Goal: Task Accomplishment & Management: Use online tool/utility

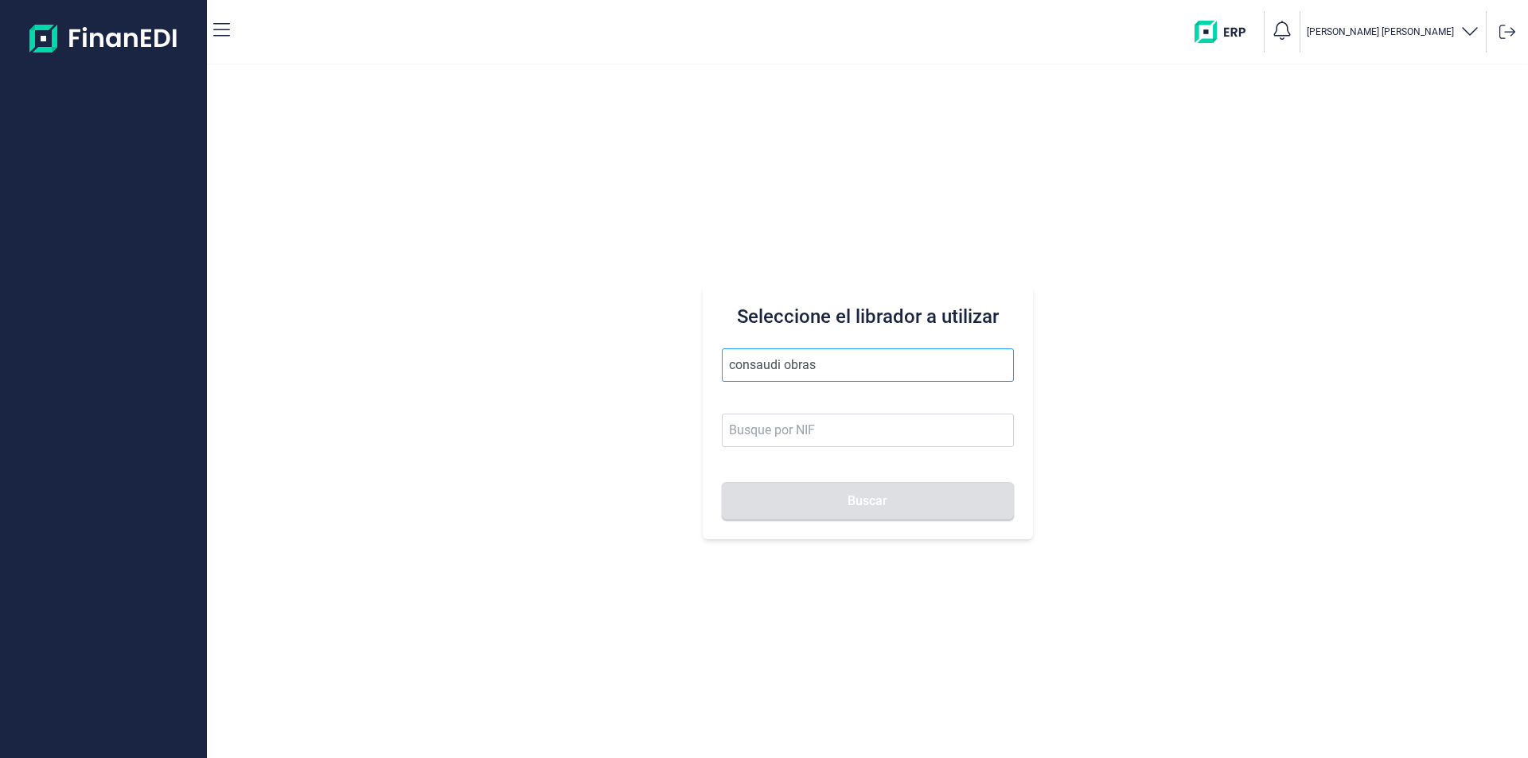
drag, startPoint x: 831, startPoint y: 367, endPoint x: 782, endPoint y: 359, distance: 50.0
click at [782, 359] on input "consaudi obras" at bounding box center [868, 365] width 292 height 33
click at [827, 404] on li "CONSAUDI OBRA CIVIL SL" at bounding box center [868, 404] width 292 height 32
type input "CONSAUDI OBRA CIVIL SL"
type input "B95704722"
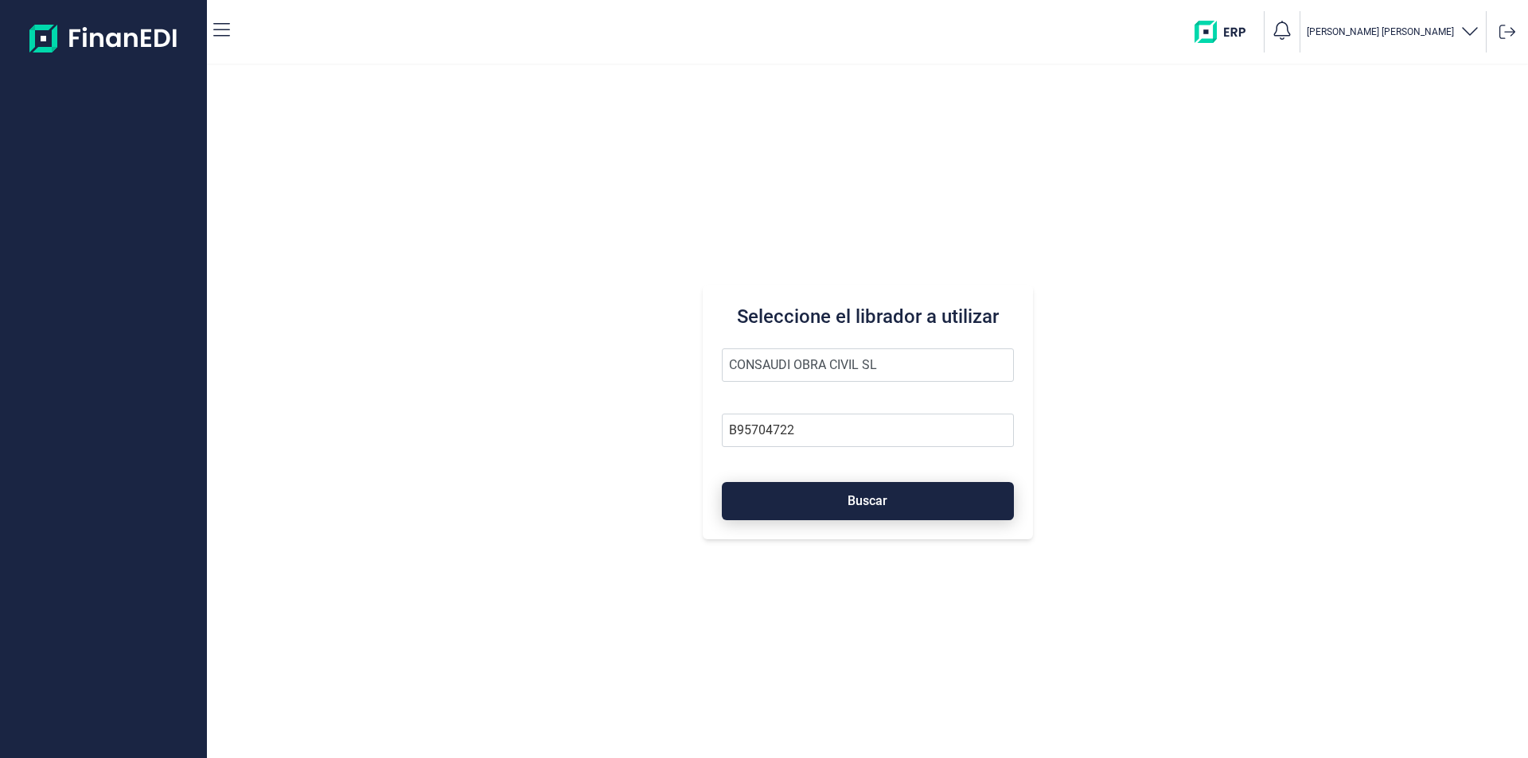
click at [819, 501] on button "Buscar" at bounding box center [868, 501] width 292 height 38
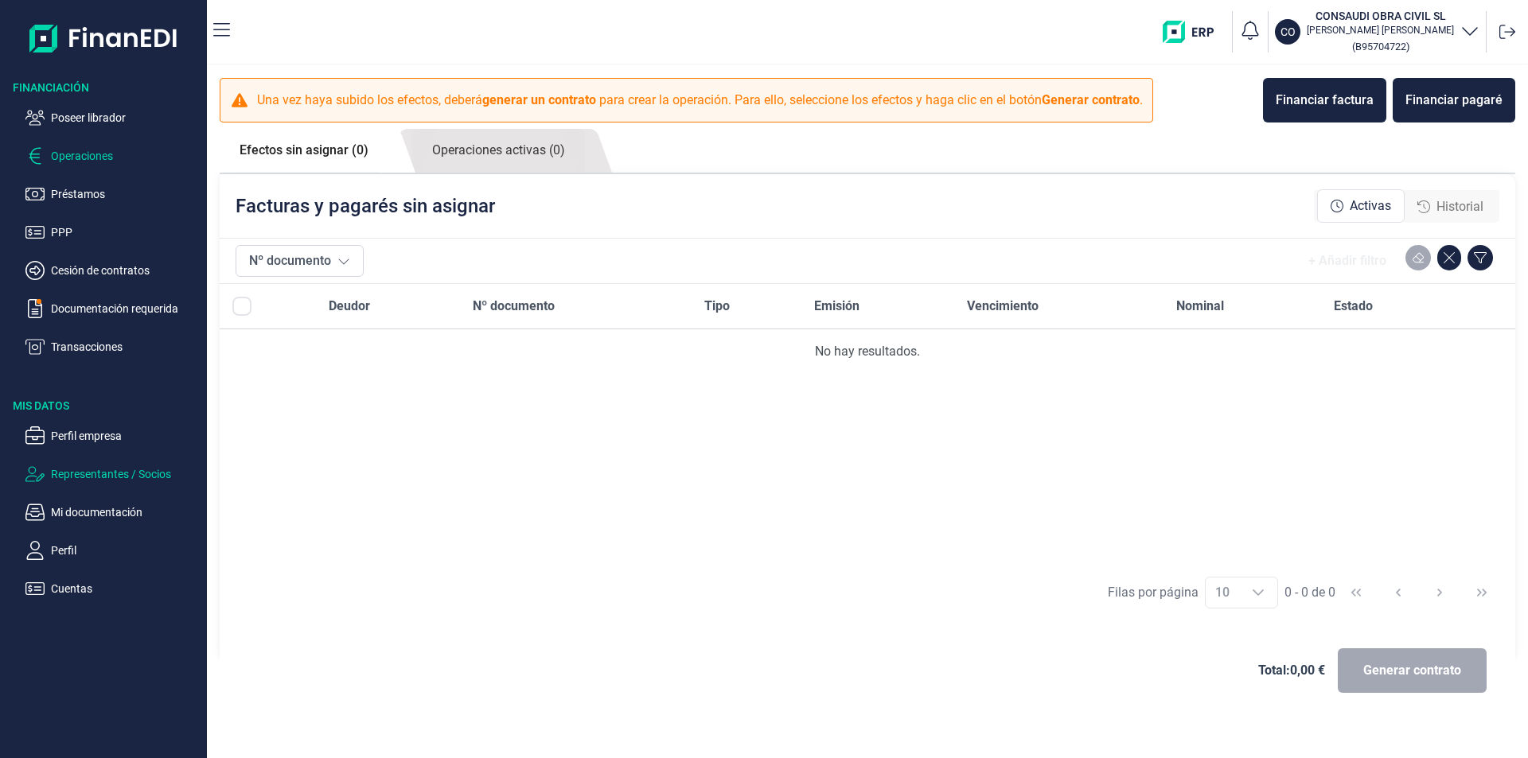
click at [89, 470] on p "Representantes / Socios" at bounding box center [126, 474] width 150 height 19
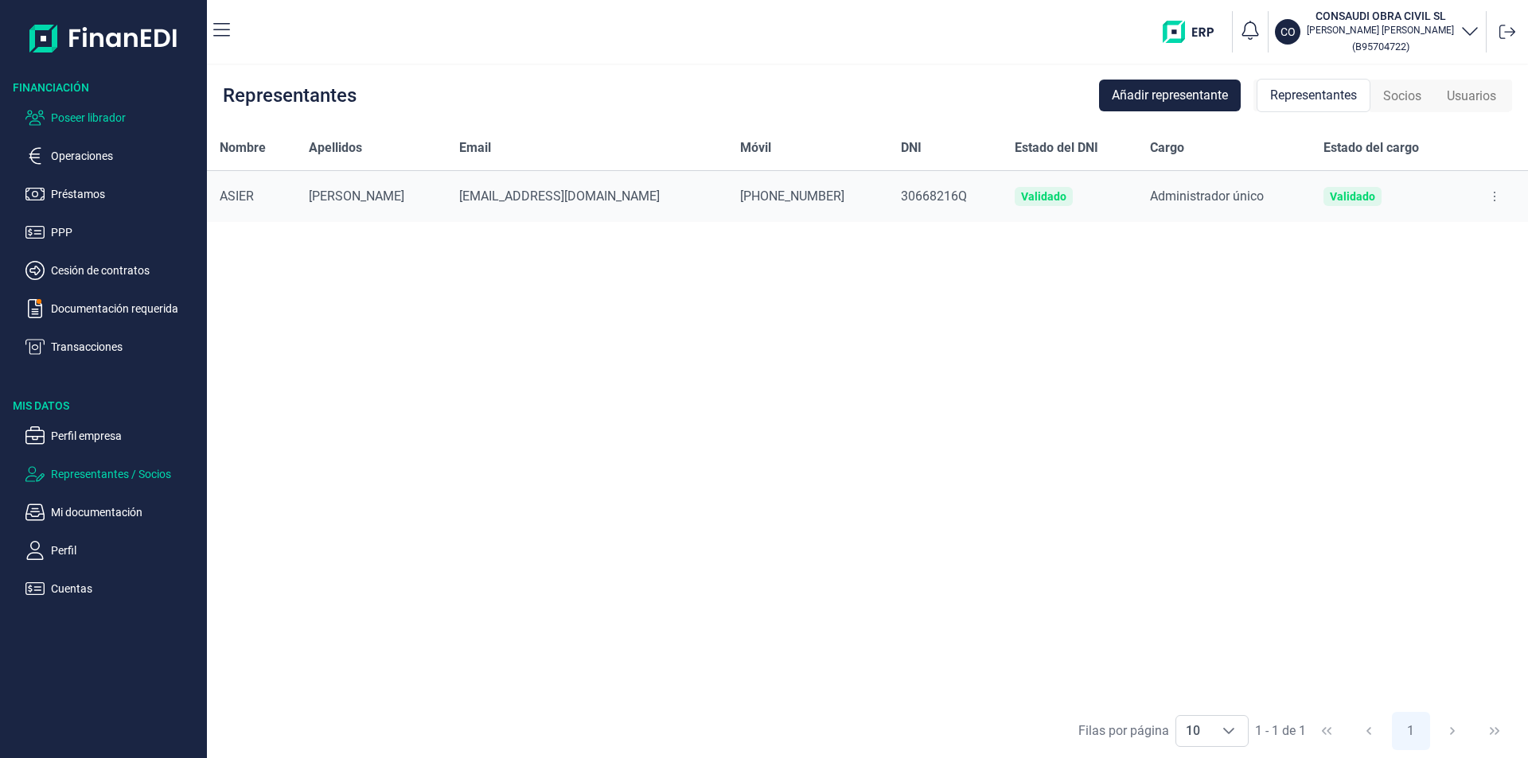
click at [99, 115] on p "Poseer librador" at bounding box center [126, 117] width 150 height 19
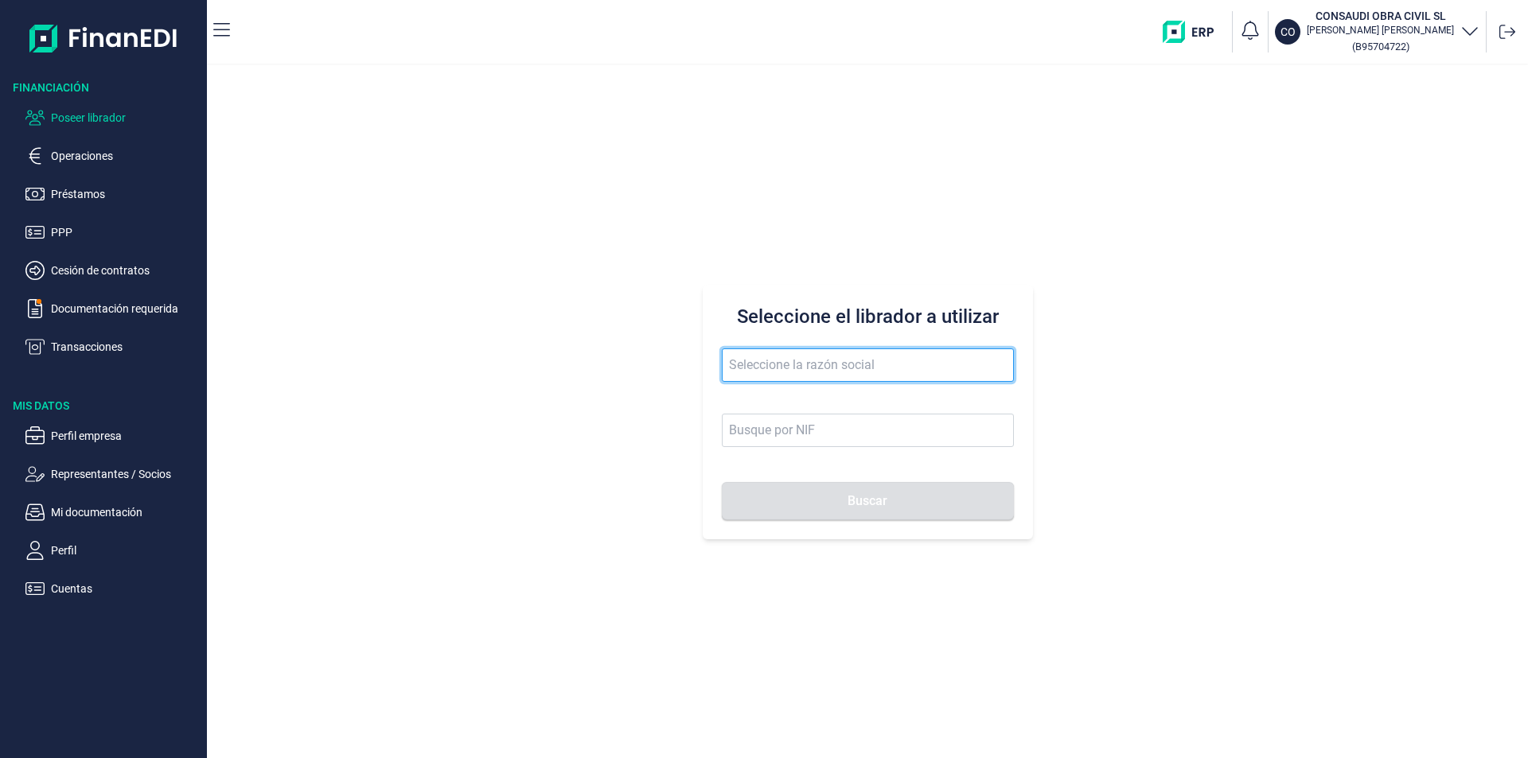
click at [756, 363] on input "text" at bounding box center [868, 365] width 292 height 33
click at [722, 482] on button "Buscar" at bounding box center [868, 501] width 292 height 38
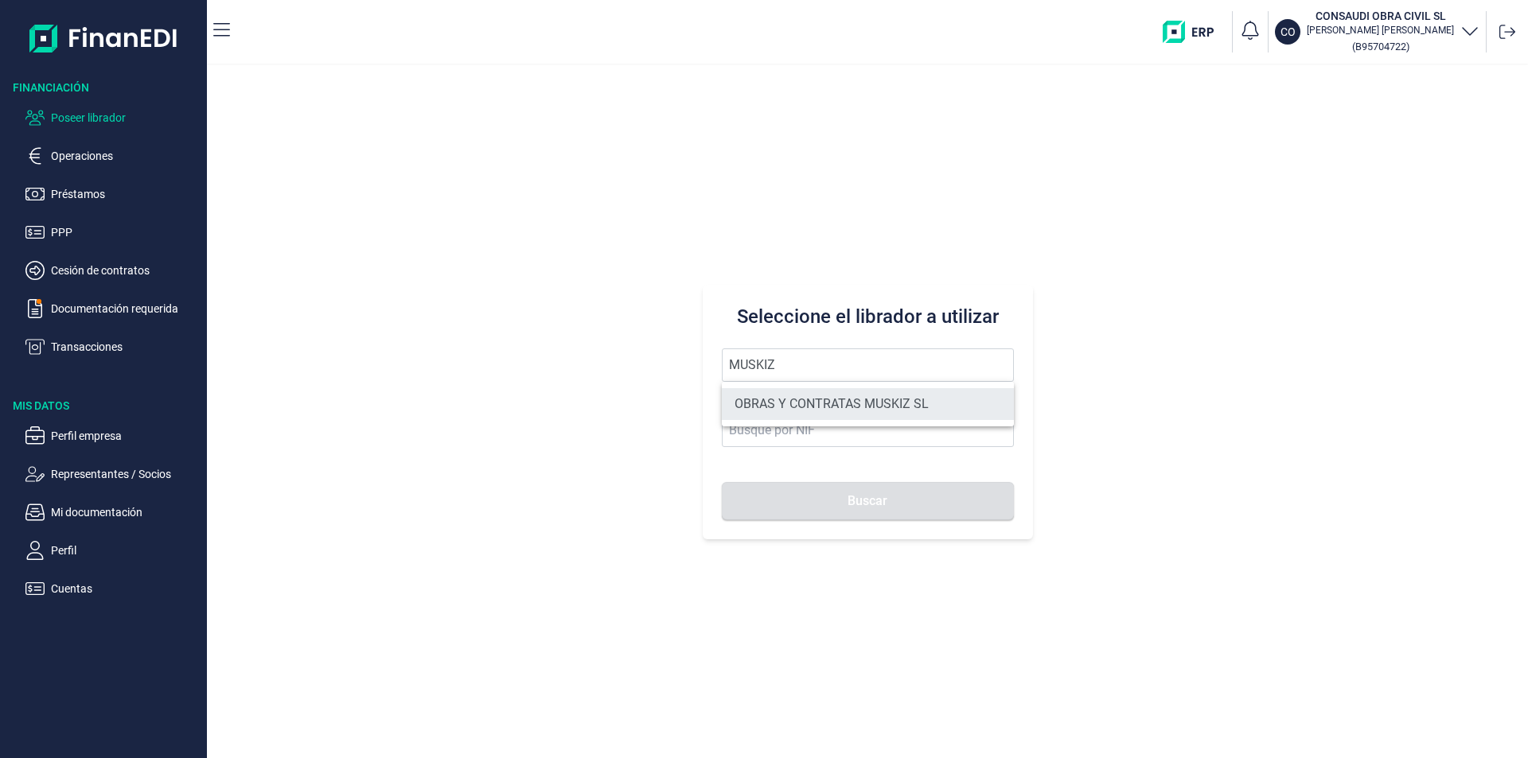
click at [766, 404] on li "OBRAS Y CONTRATAS MUSKIZ SL" at bounding box center [868, 404] width 292 height 32
type input "OBRAS Y CONTRATAS MUSKIZ SL"
type input "B95673927"
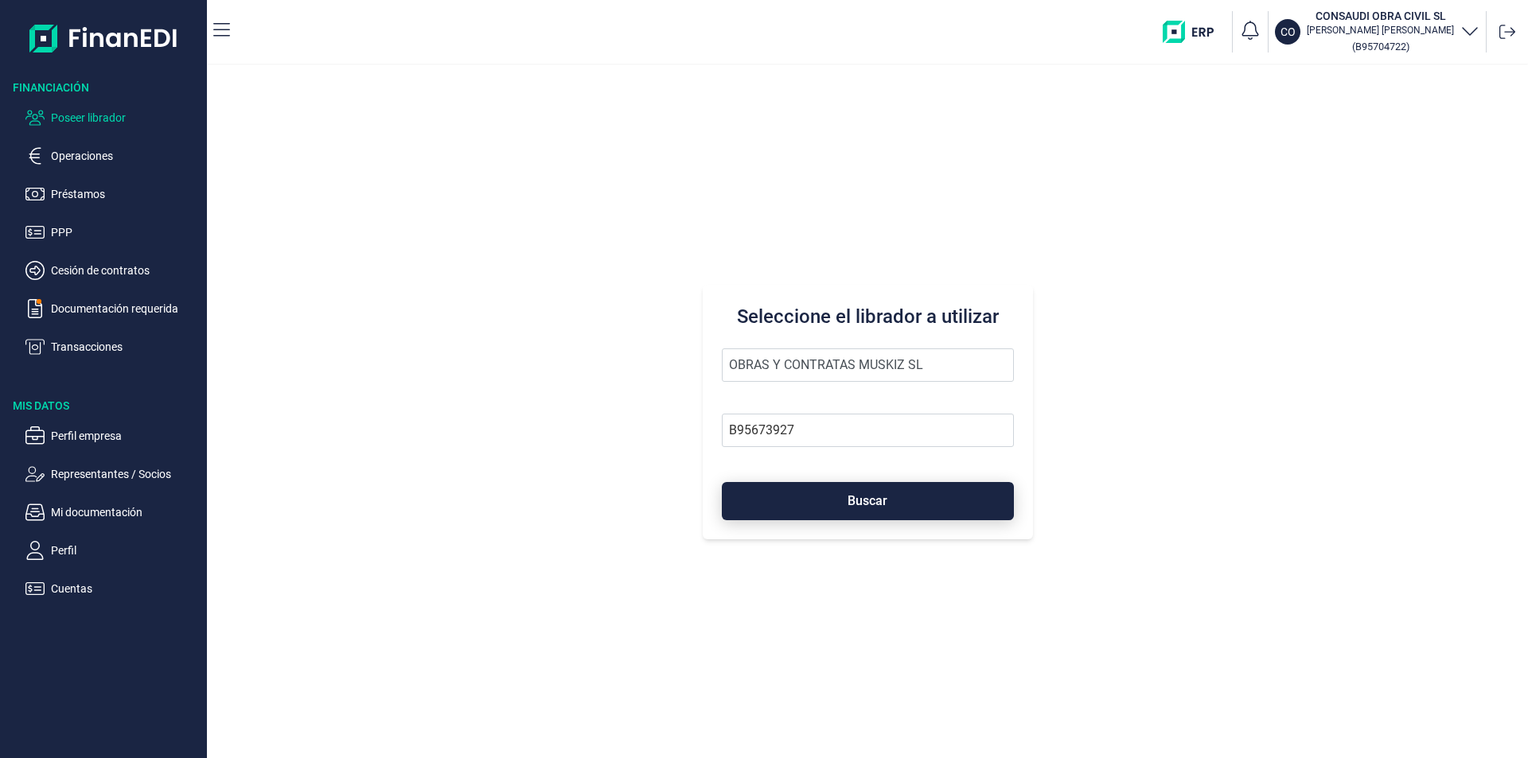
click at [829, 501] on button "Buscar" at bounding box center [868, 501] width 292 height 38
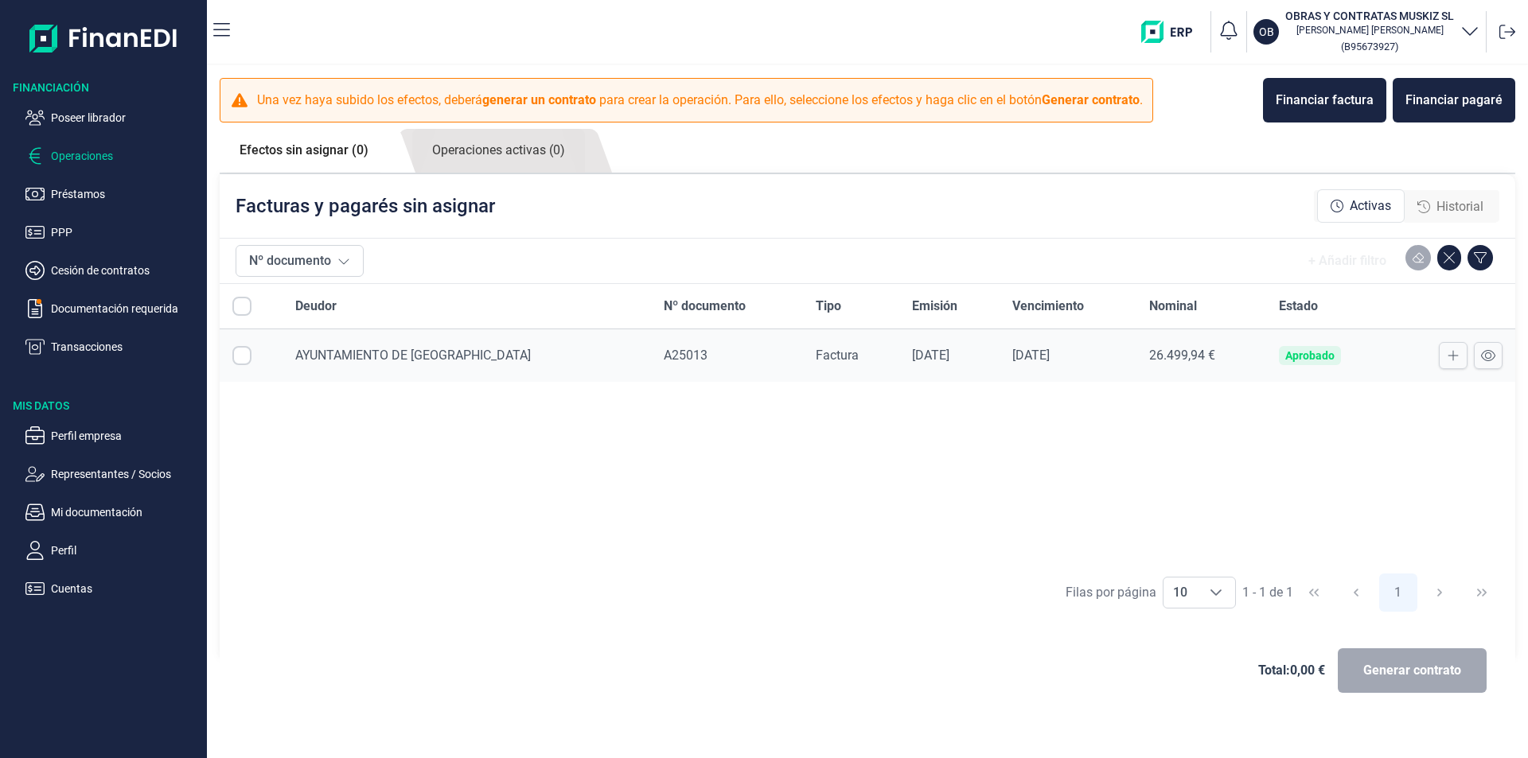
checkbox input "true"
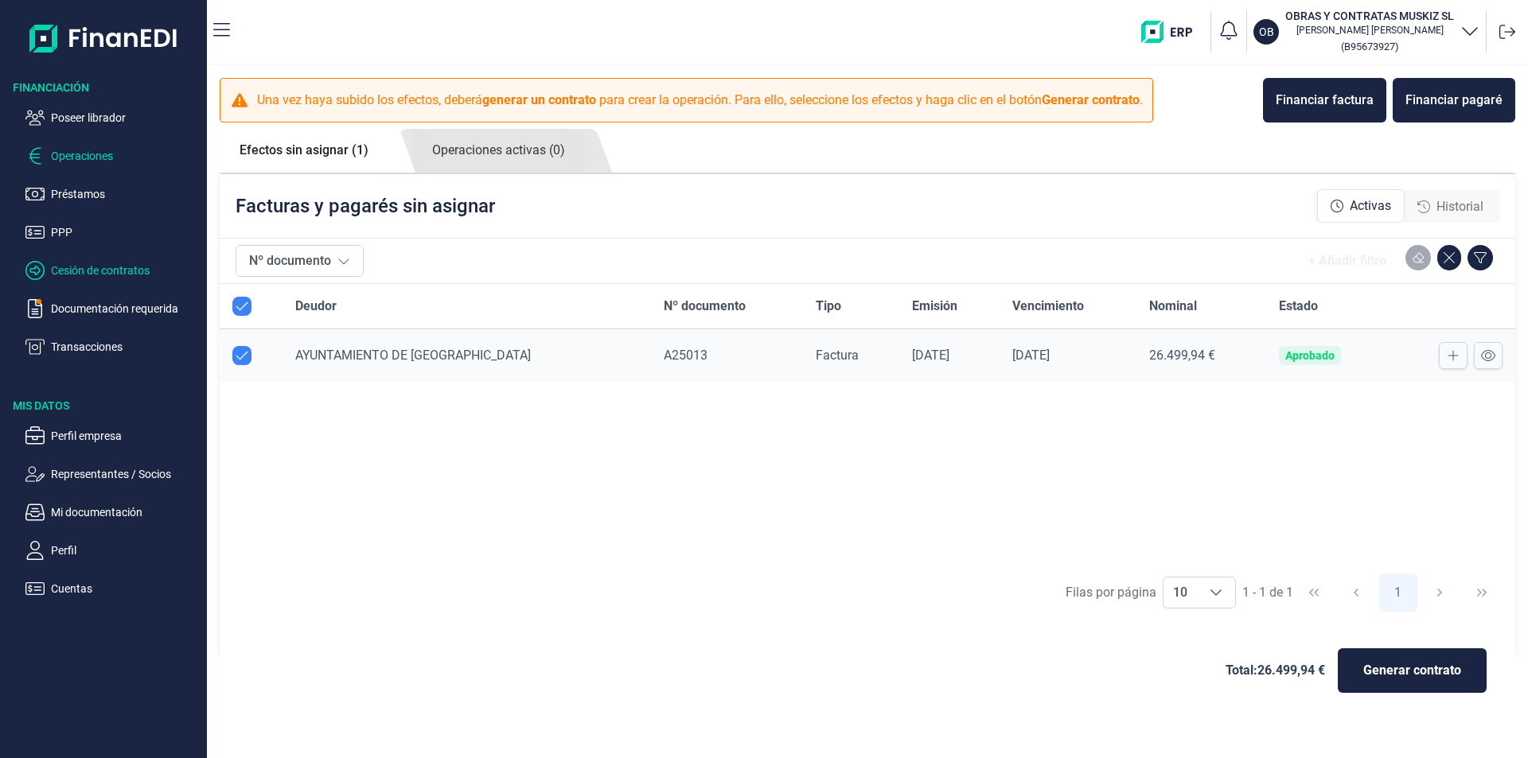
click at [82, 271] on p "Cesión de contratos" at bounding box center [126, 270] width 150 height 19
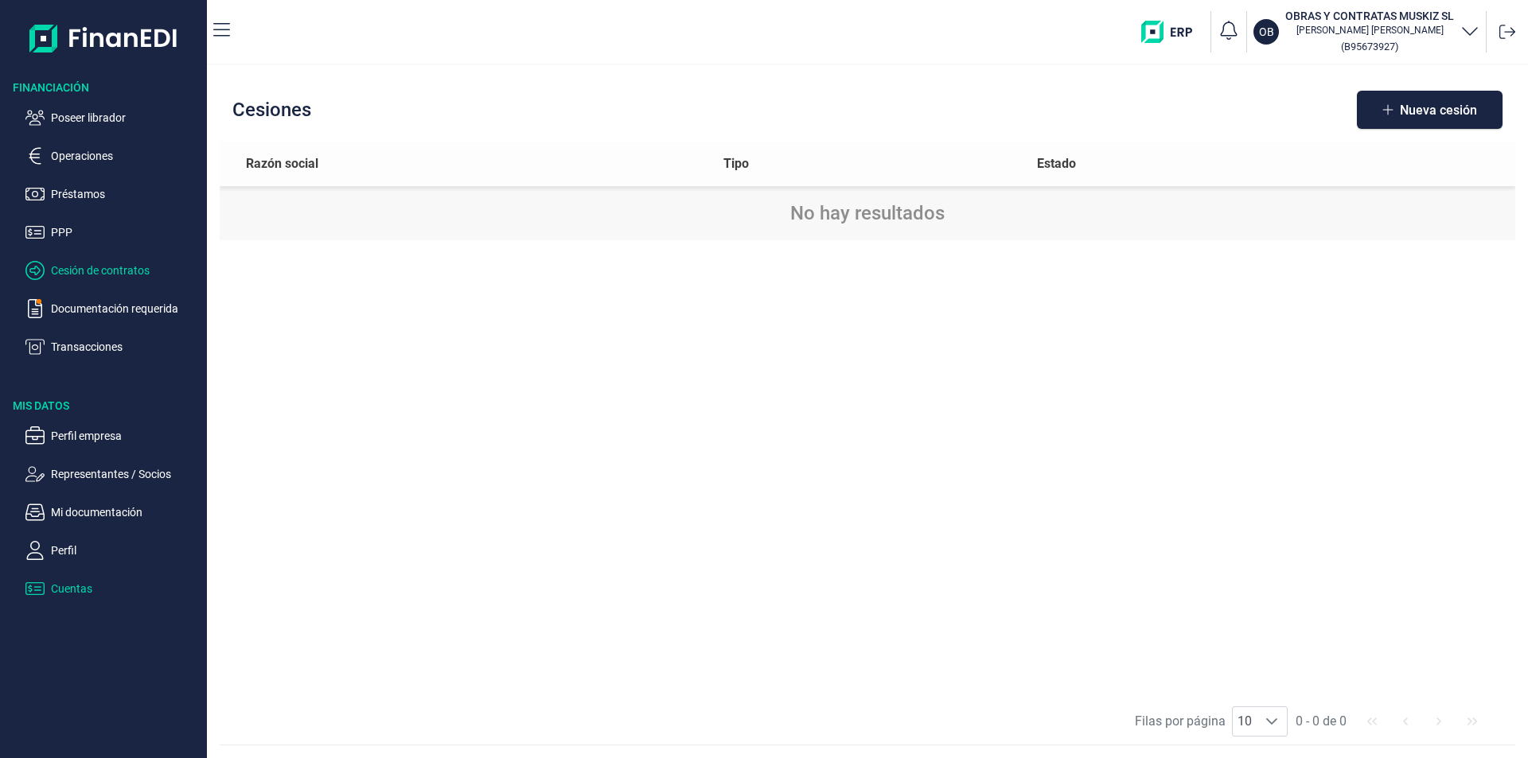
click at [88, 589] on p "Cuentas" at bounding box center [126, 588] width 150 height 19
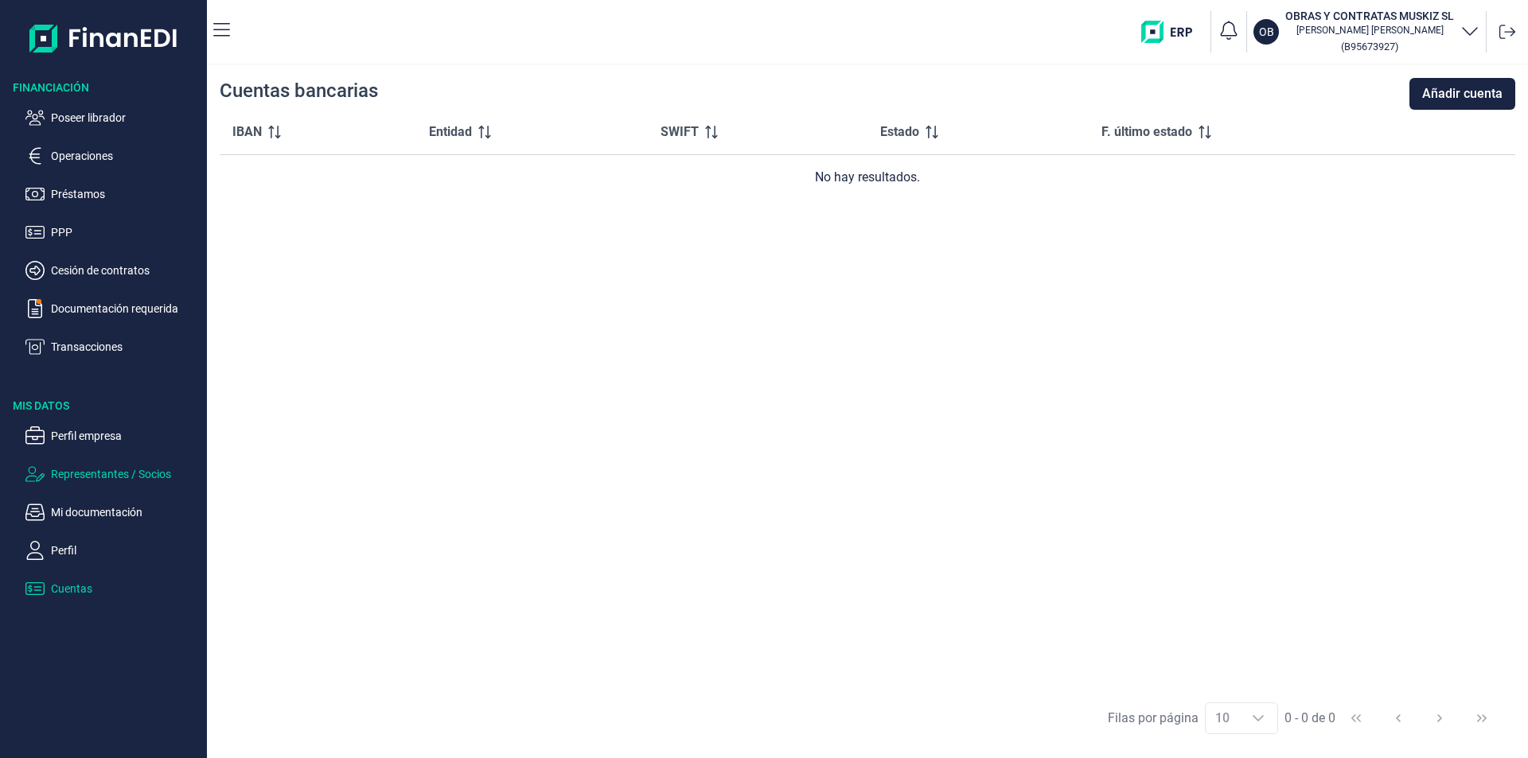
click at [73, 474] on p "Representantes / Socios" at bounding box center [126, 474] width 150 height 19
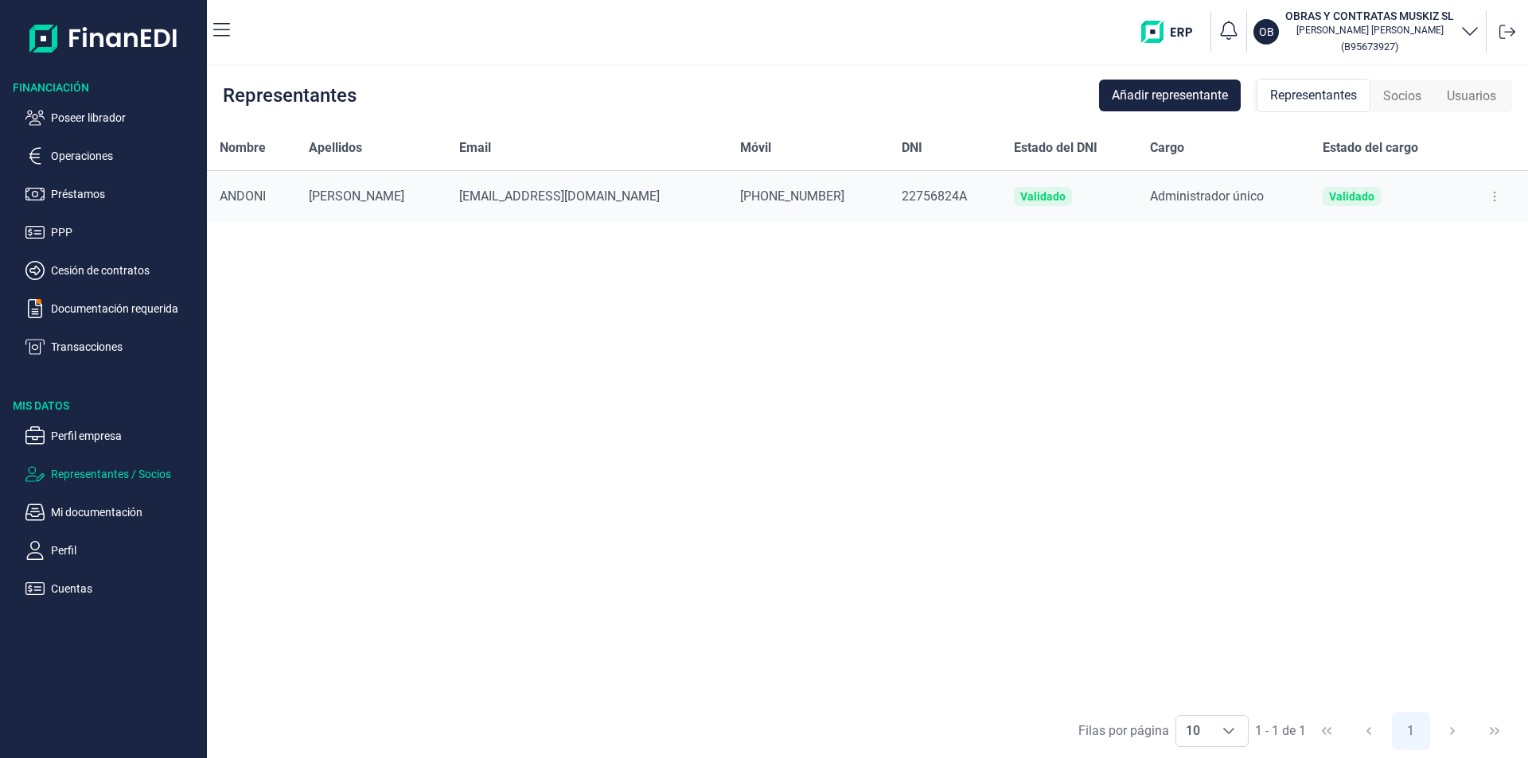
click at [692, 420] on div "Nombre Apellidos Email Móvil DNI Estado del DNI Cargo Estado del cargo [PERSON_…" at bounding box center [867, 415] width 1321 height 578
click at [111, 117] on p "Poseer librador" at bounding box center [126, 117] width 150 height 19
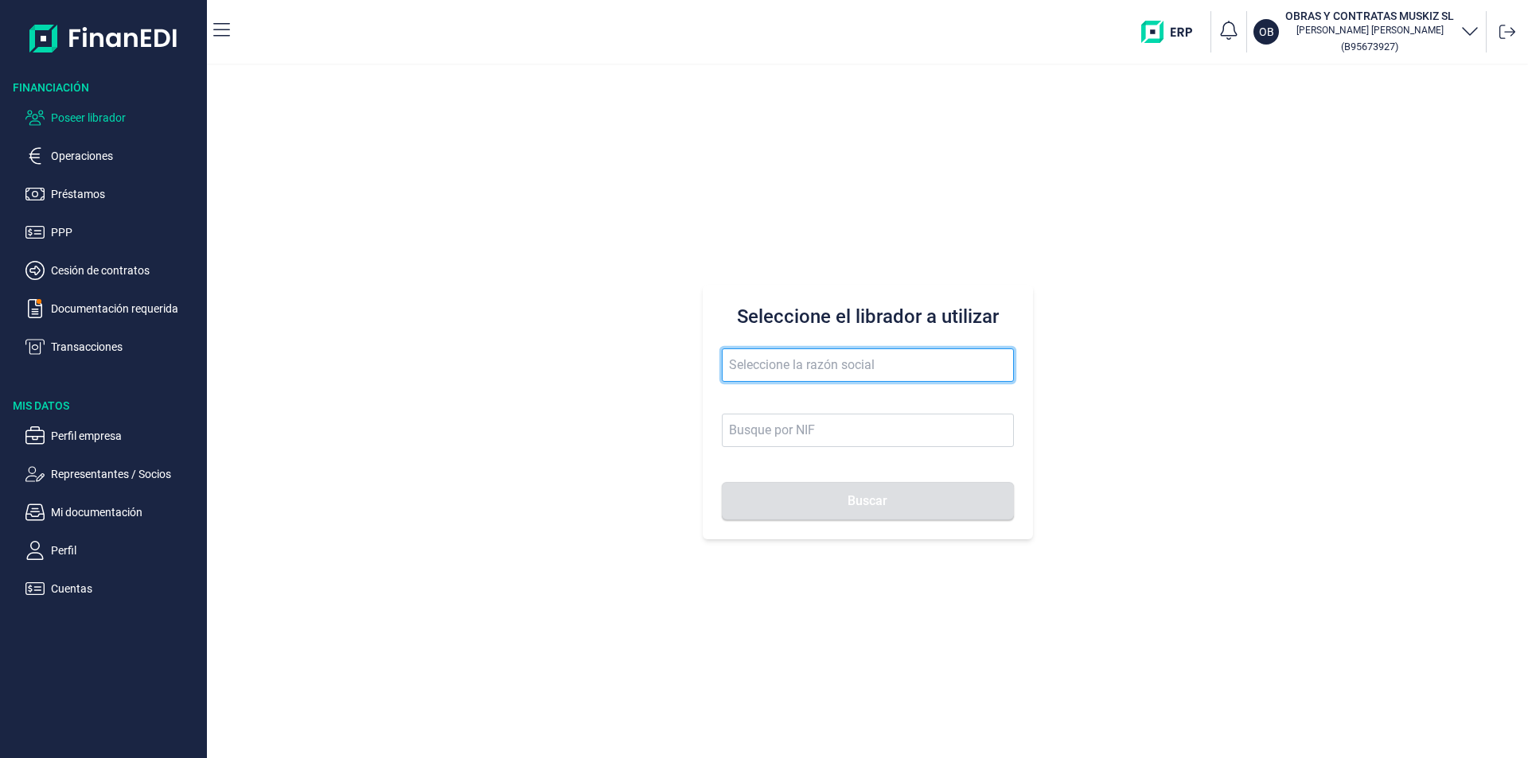
click at [757, 361] on input "text" at bounding box center [868, 365] width 292 height 33
click at [819, 403] on form "laurens concpe Buscar" at bounding box center [868, 435] width 292 height 172
click at [826, 369] on input "laurens concpe" at bounding box center [868, 365] width 292 height 33
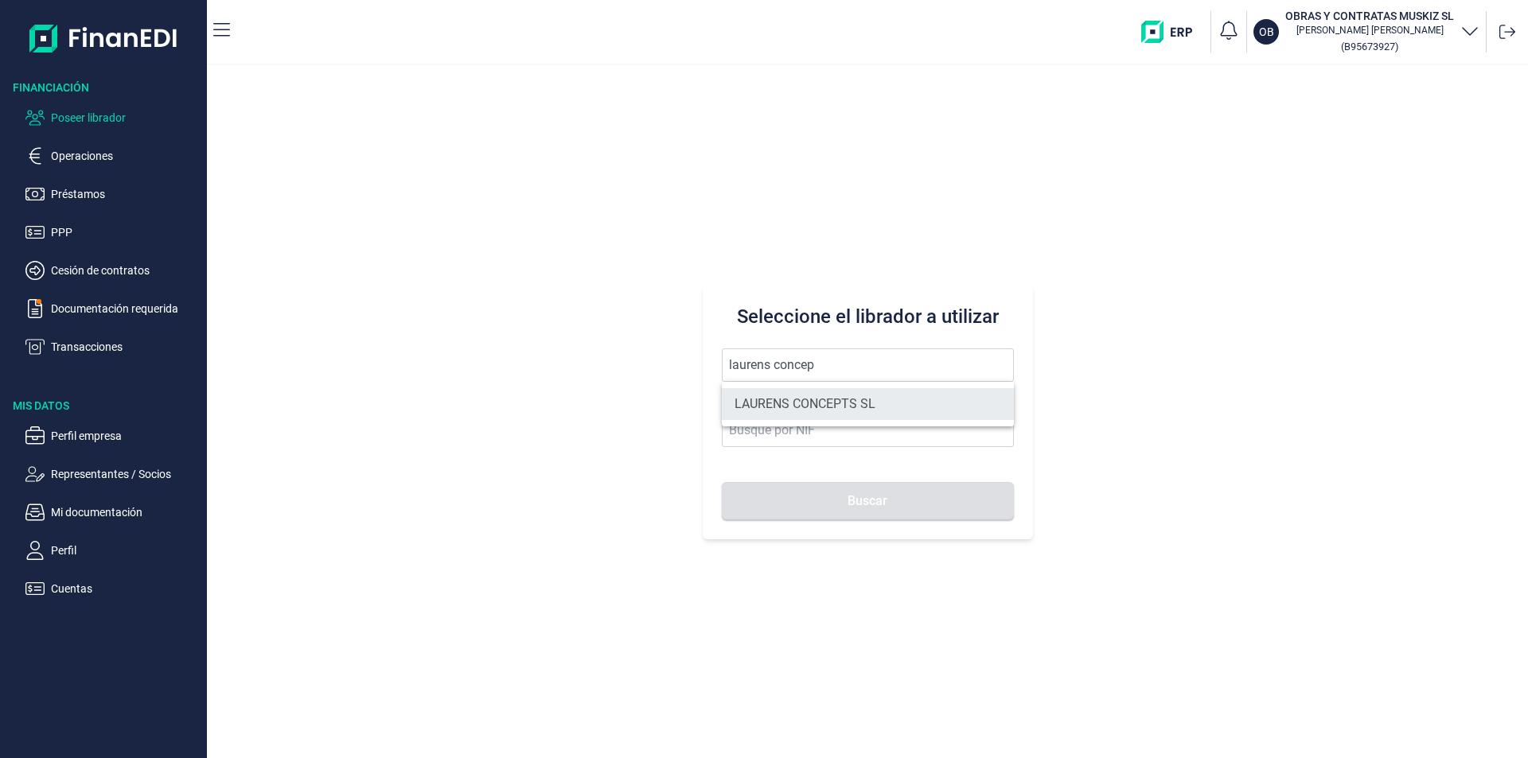
click at [844, 400] on li "LAURENS CONCEPTS SL" at bounding box center [868, 404] width 292 height 32
type input "LAURENS CONCEPTS SL"
type input "B66109042"
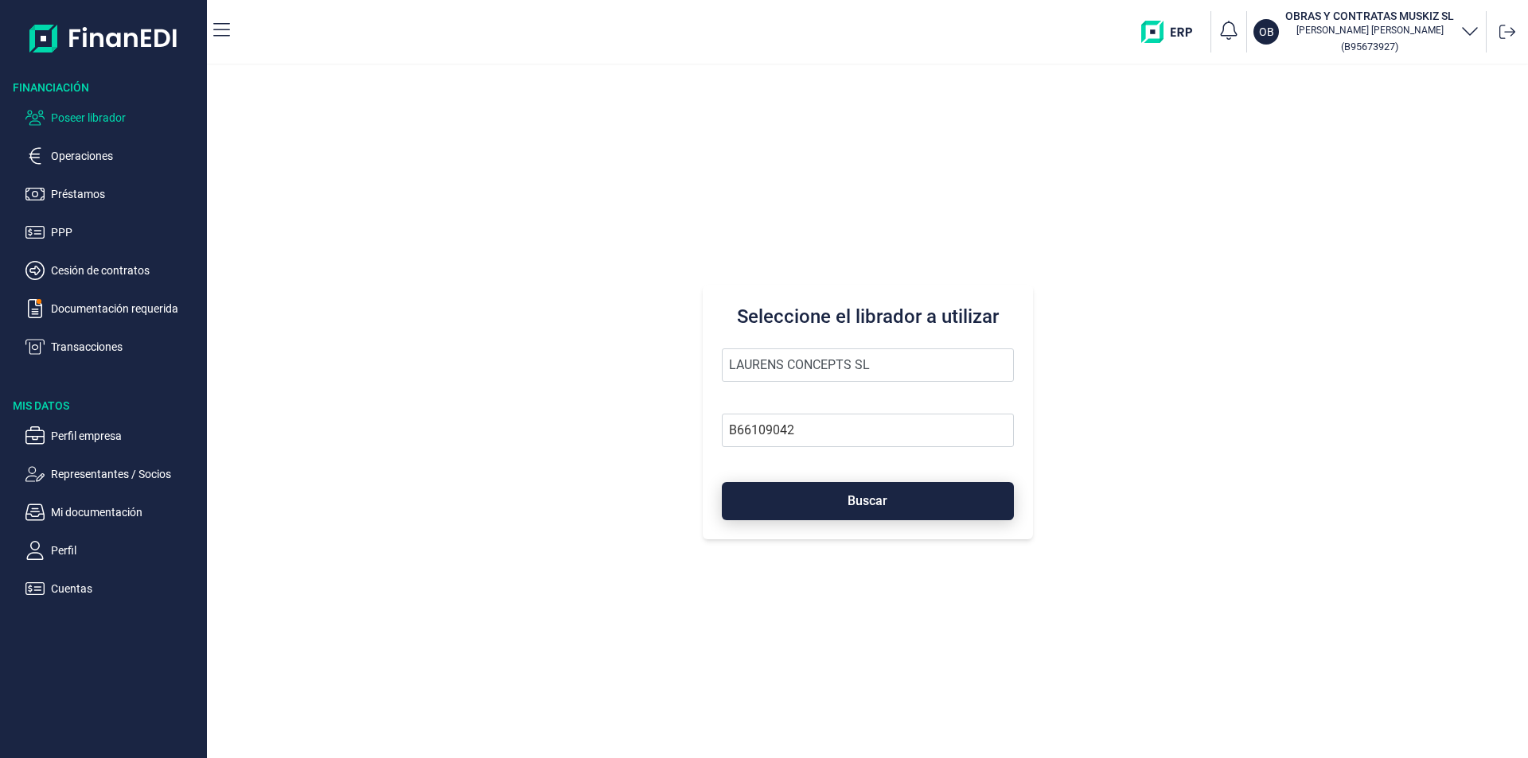
click at [839, 499] on button "Buscar" at bounding box center [868, 501] width 292 height 38
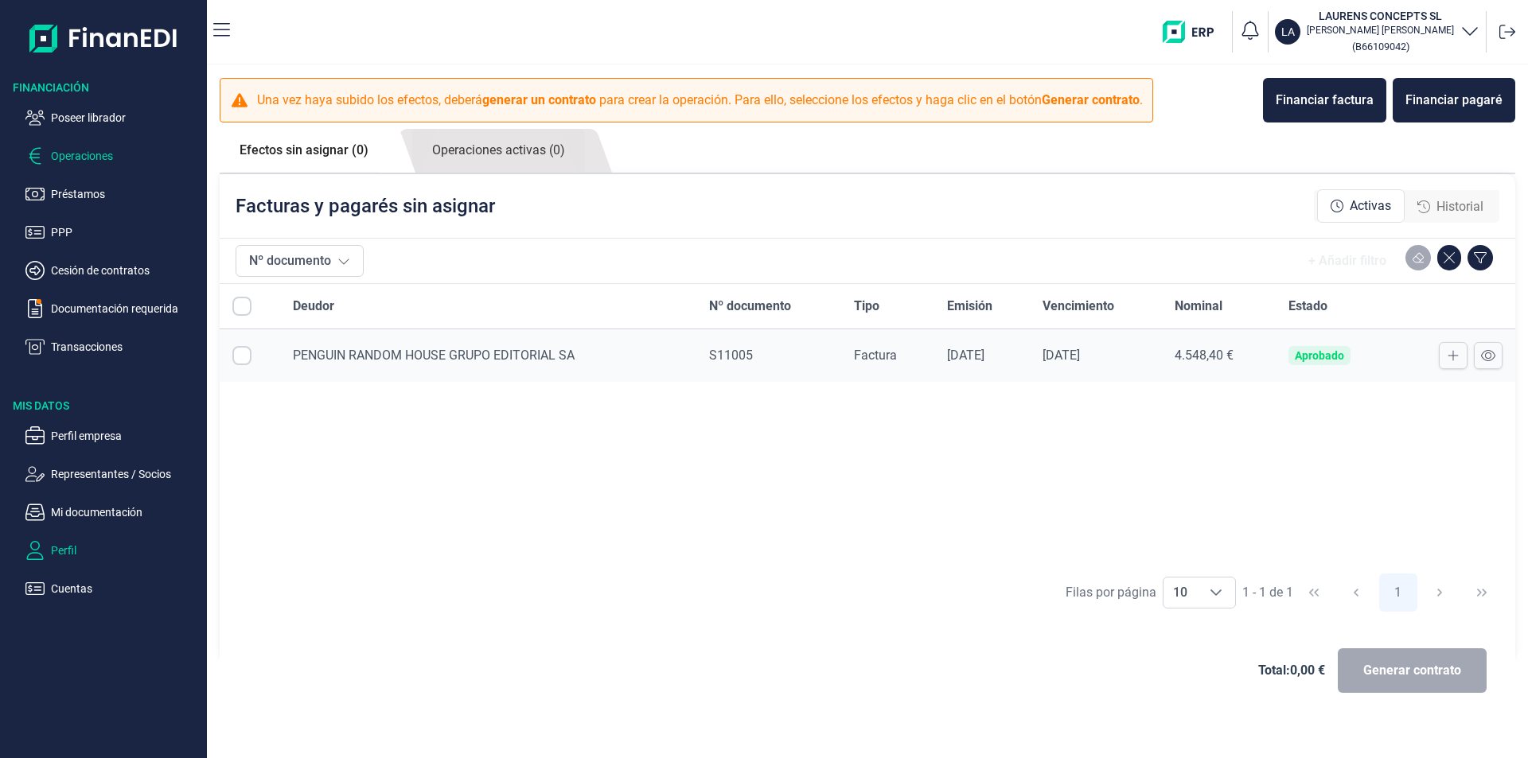
checkbox input "true"
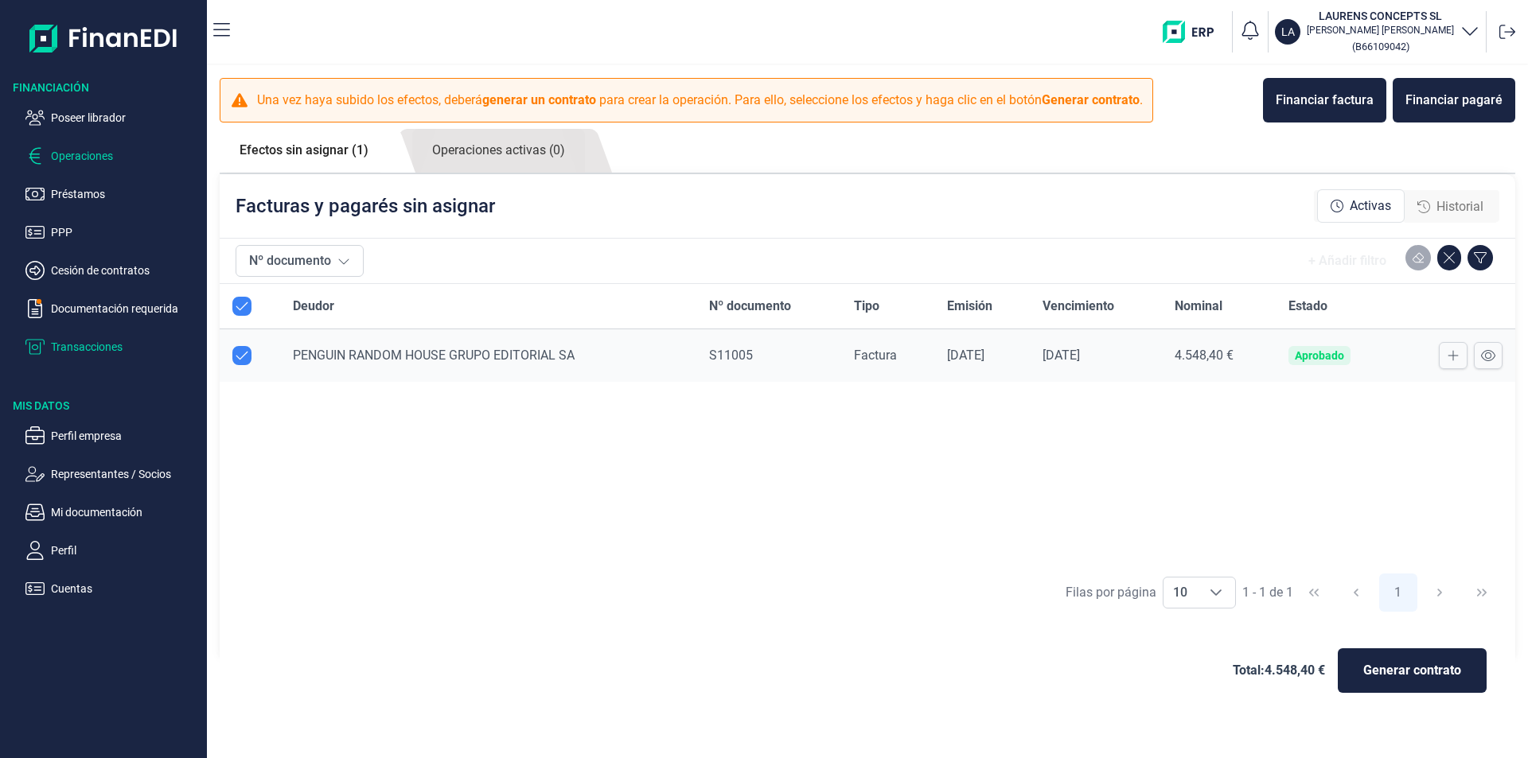
click at [93, 346] on p "Transacciones" at bounding box center [126, 346] width 150 height 19
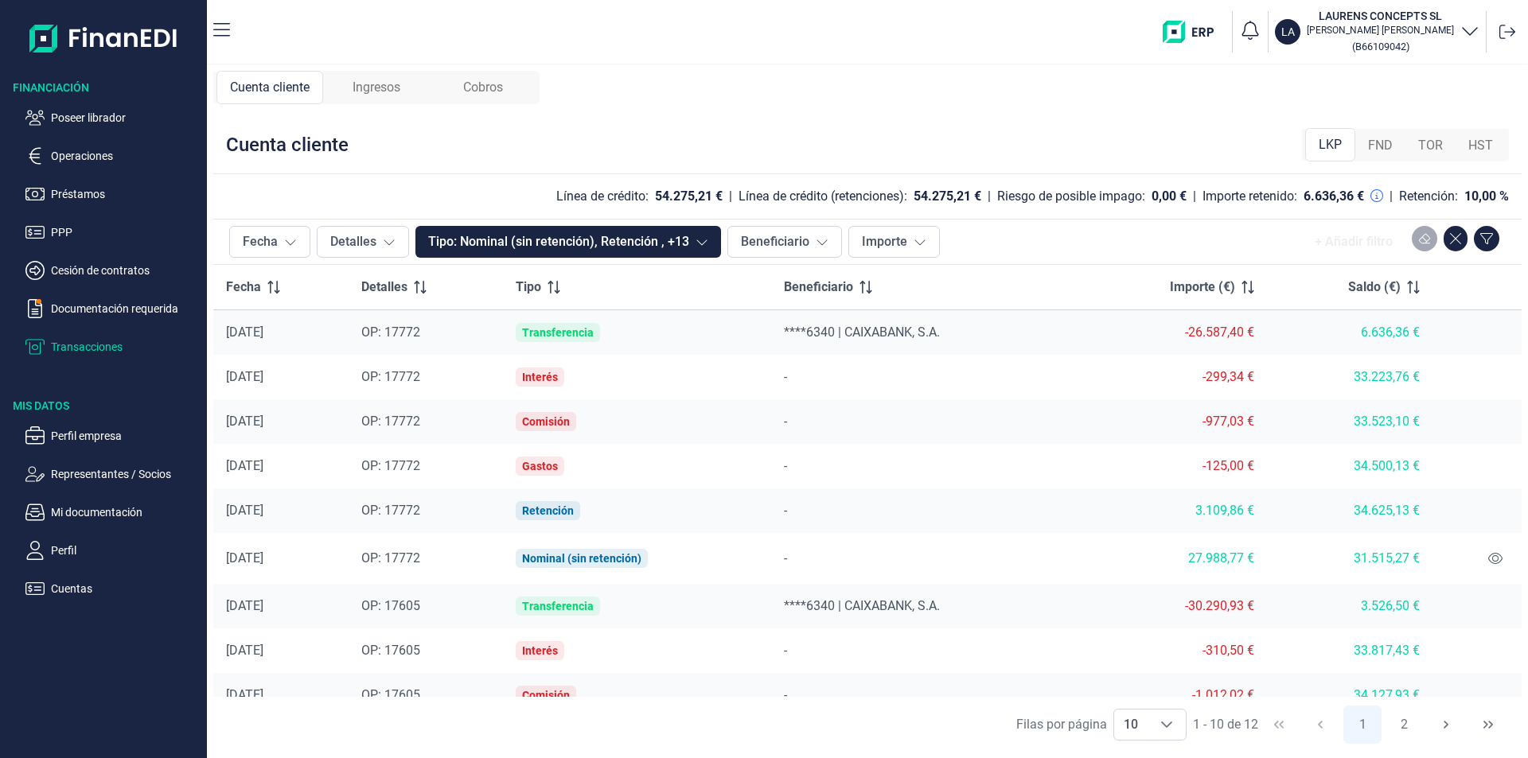
click at [1389, 150] on span "FND" at bounding box center [1380, 145] width 25 height 19
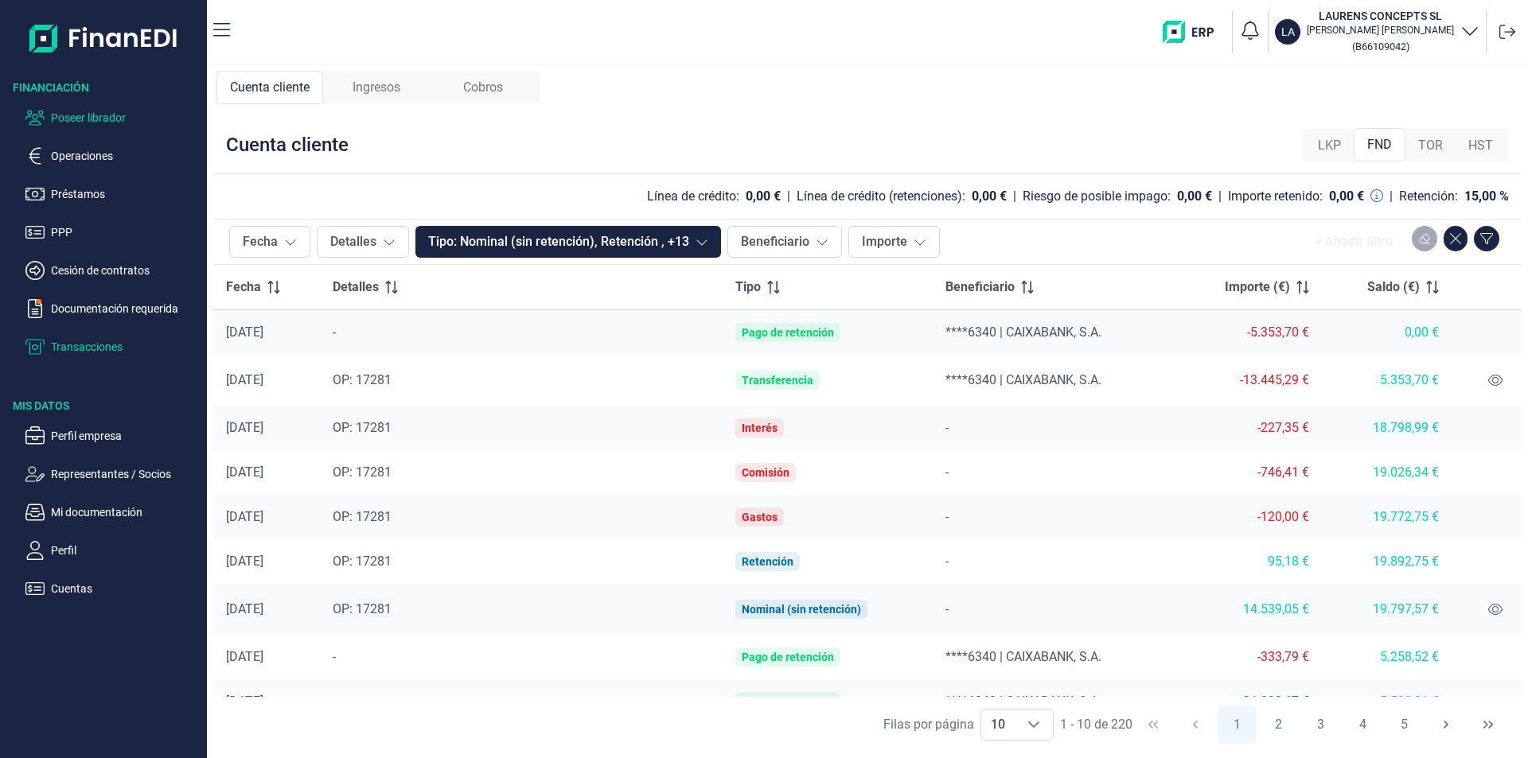
click at [103, 119] on p "Poseer librador" at bounding box center [126, 117] width 150 height 19
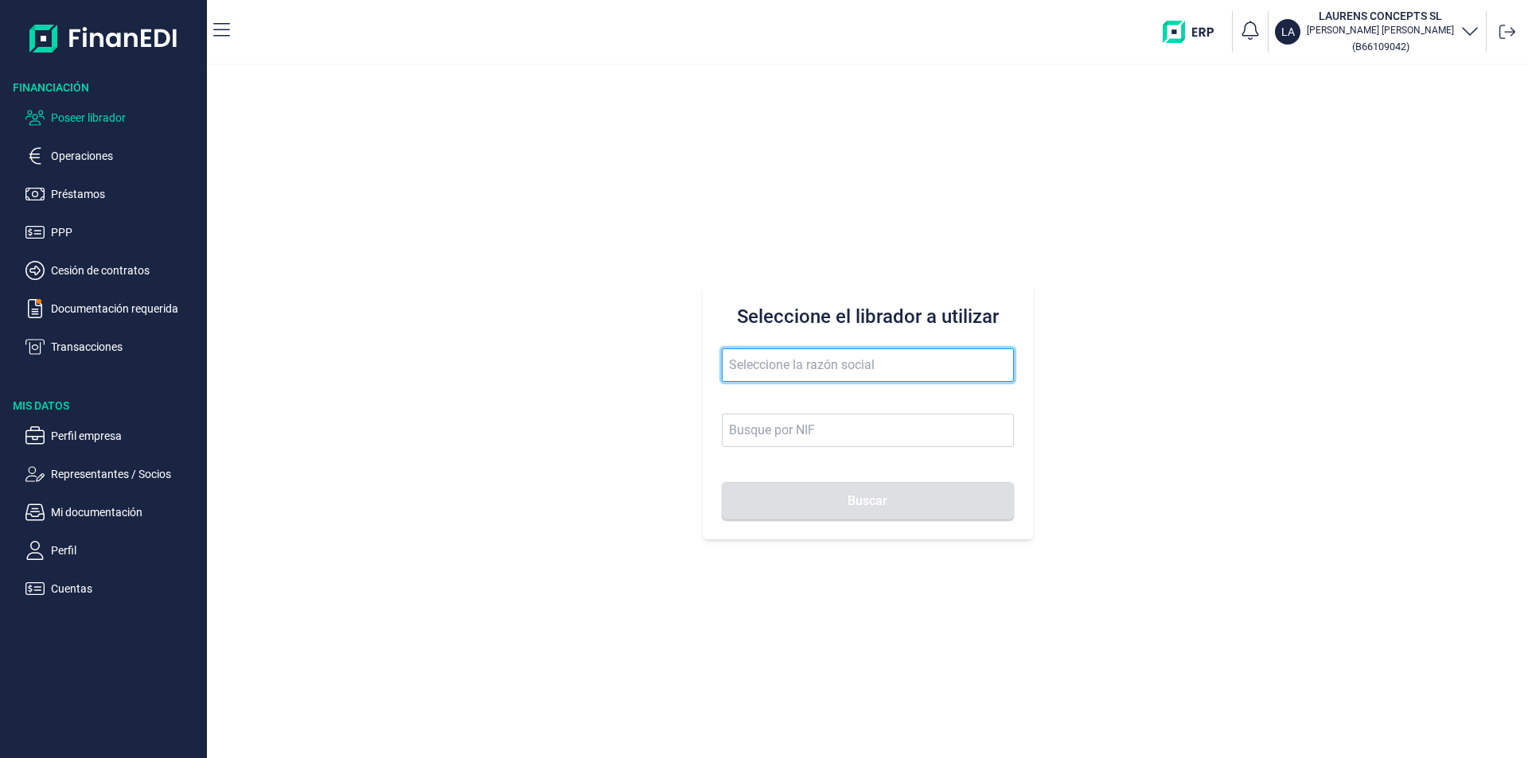
click at [756, 364] on input "text" at bounding box center [868, 365] width 292 height 33
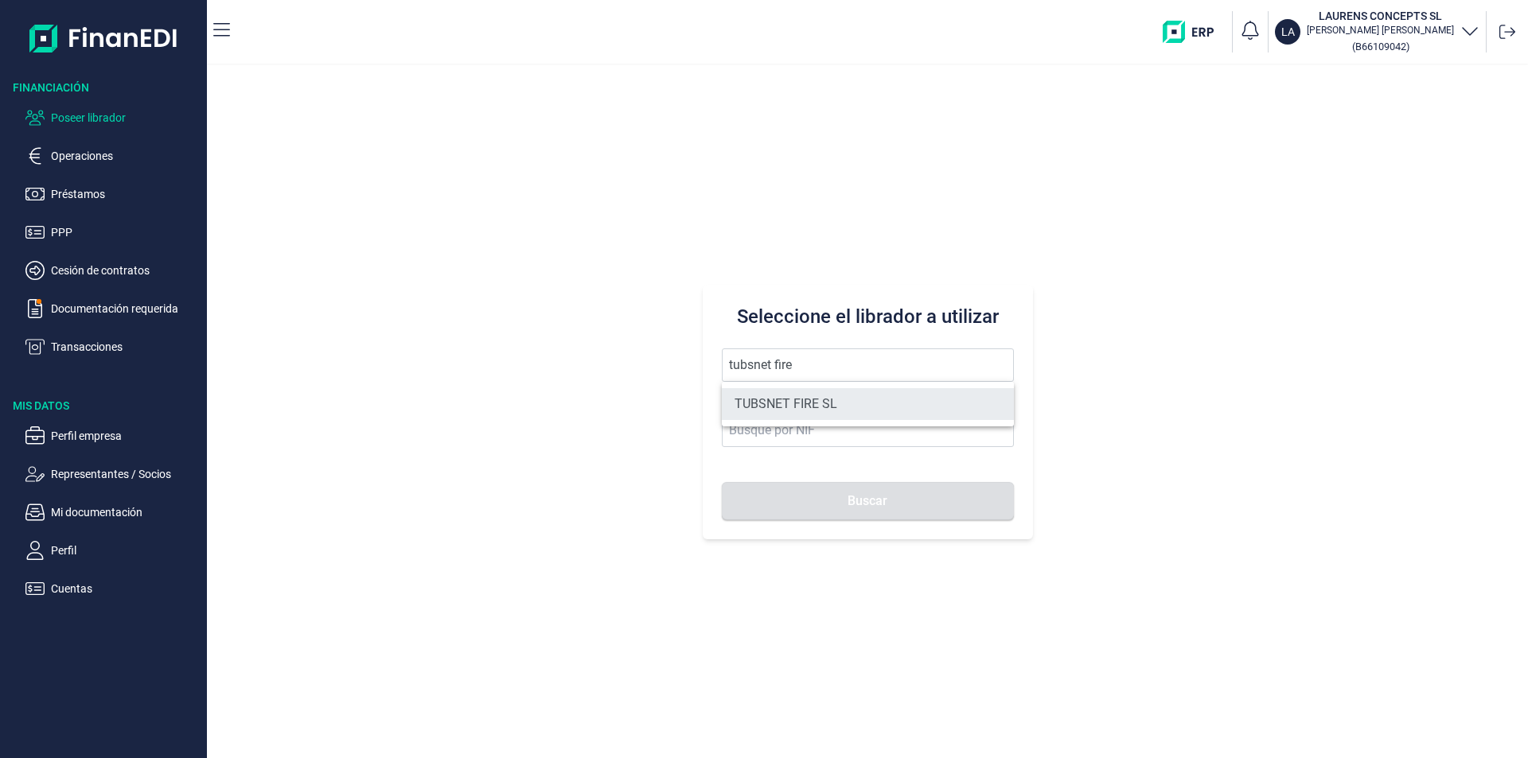
click at [792, 396] on li "TUBSNET FIRE SL" at bounding box center [868, 404] width 292 height 32
type input "TUBSNET FIRE SL"
type input "B67089441"
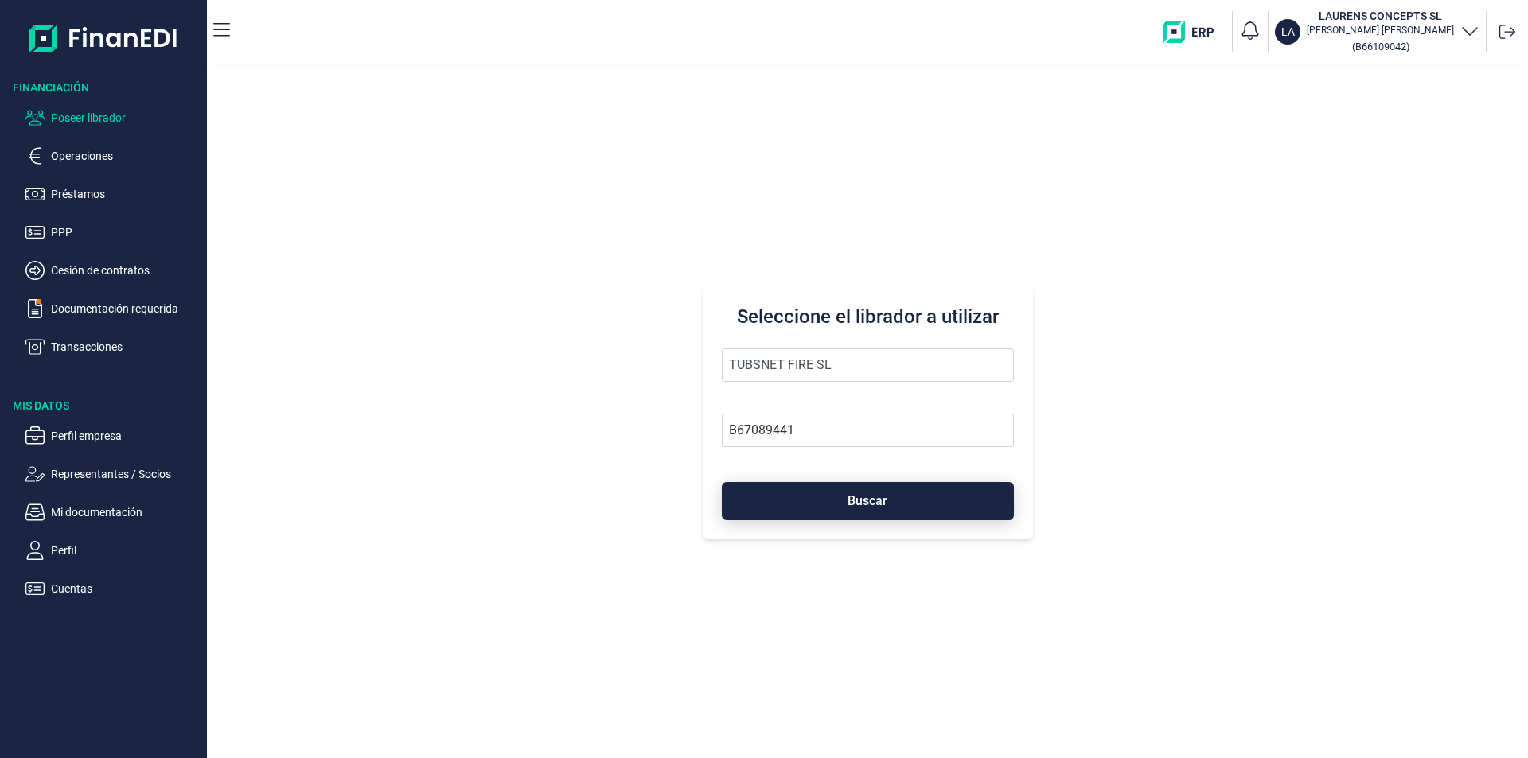
click at [810, 513] on button "Buscar" at bounding box center [868, 501] width 292 height 38
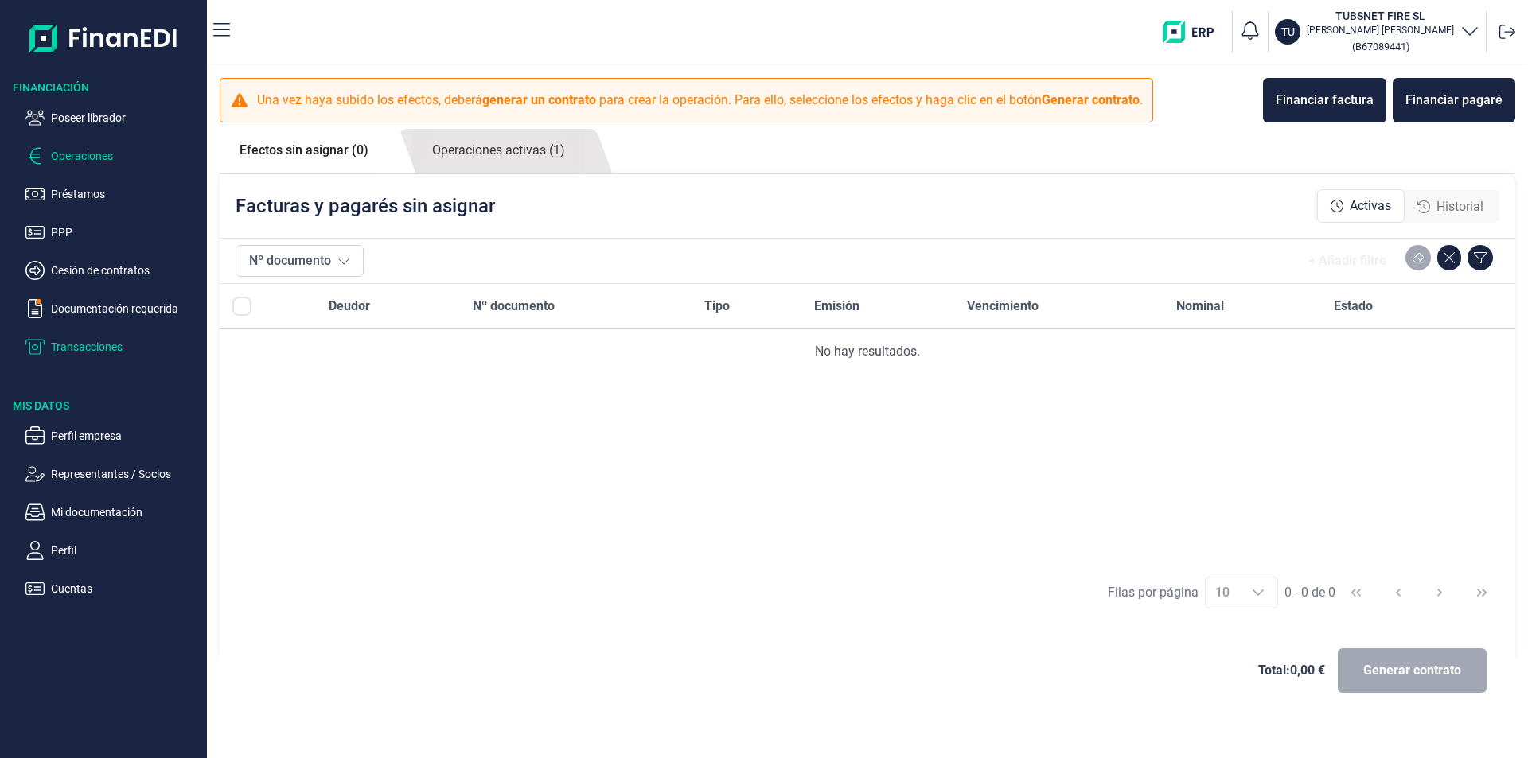
click at [98, 349] on p "Transacciones" at bounding box center [126, 346] width 150 height 19
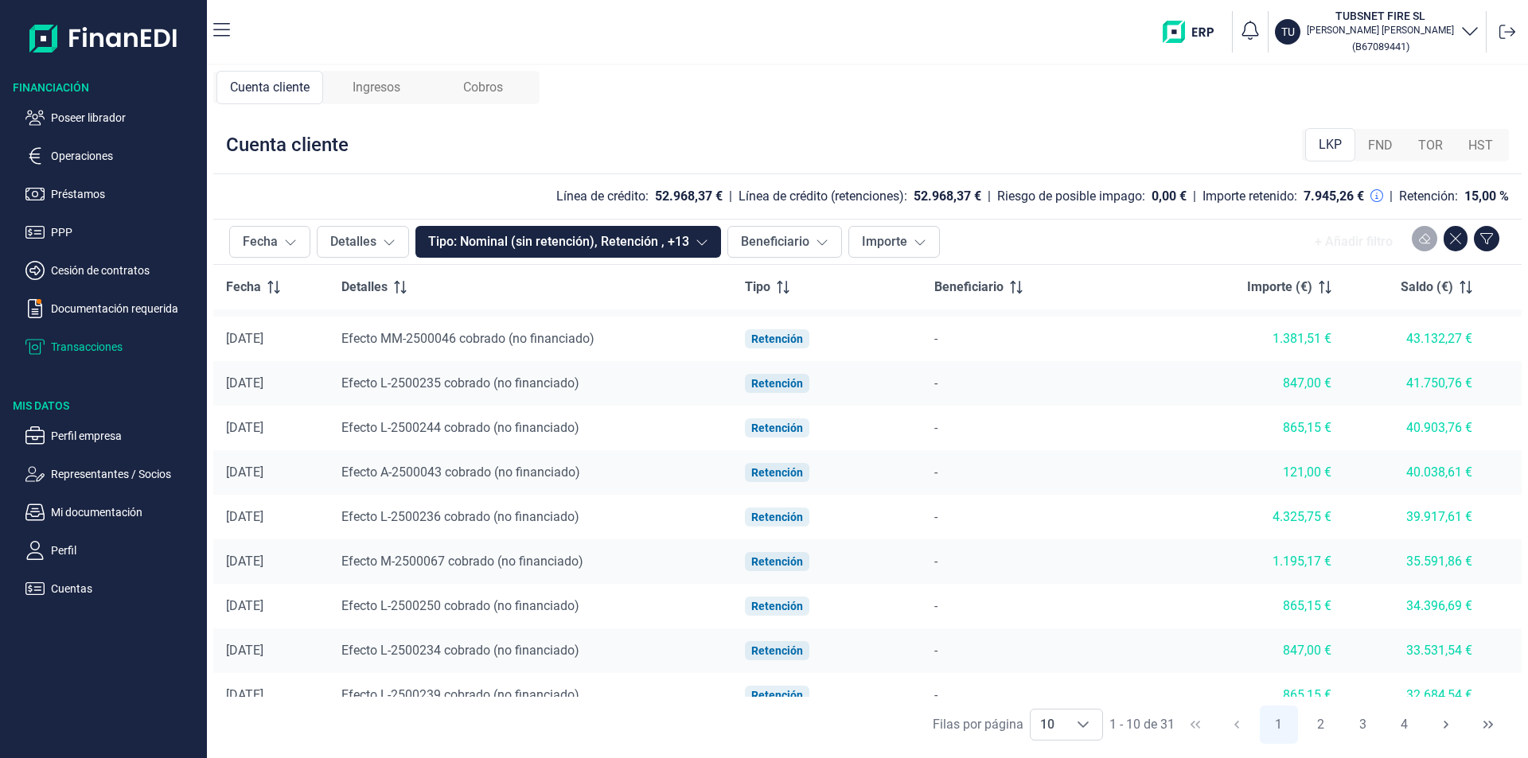
scroll to position [59, 0]
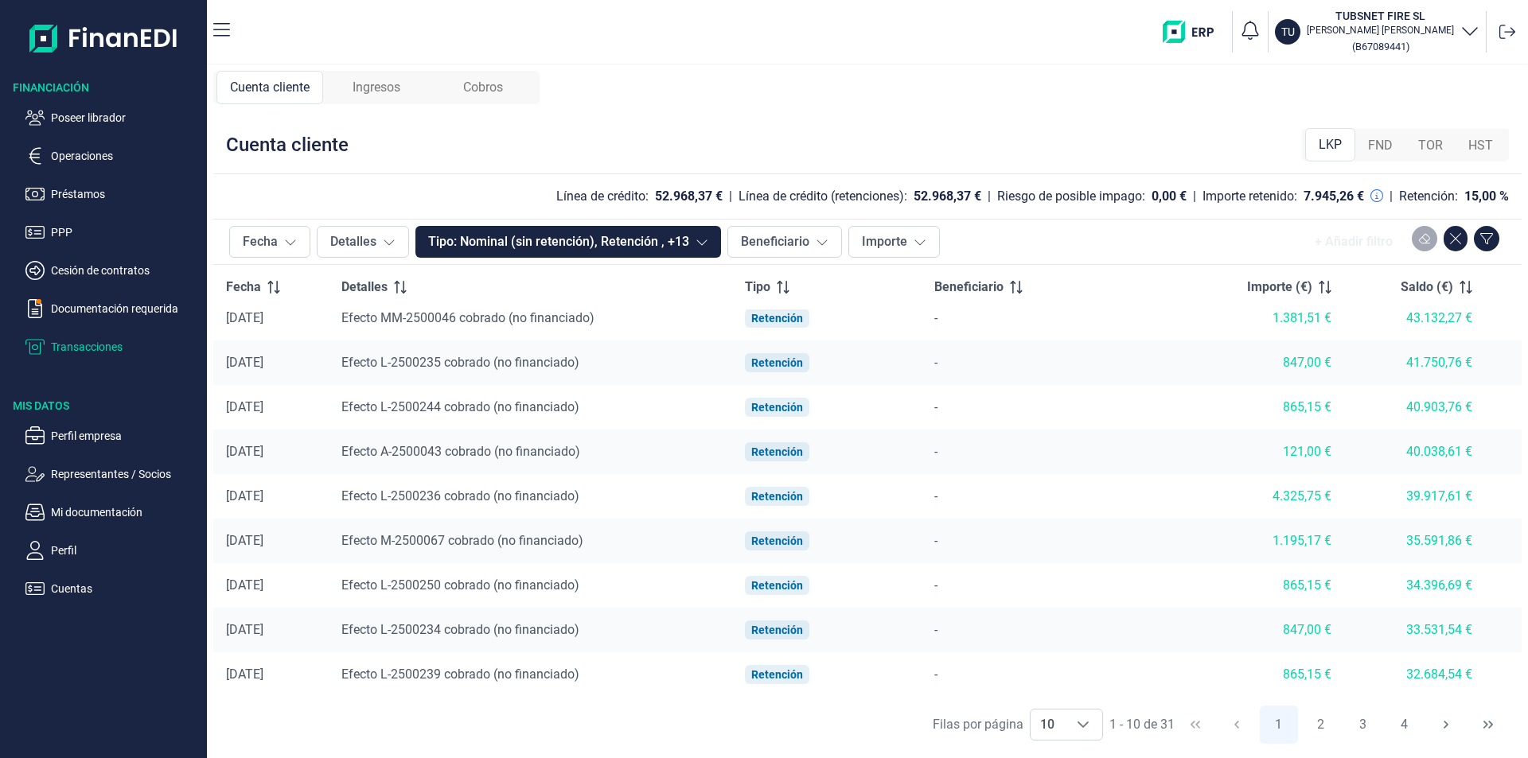
click at [376, 88] on span "Ingresos" at bounding box center [377, 87] width 48 height 19
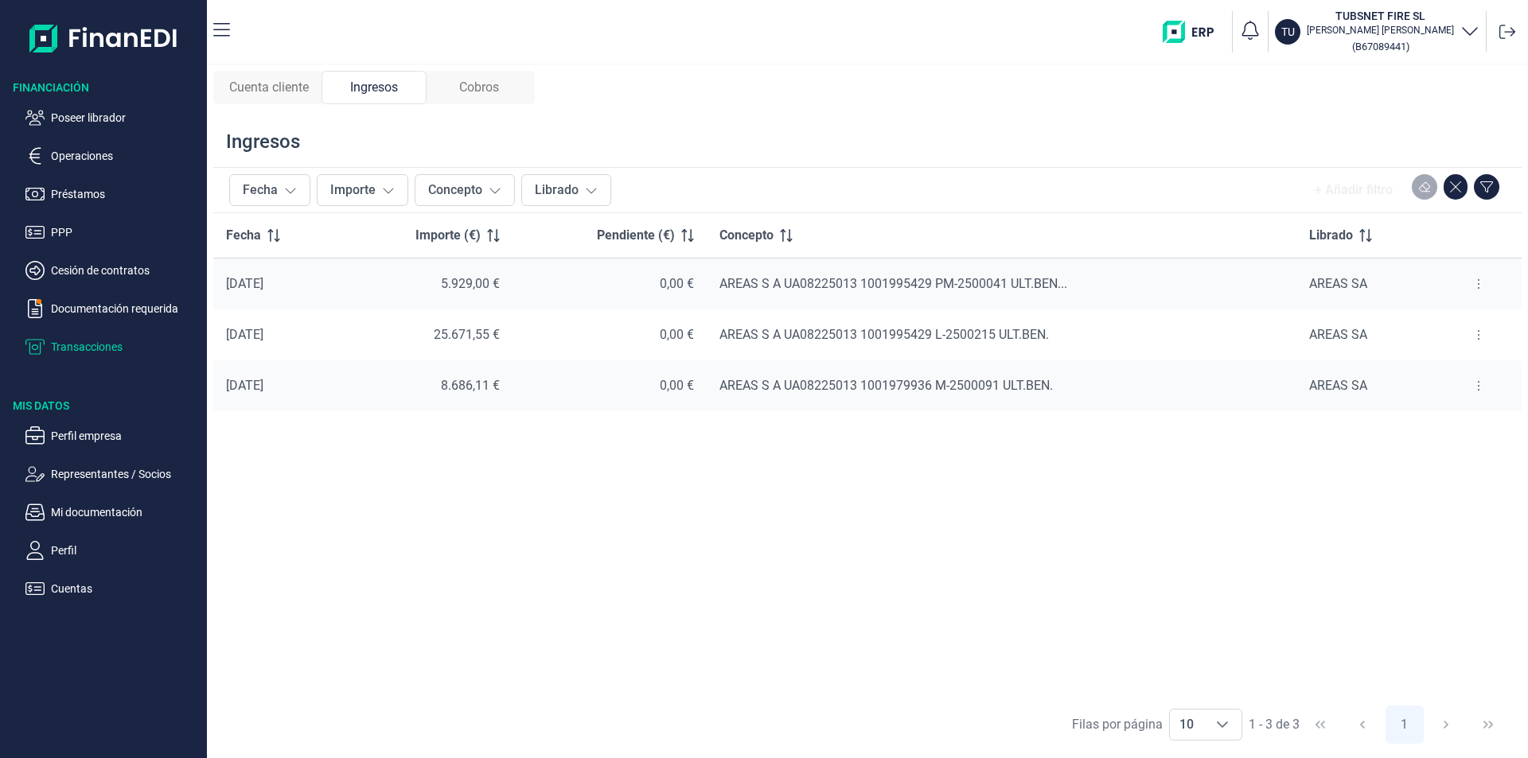
click at [478, 90] on span "Cobros" at bounding box center [479, 87] width 40 height 19
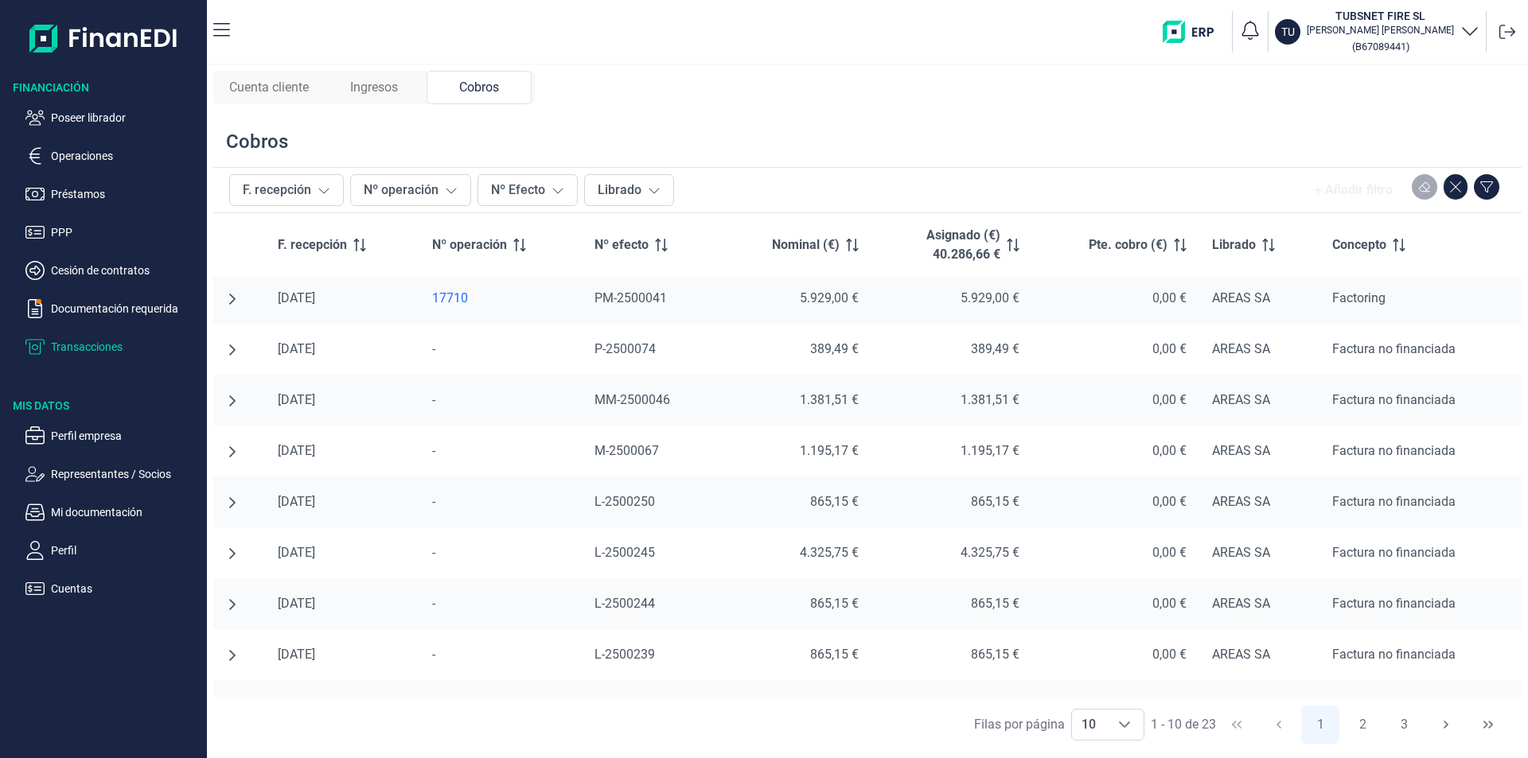
scroll to position [0, 0]
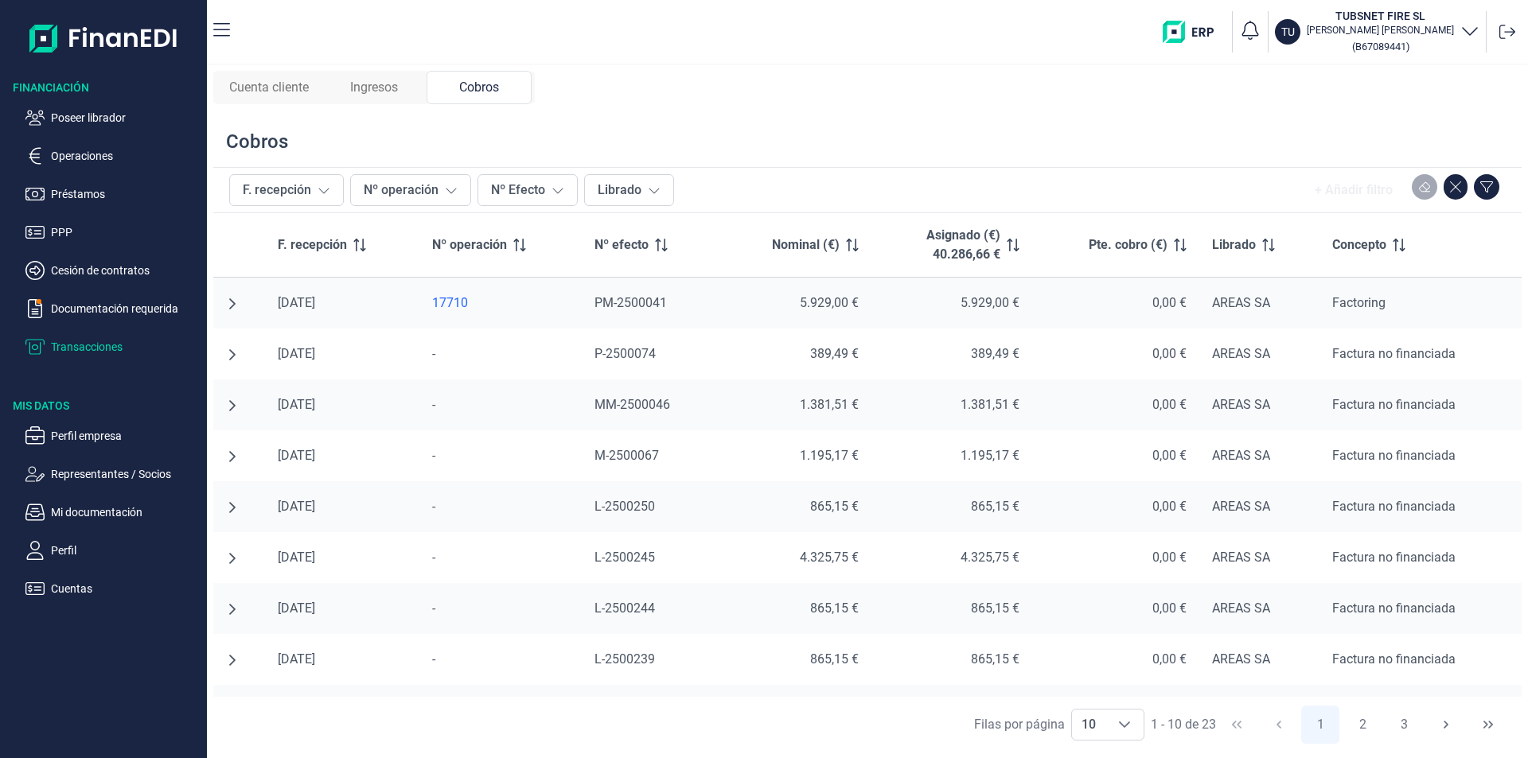
click at [233, 302] on icon "undefined null" at bounding box center [232, 303] width 6 height 11
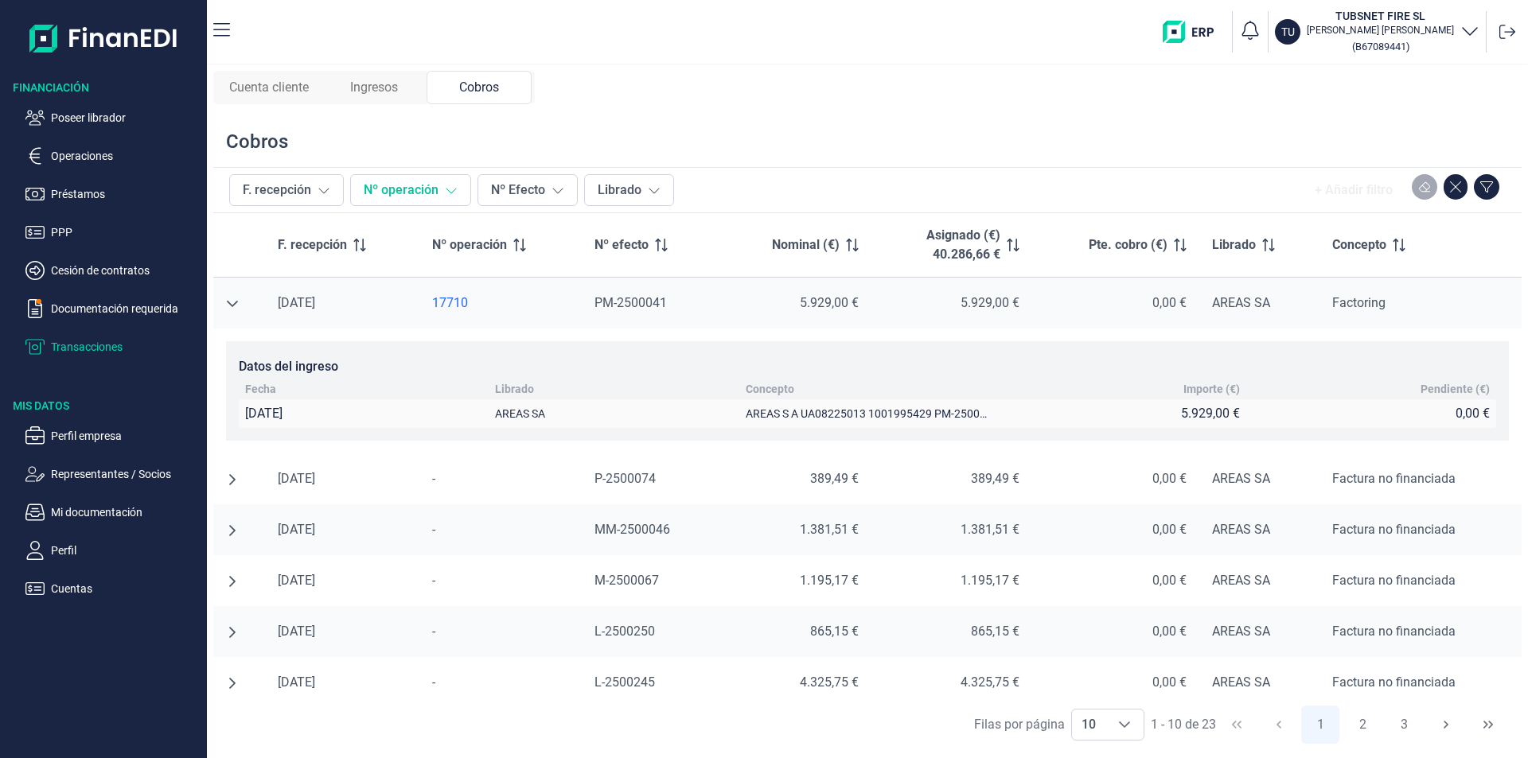
click at [390, 194] on button "Nº operación" at bounding box center [410, 190] width 121 height 32
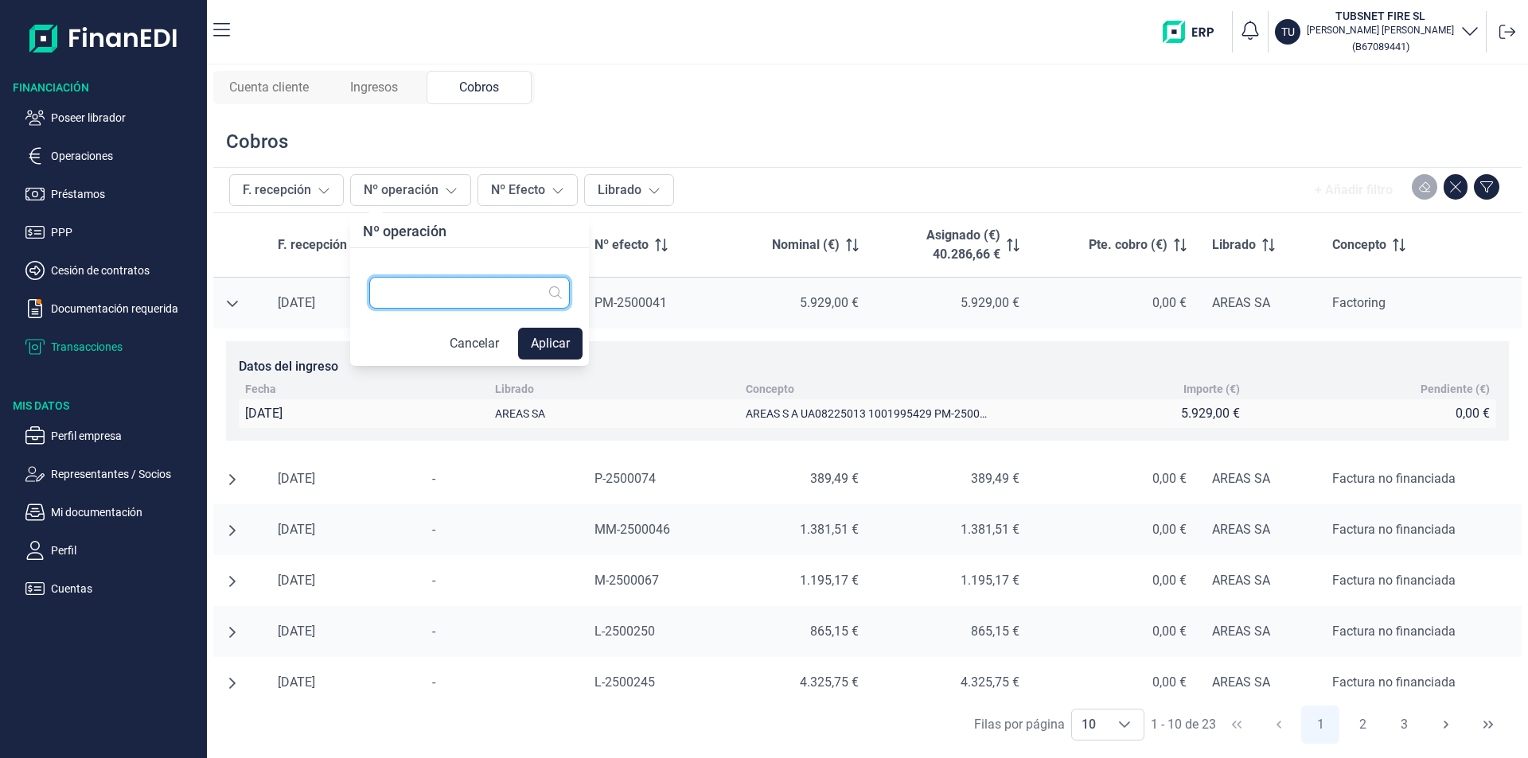
click at [399, 291] on input "text" at bounding box center [469, 293] width 201 height 32
type input "17710"
click at [550, 339] on button "Aplicar" at bounding box center [550, 344] width 64 height 32
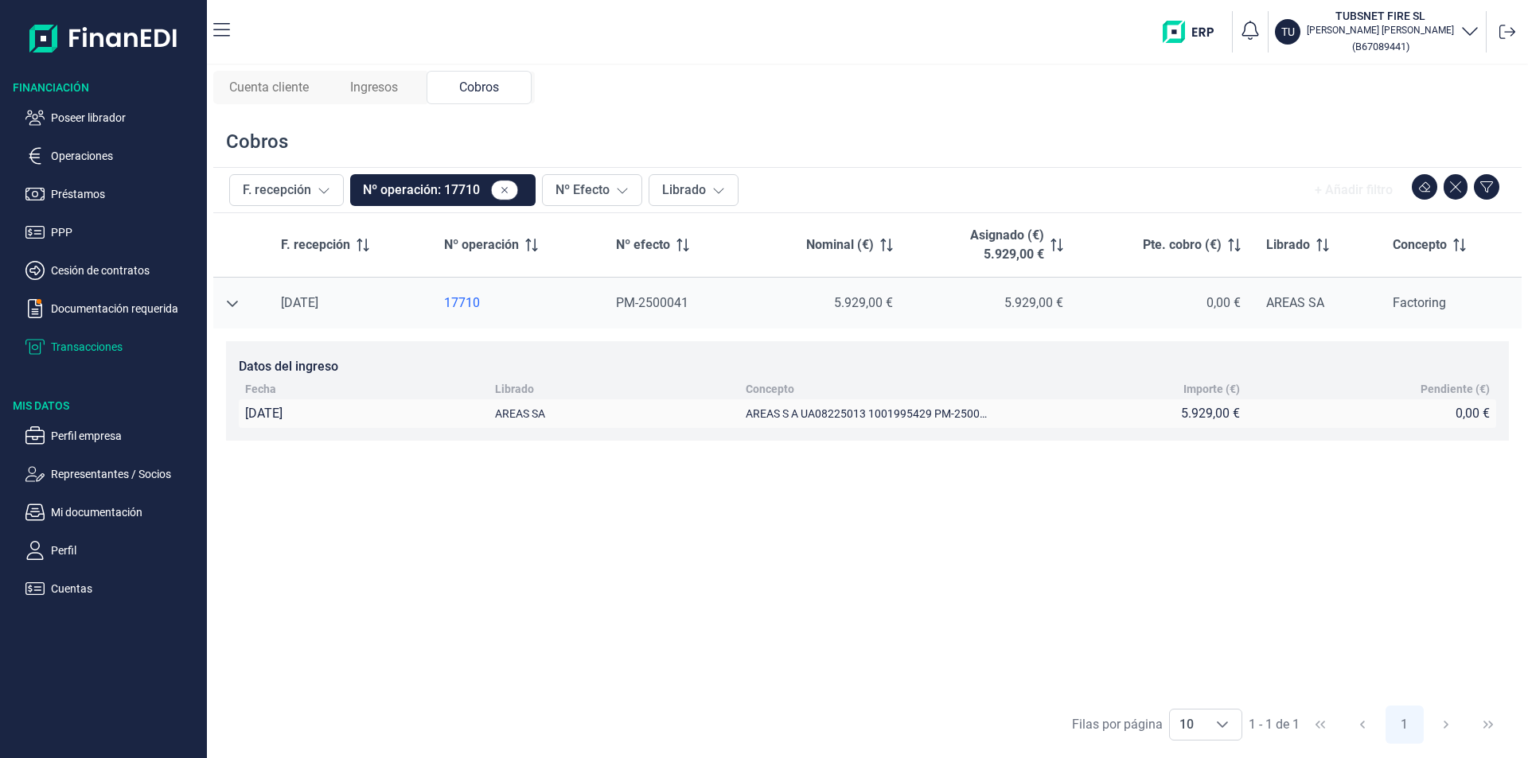
click at [233, 304] on icon "undefined null" at bounding box center [232, 304] width 13 height 13
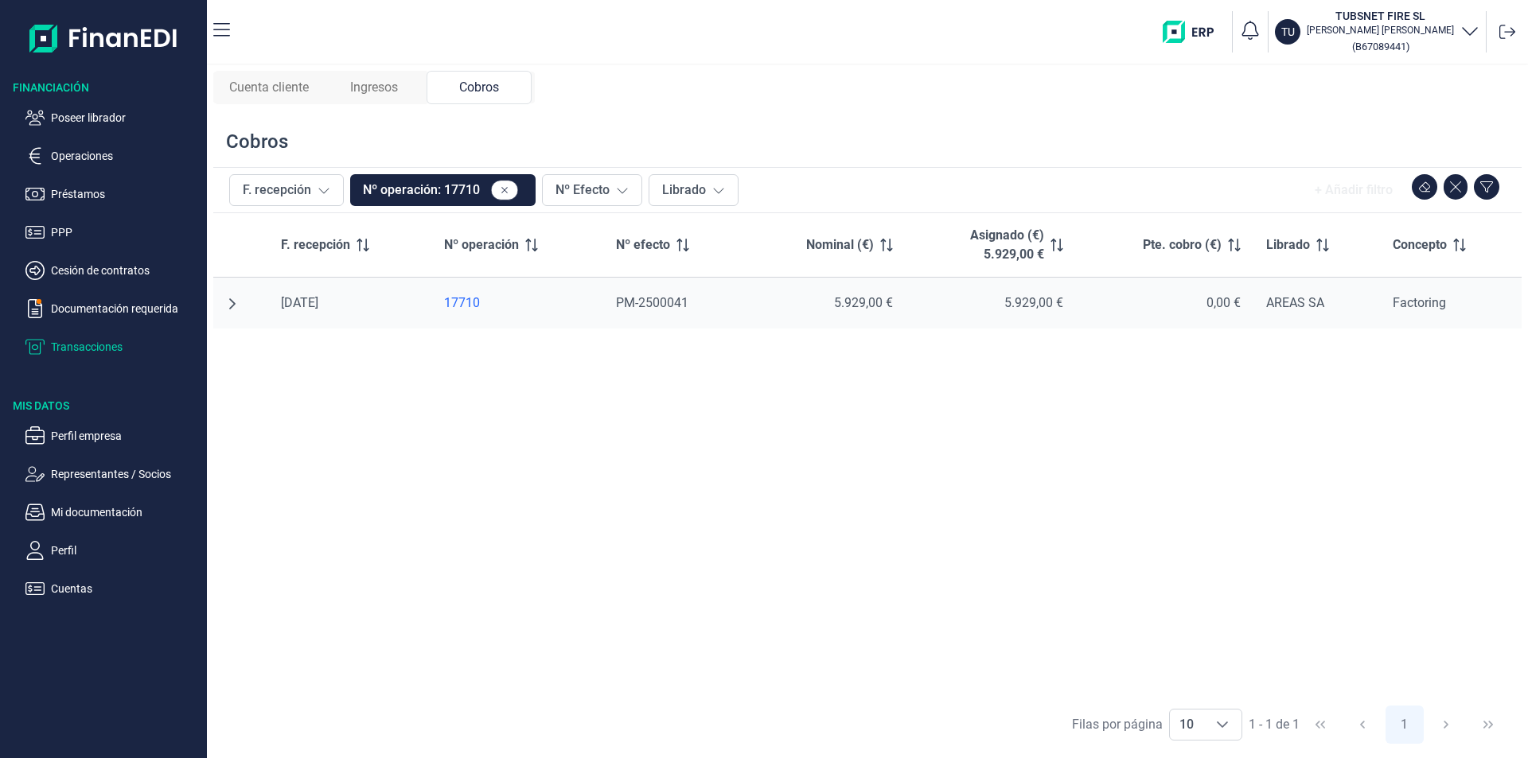
click at [396, 83] on span "Ingresos" at bounding box center [374, 87] width 48 height 19
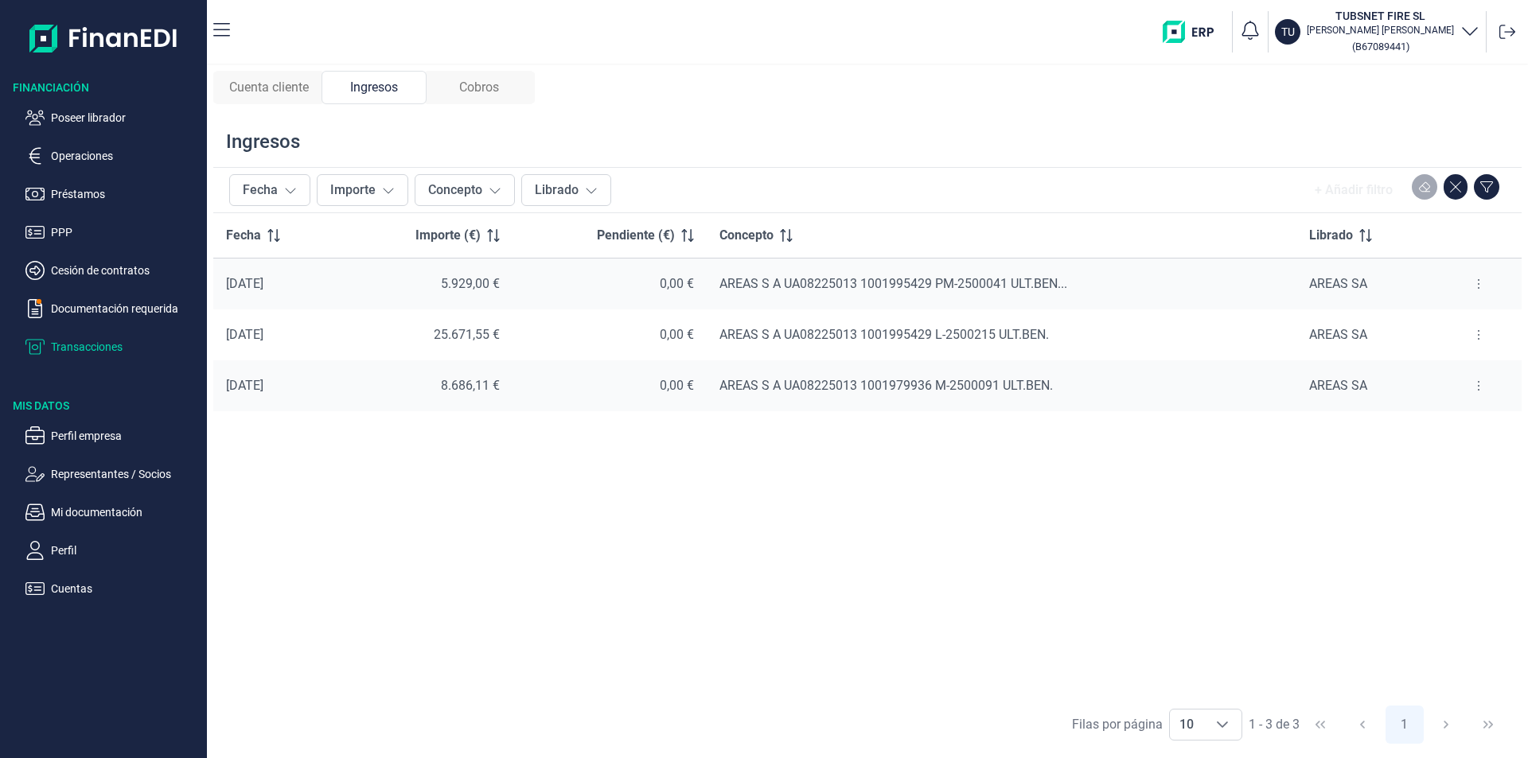
click at [291, 89] on span "Cuenta cliente" at bounding box center [269, 87] width 80 height 19
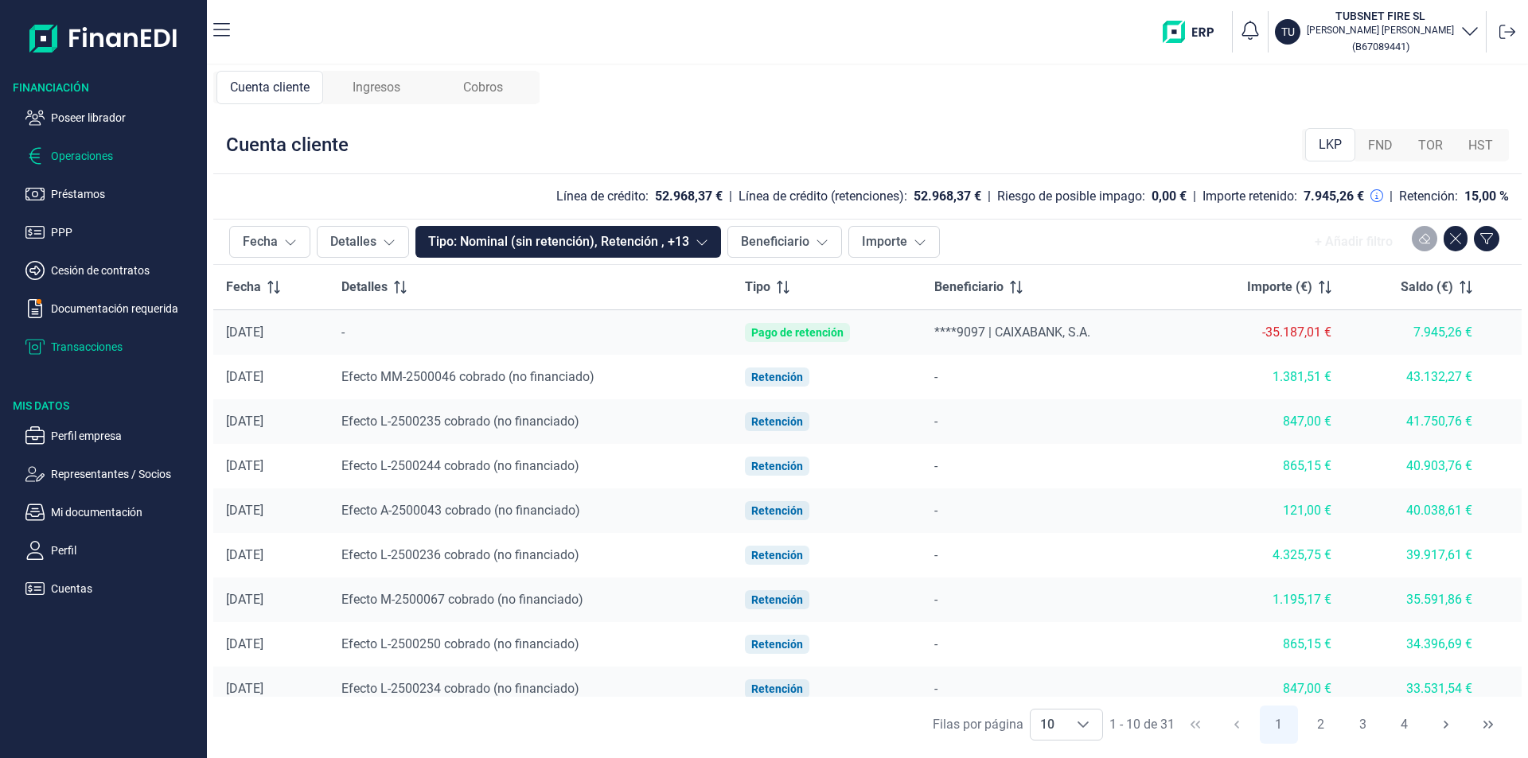
click at [72, 153] on p "Operaciones" at bounding box center [126, 155] width 150 height 19
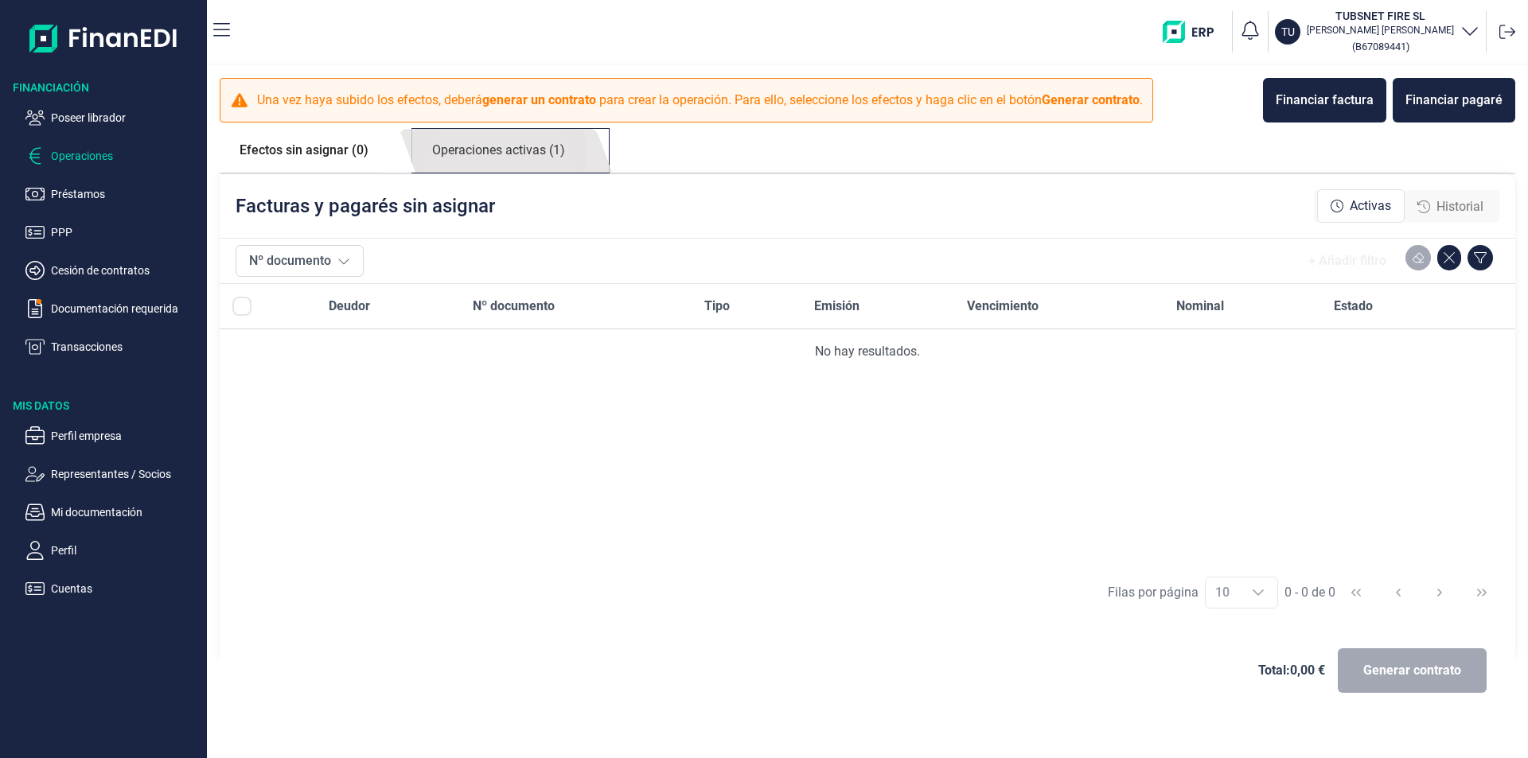
click at [534, 154] on link "Operaciones activas (1)" at bounding box center [498, 151] width 173 height 44
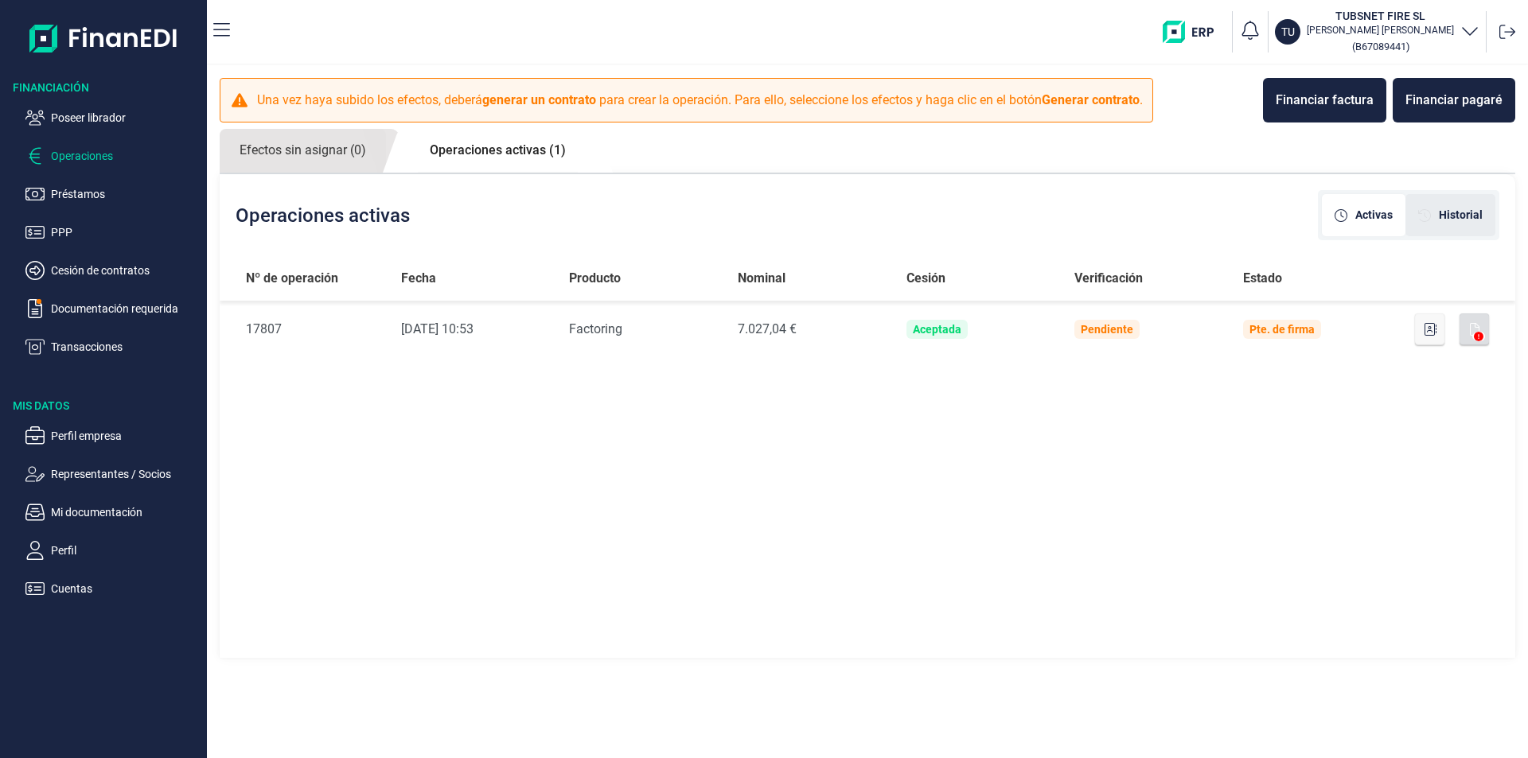
click at [1457, 212] on span "Historial" at bounding box center [1461, 215] width 44 height 17
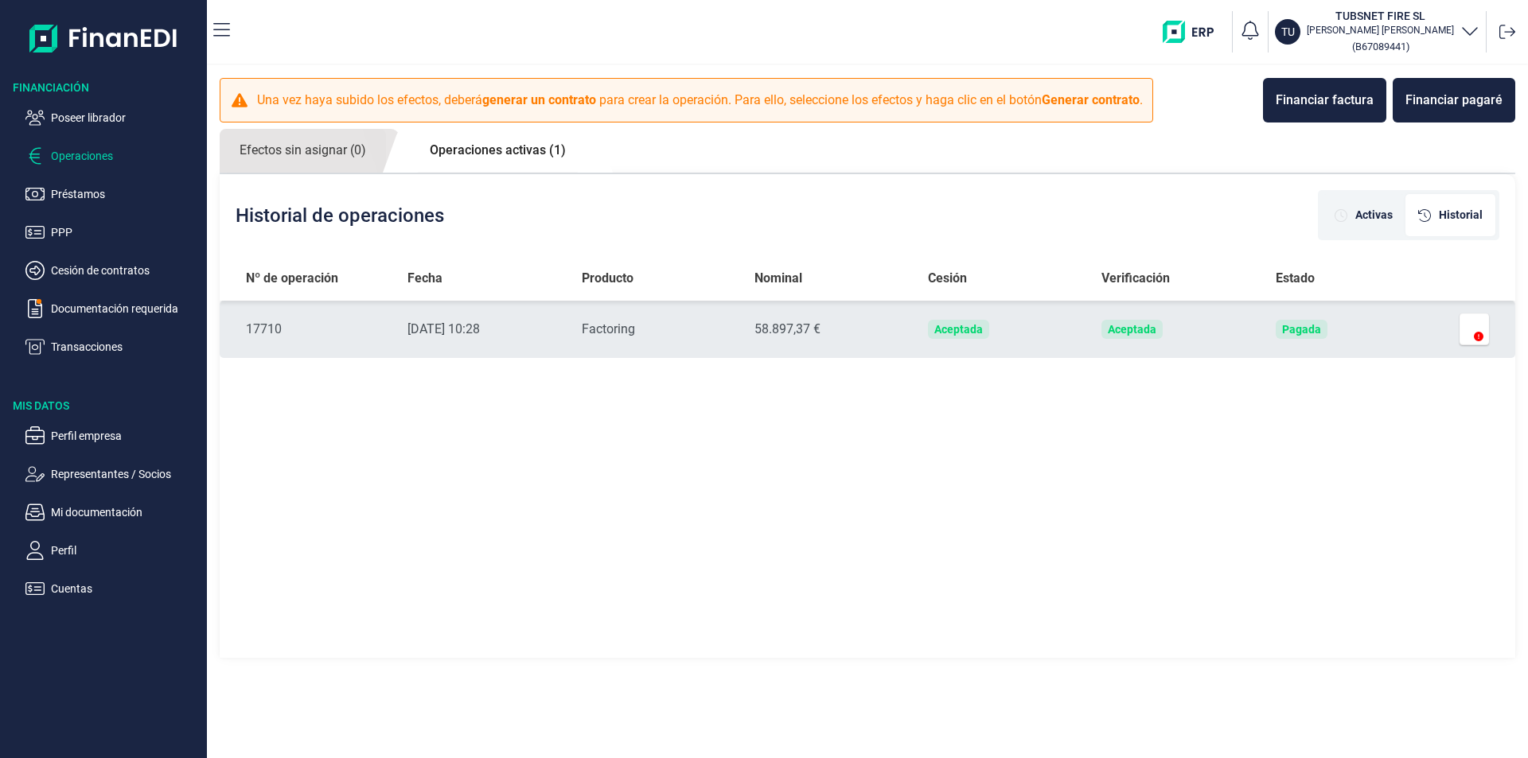
click at [1398, 326] on td "Pagada" at bounding box center [1349, 329] width 173 height 57
click at [1464, 327] on button "button" at bounding box center [1475, 330] width 30 height 32
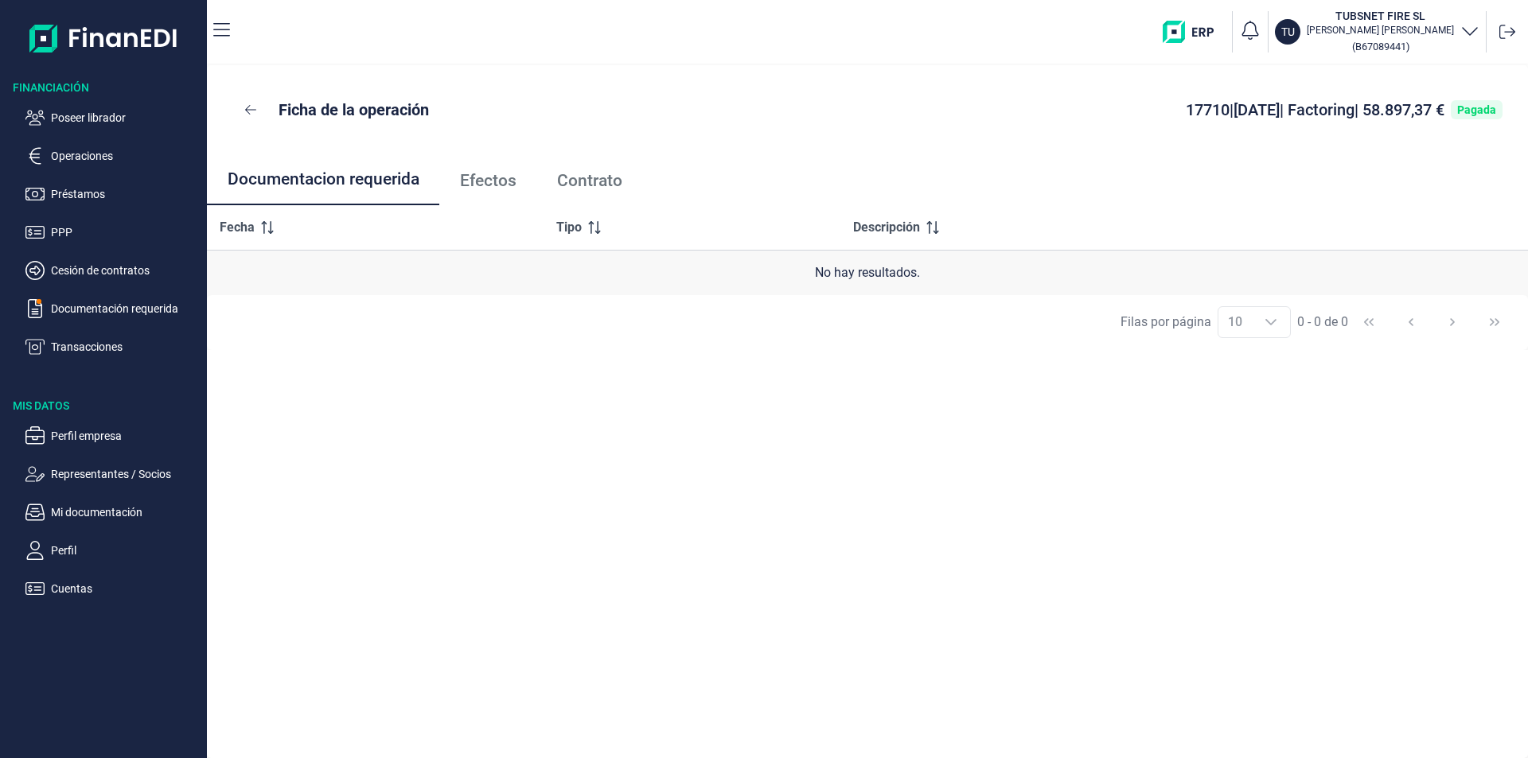
click at [575, 182] on span "Contrato" at bounding box center [589, 181] width 65 height 17
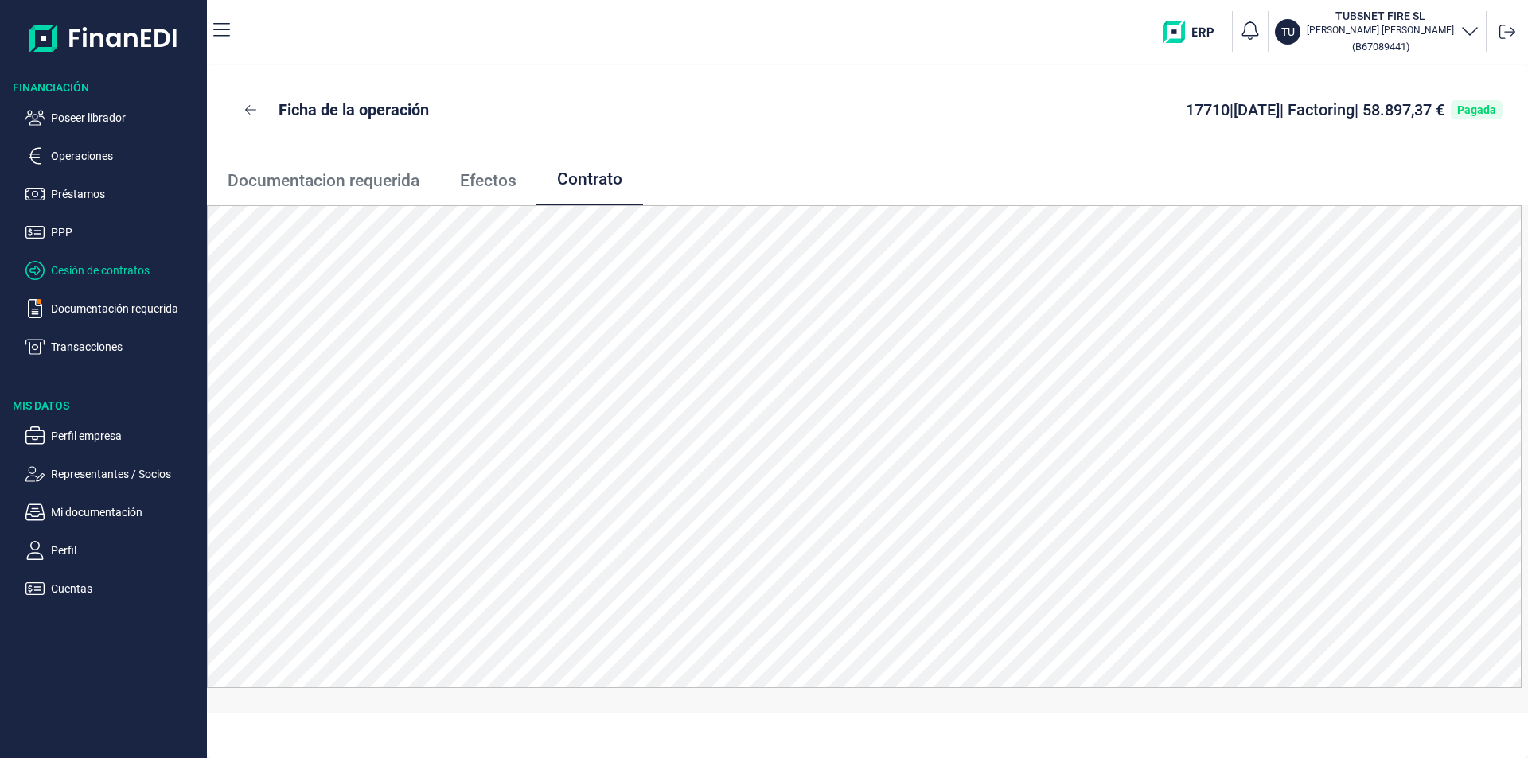
click at [76, 272] on p "Cesión de contratos" at bounding box center [126, 270] width 150 height 19
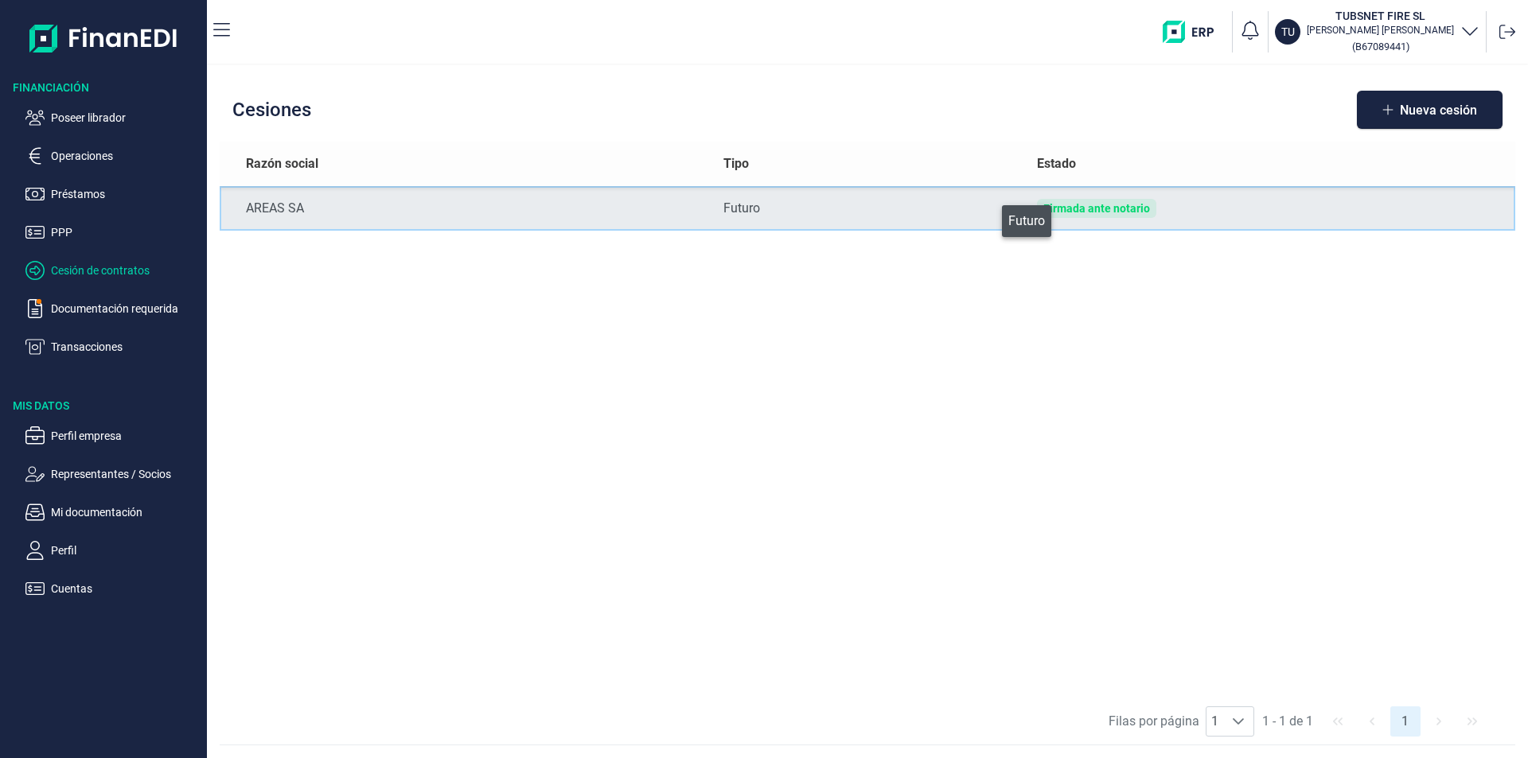
click at [991, 217] on div "Futuro" at bounding box center [867, 208] width 289 height 19
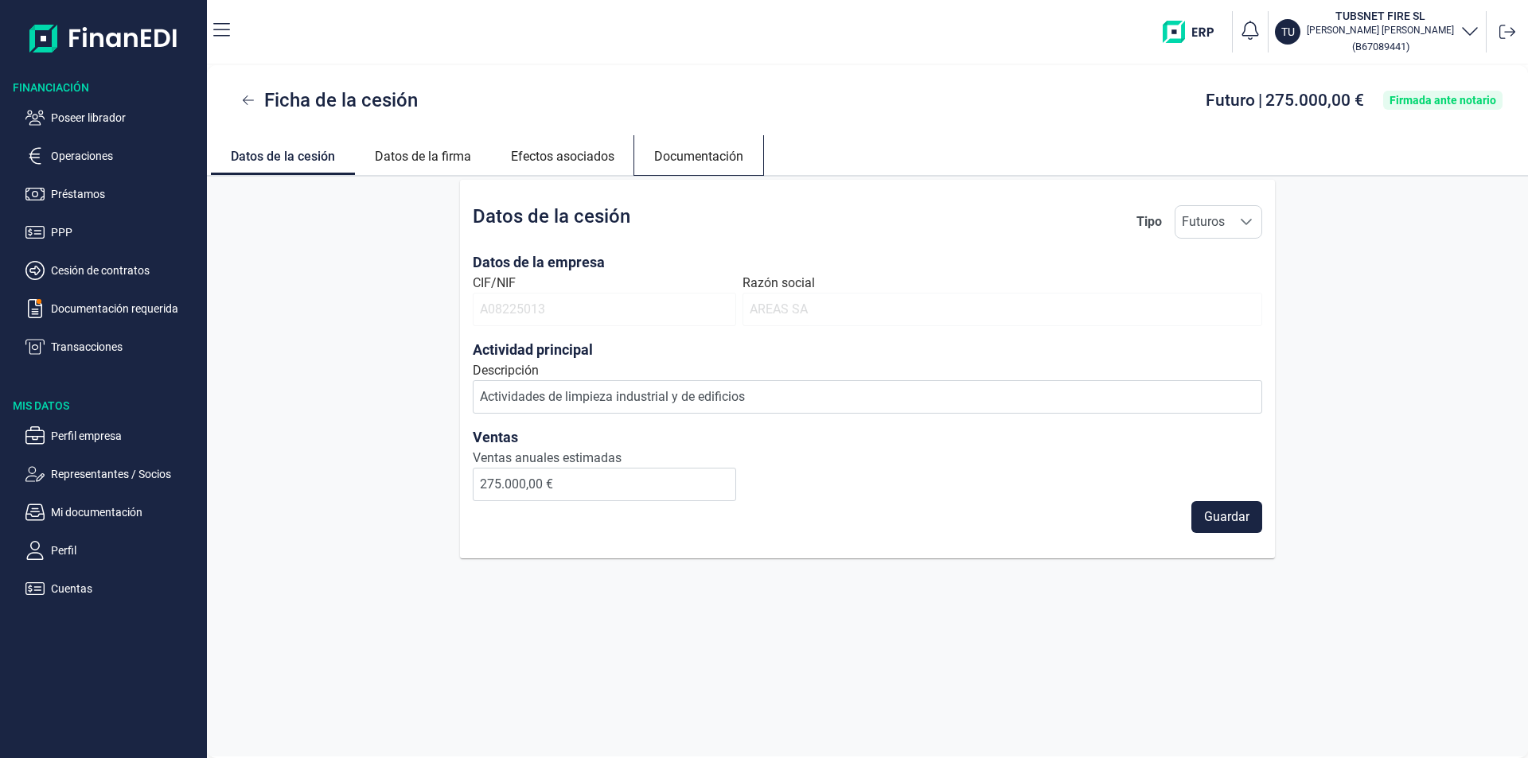
click at [705, 159] on link "Documentación" at bounding box center [698, 154] width 129 height 38
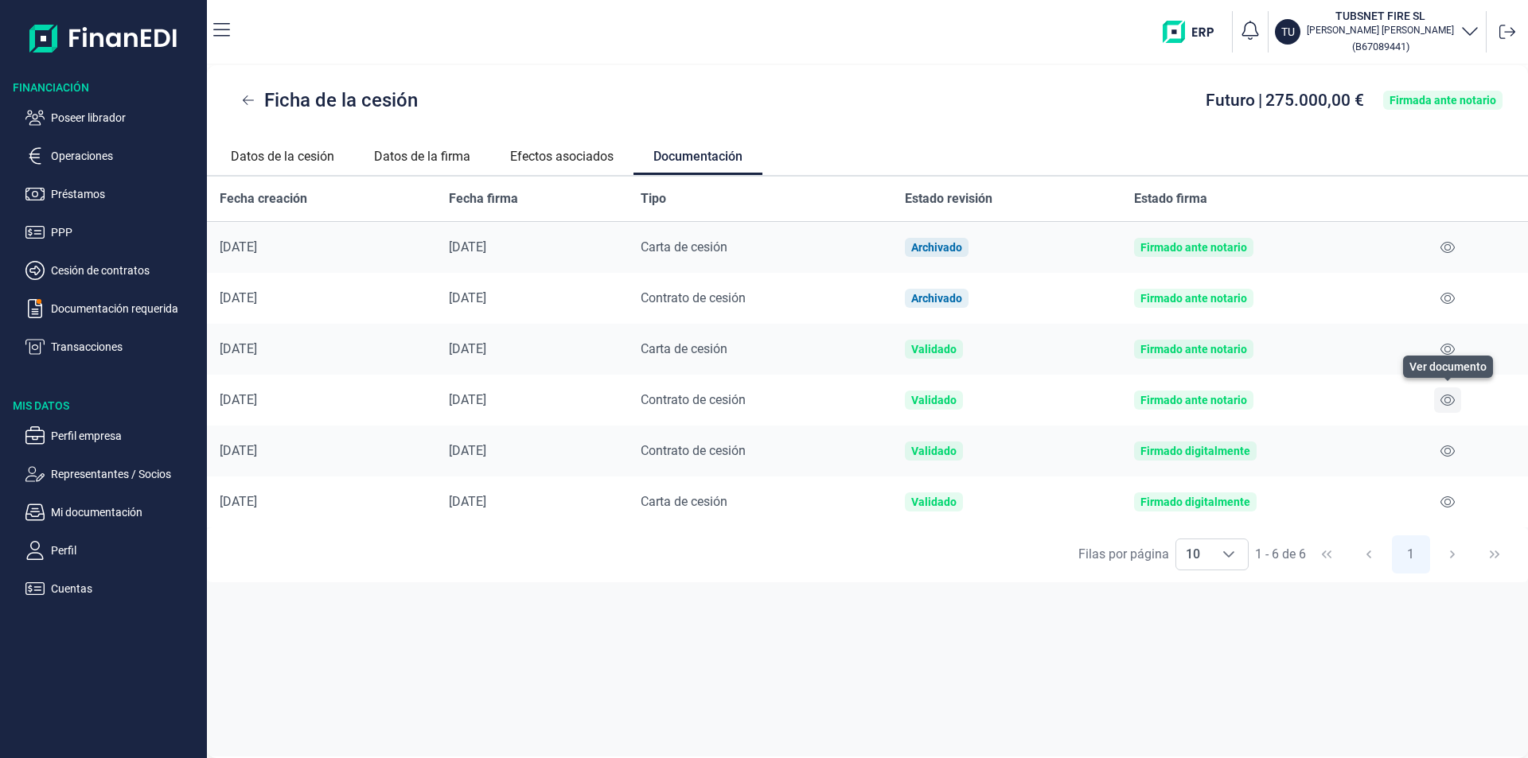
click at [1446, 399] on icon at bounding box center [1448, 400] width 14 height 13
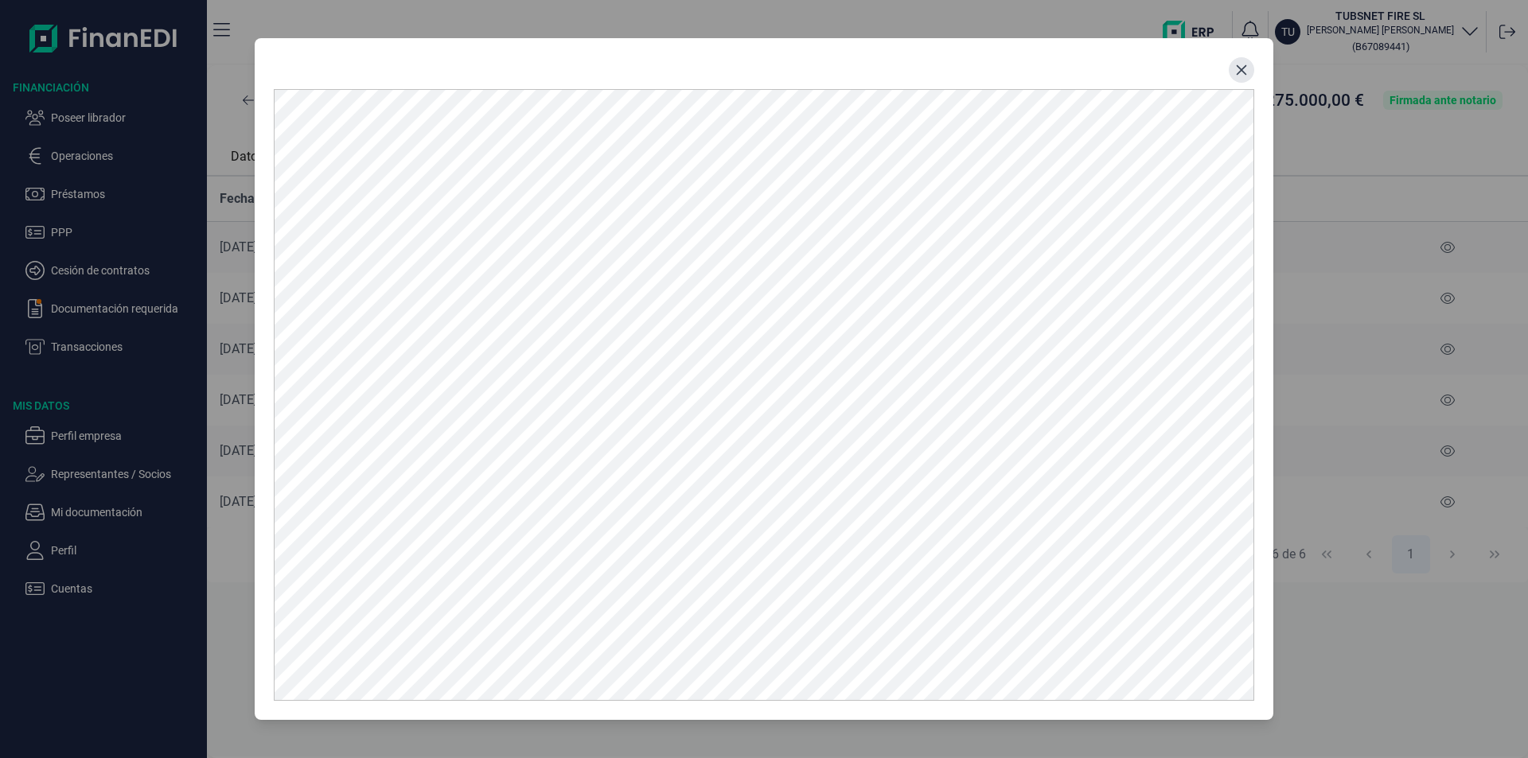
click at [1250, 74] on button "Close" at bounding box center [1241, 69] width 25 height 25
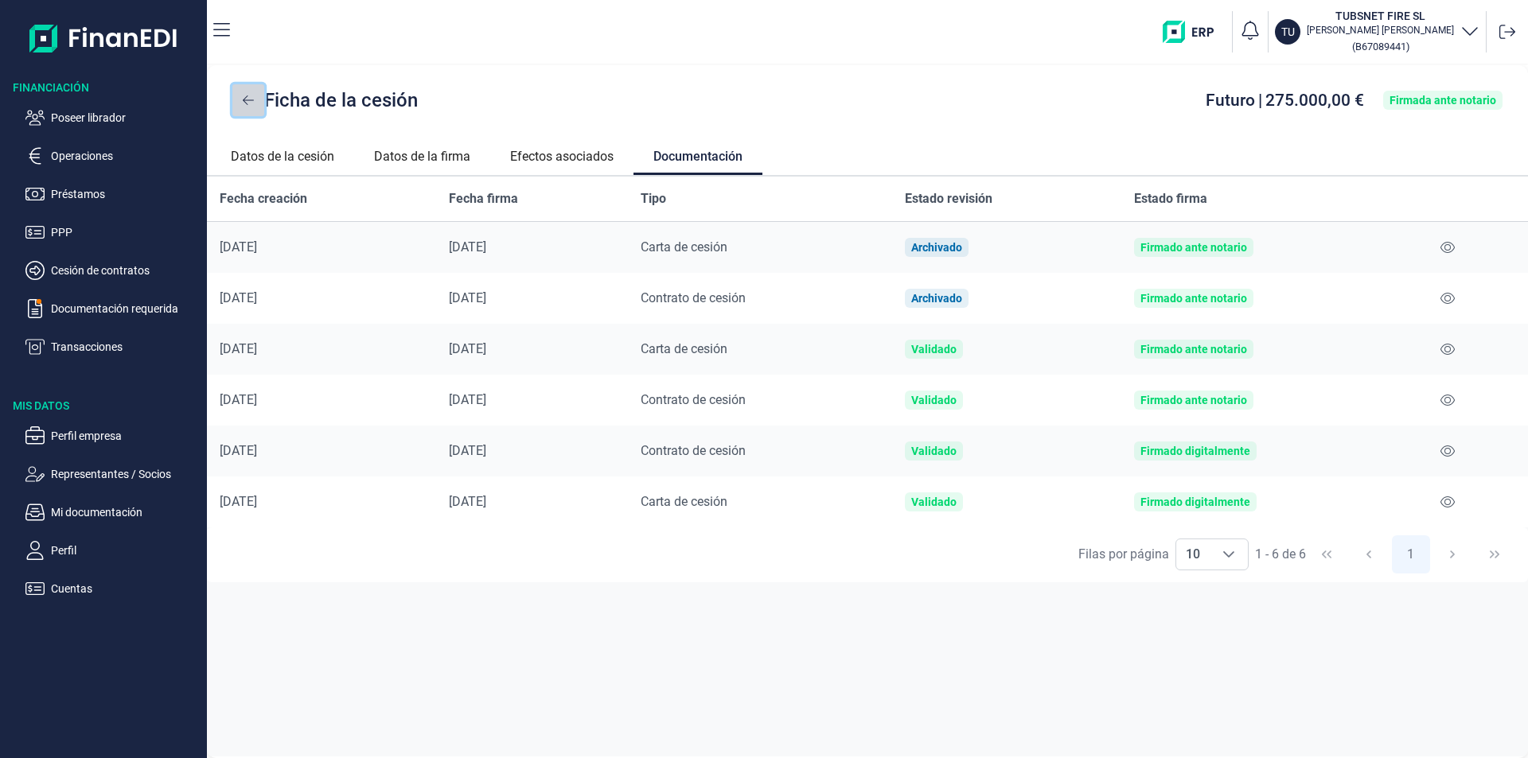
click at [251, 103] on icon at bounding box center [248, 100] width 11 height 13
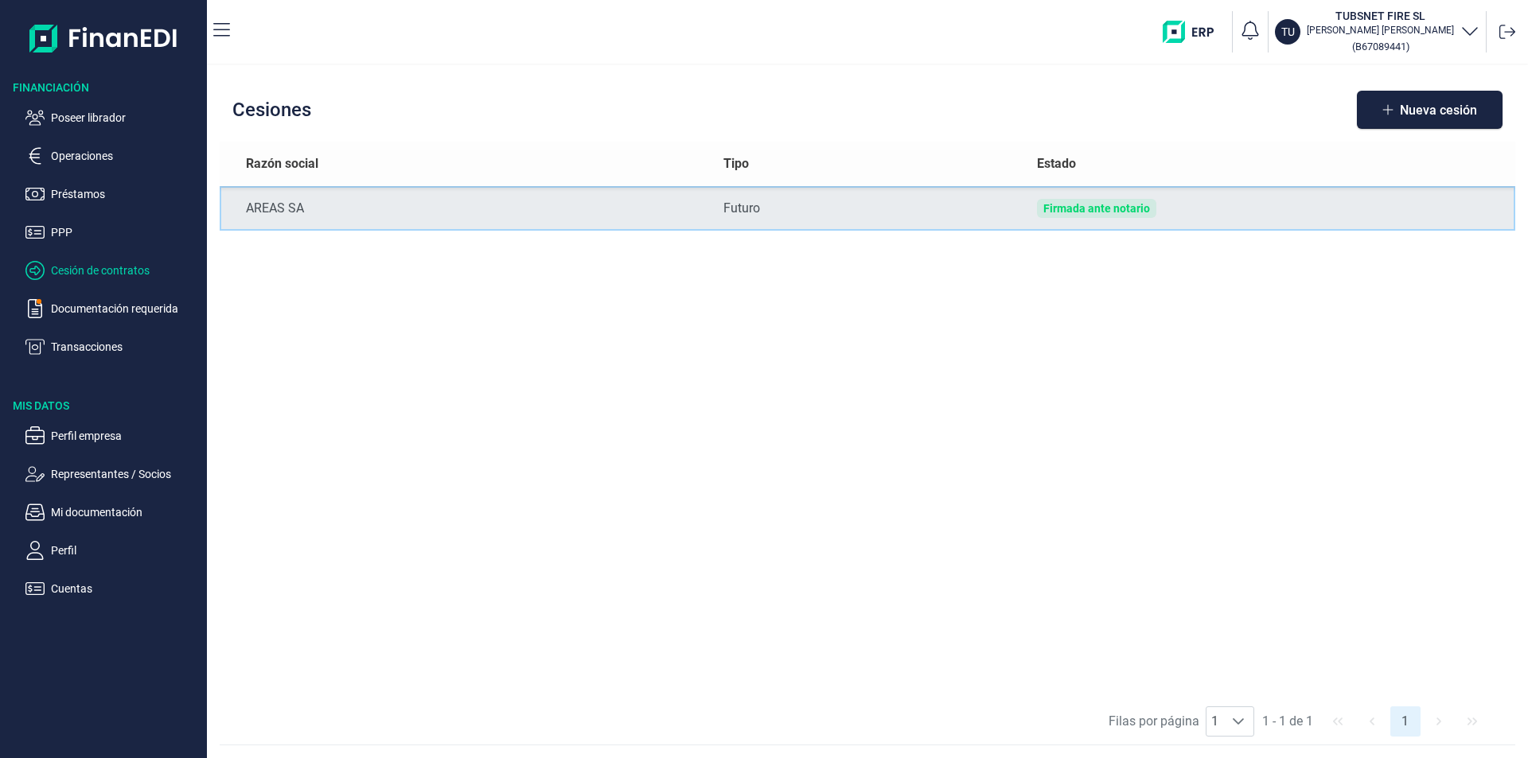
click at [1040, 216] on div "Firmada ante notario" at bounding box center [1096, 208] width 119 height 19
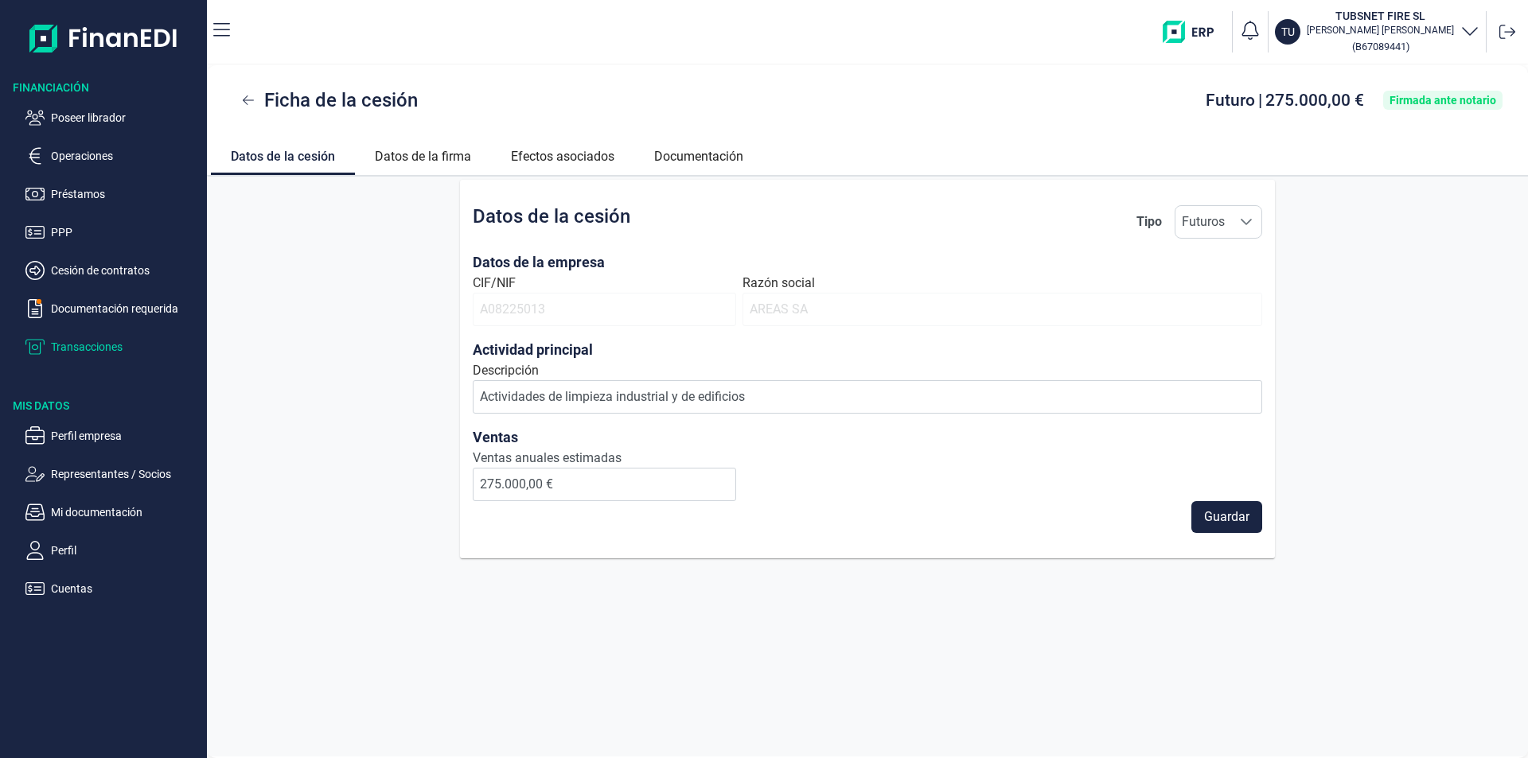
click at [95, 349] on p "Transacciones" at bounding box center [126, 346] width 150 height 19
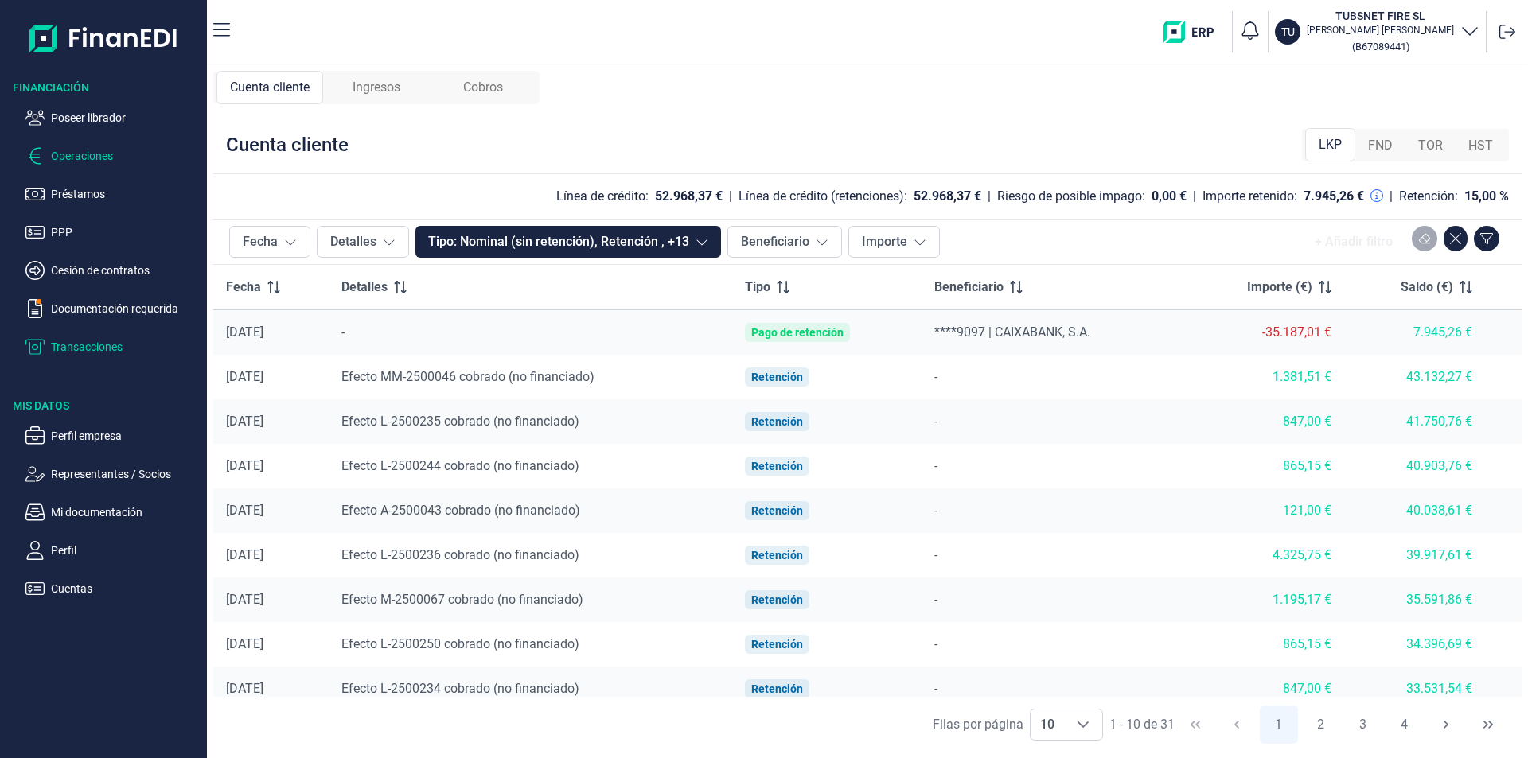
click at [84, 153] on p "Operaciones" at bounding box center [126, 155] width 150 height 19
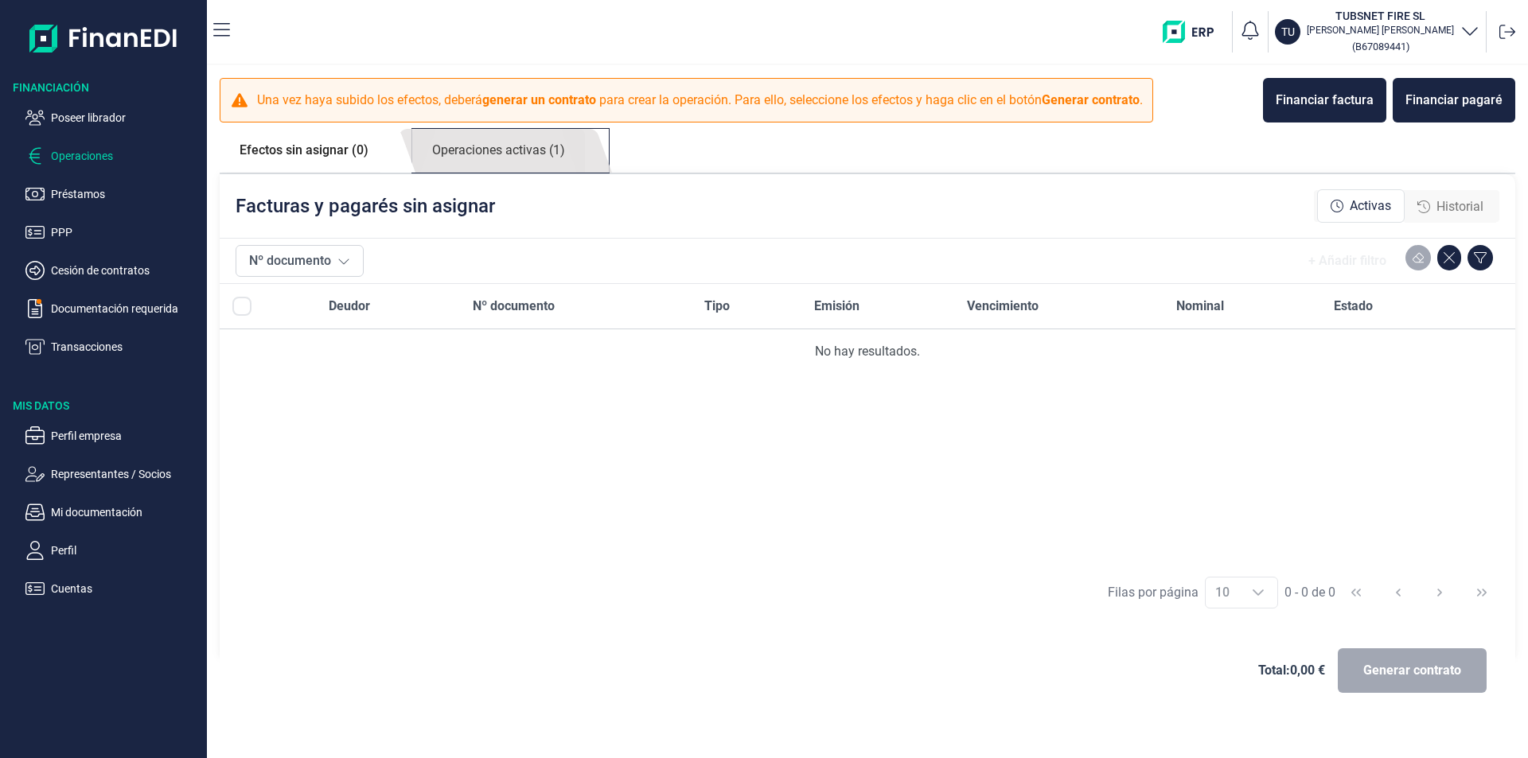
click at [508, 154] on link "Operaciones activas (1)" at bounding box center [498, 151] width 173 height 44
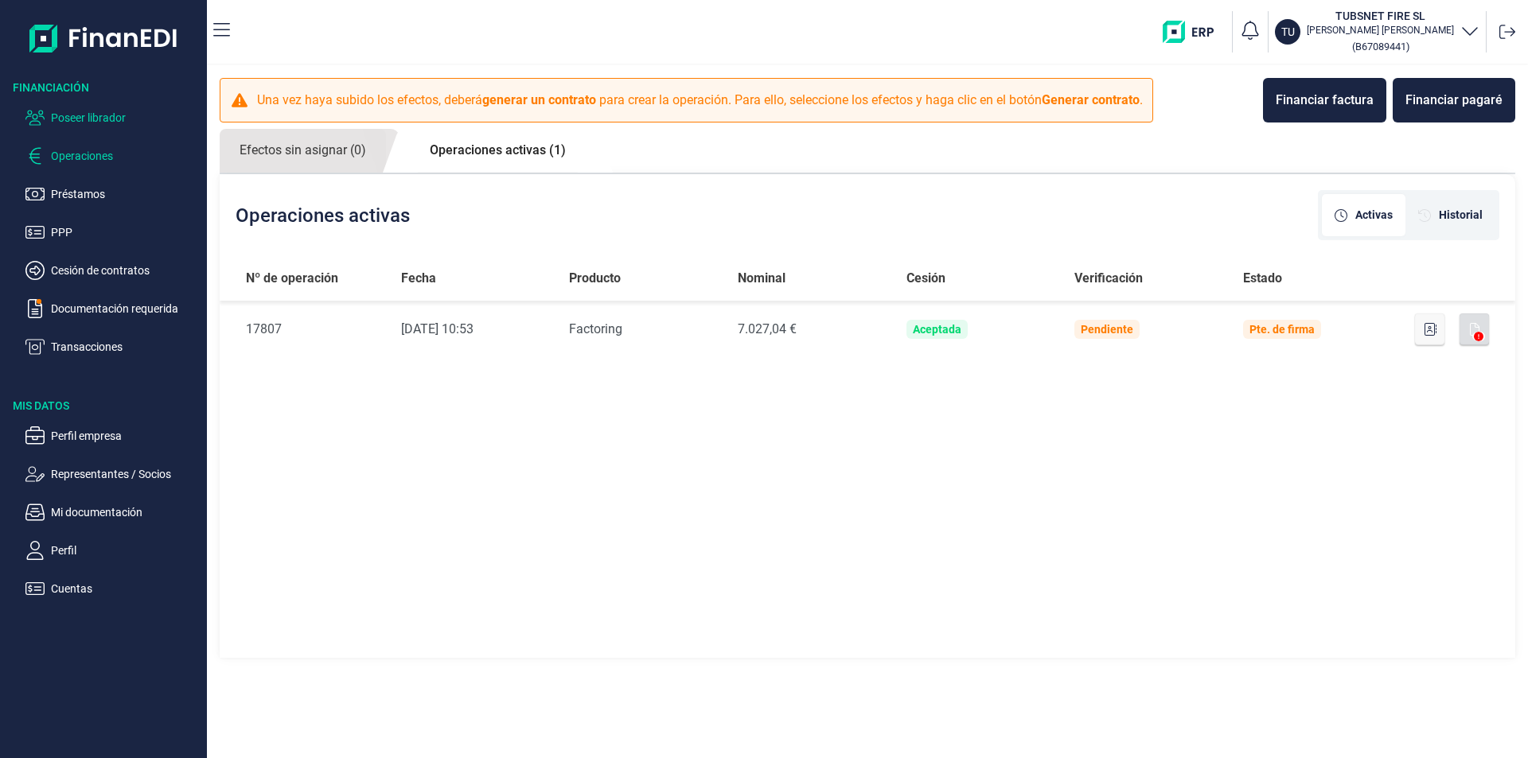
click at [113, 116] on p "Poseer librador" at bounding box center [126, 117] width 150 height 19
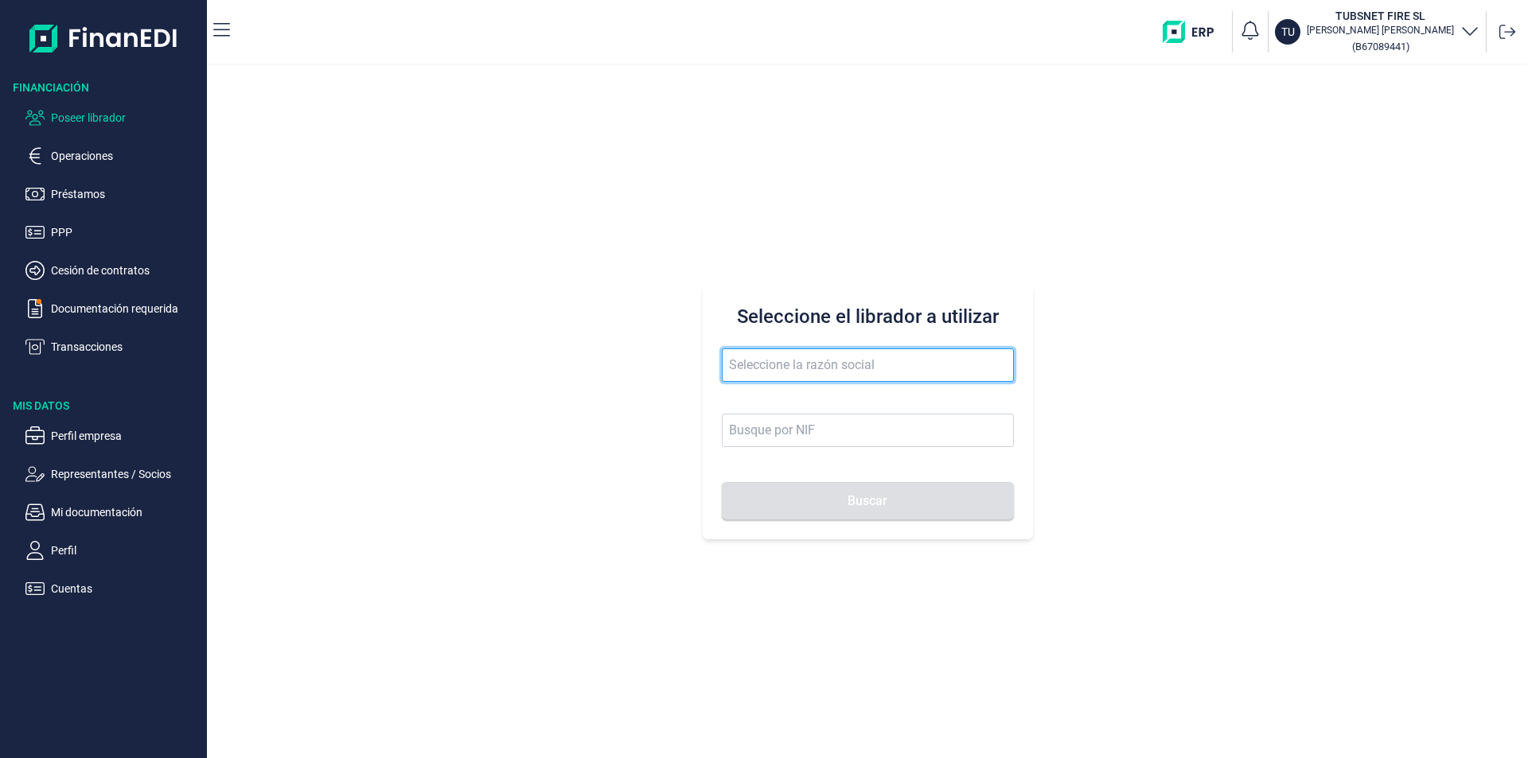
click at [774, 367] on input "text" at bounding box center [868, 365] width 292 height 33
click at [777, 365] on input "reparacines galbr" at bounding box center [868, 365] width 292 height 33
click at [848, 366] on input "reparaciones galbr" at bounding box center [868, 365] width 292 height 33
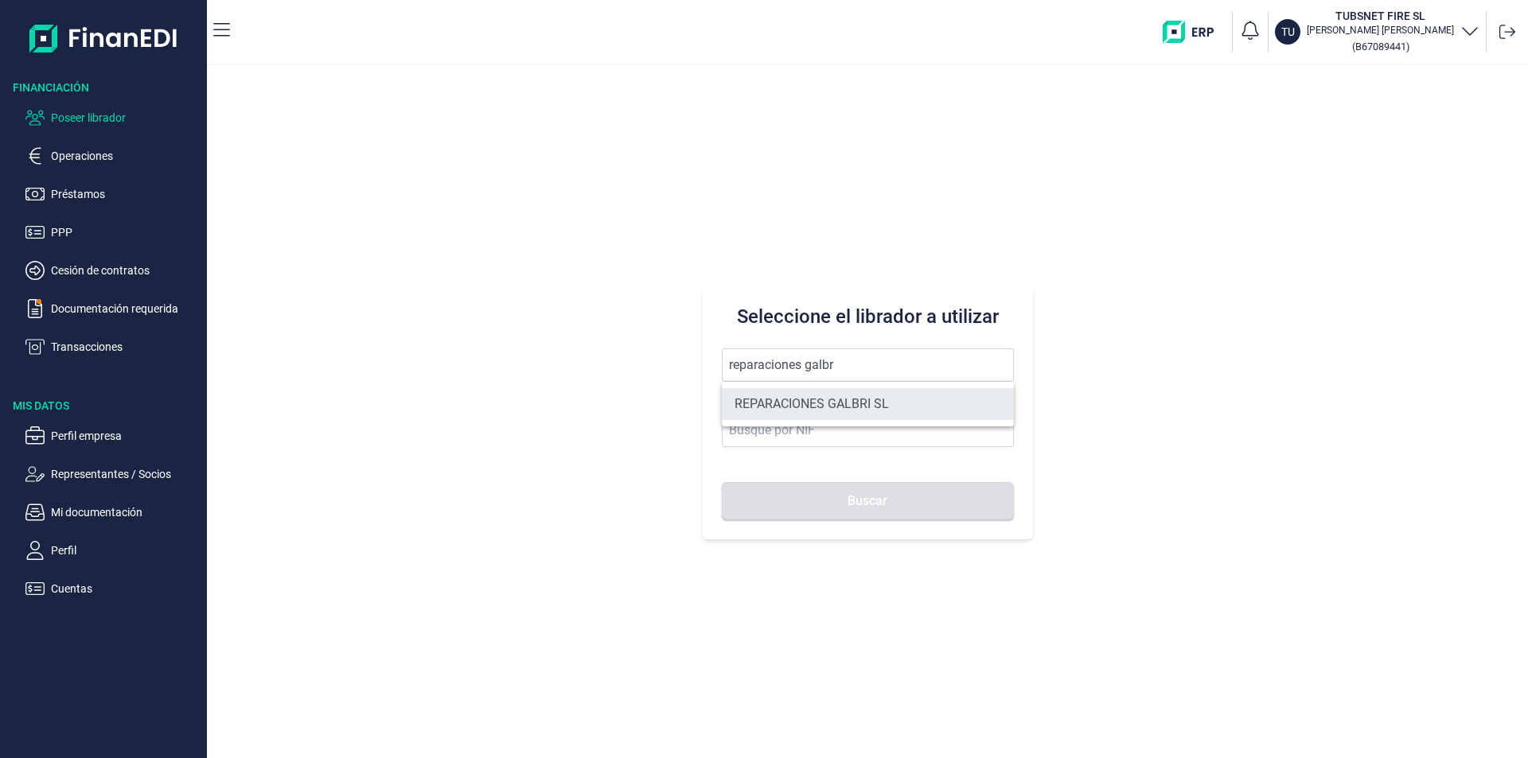
click at [856, 405] on li "REPARACIONES GALBRI SL" at bounding box center [868, 404] width 292 height 32
type input "REPARACIONES GALBRI SL"
type input "B70942362"
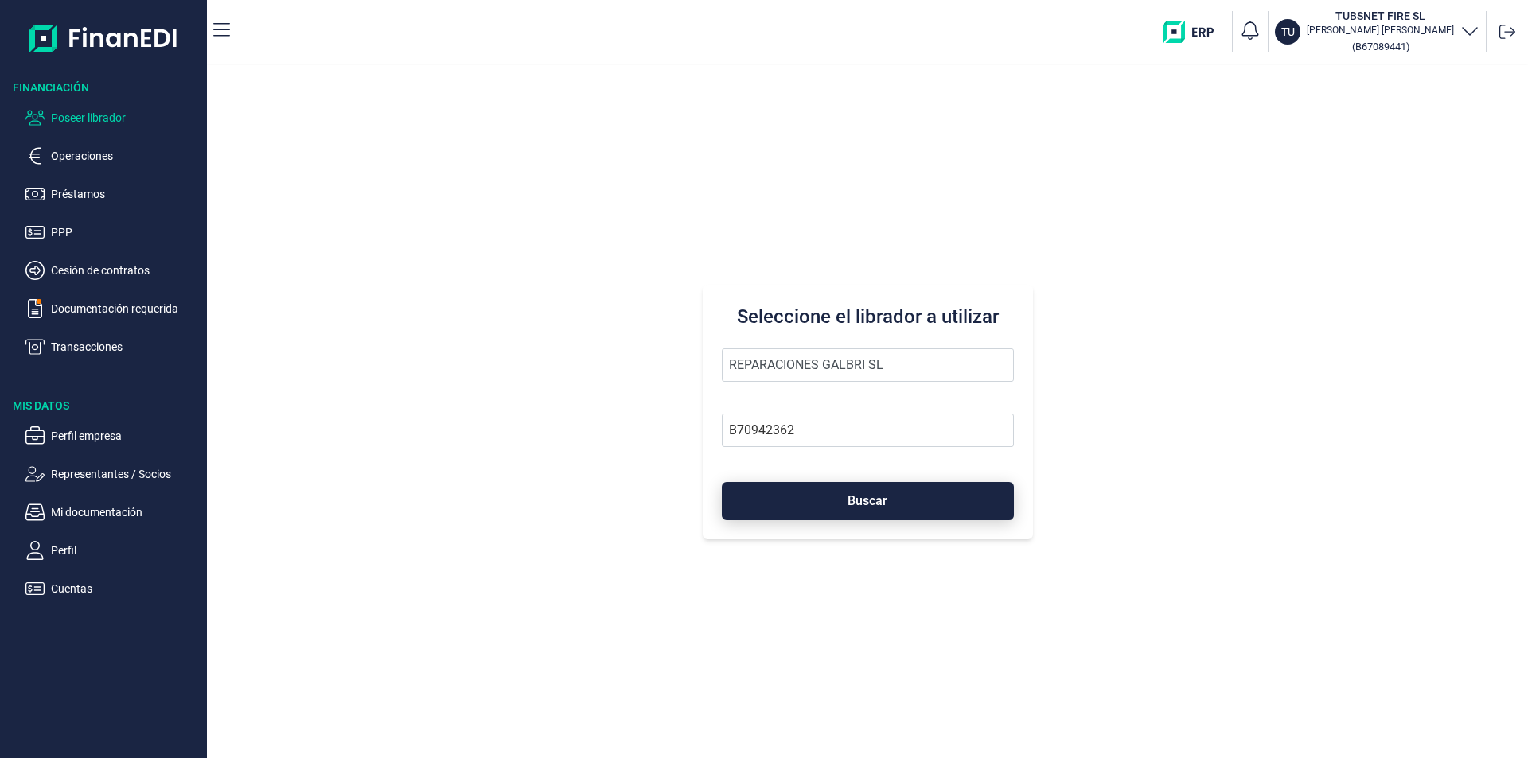
click at [856, 491] on button "Buscar" at bounding box center [868, 501] width 292 height 38
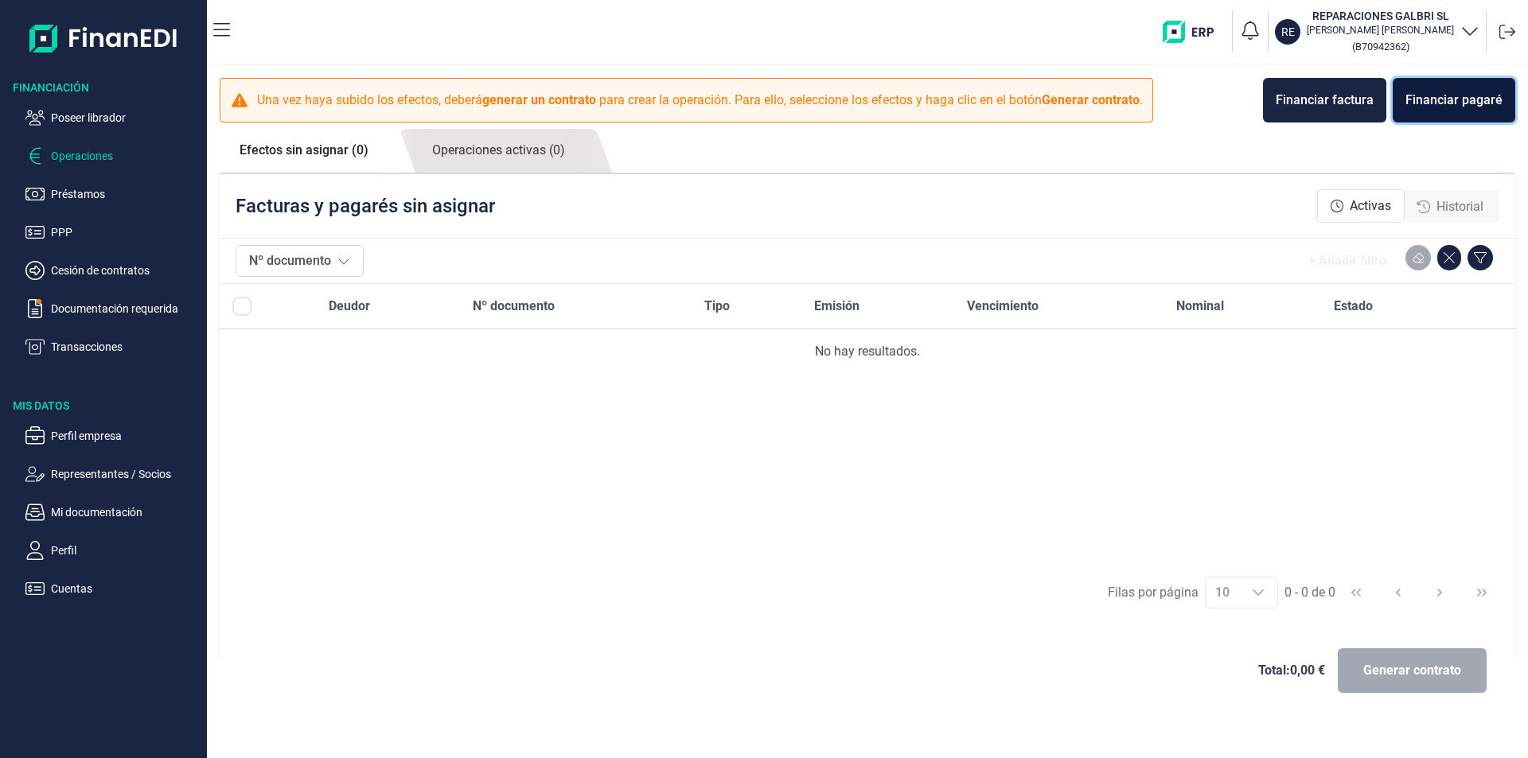
click at [1458, 108] on div "Financiar pagaré" at bounding box center [1453, 100] width 97 height 19
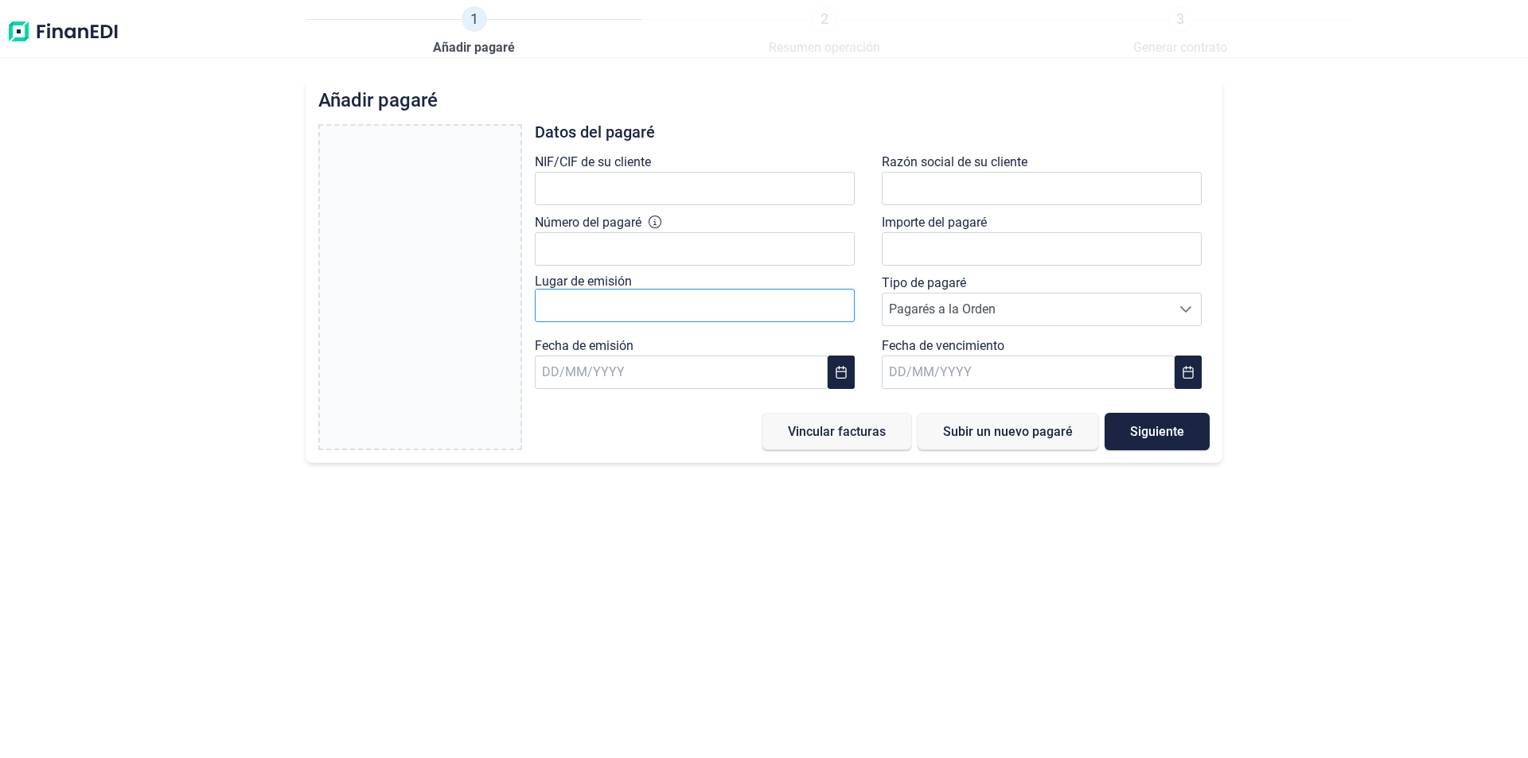
type input "0,00 €"
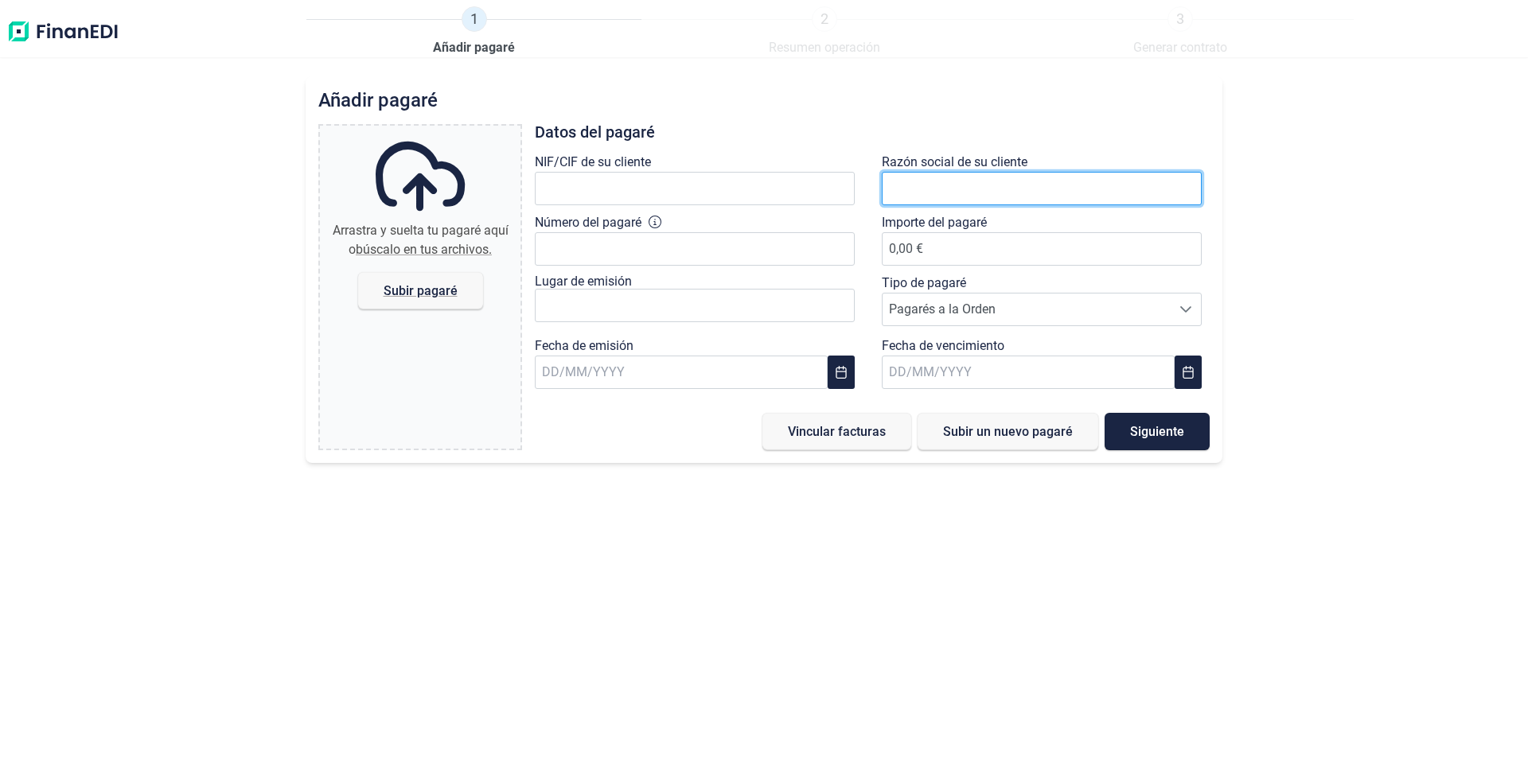
click at [905, 192] on input "text" at bounding box center [1042, 188] width 320 height 33
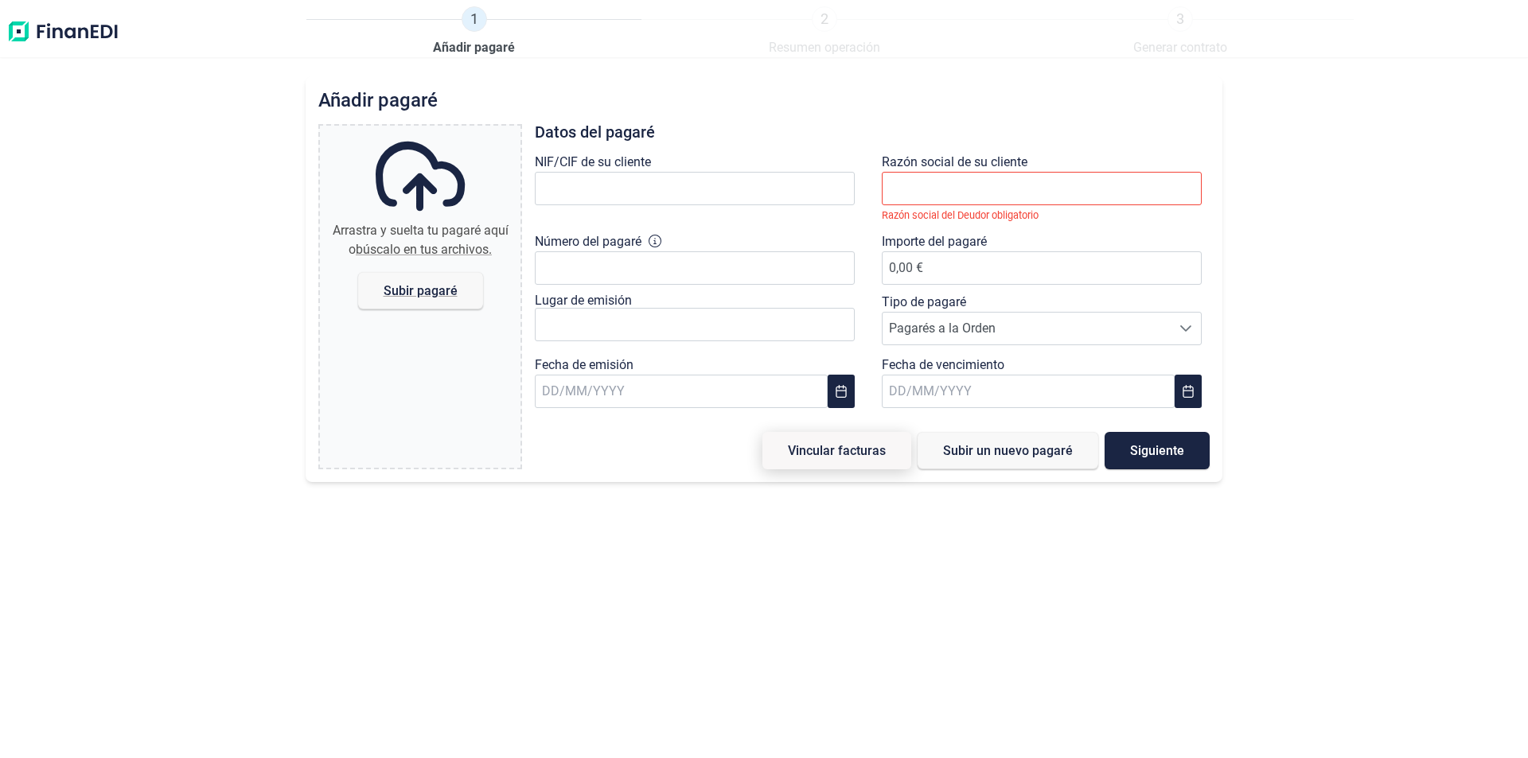
click at [834, 453] on span "Vincular facturas" at bounding box center [837, 451] width 98 height 12
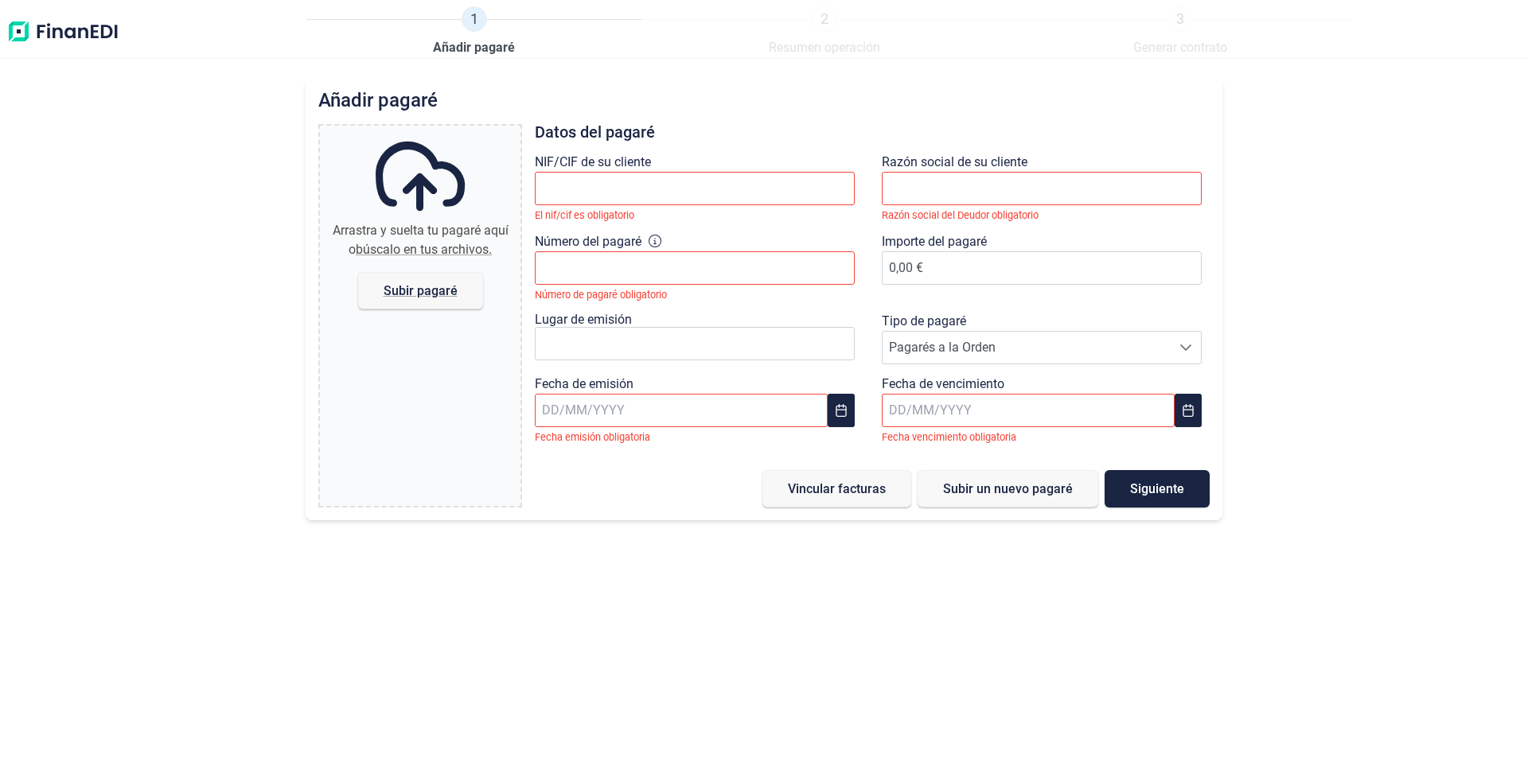
click at [626, 595] on div "Añadir pagaré Arrastra y suelta tu pagaré aquí o búscalo en tus archivos. Subir…" at bounding box center [764, 417] width 1528 height 682
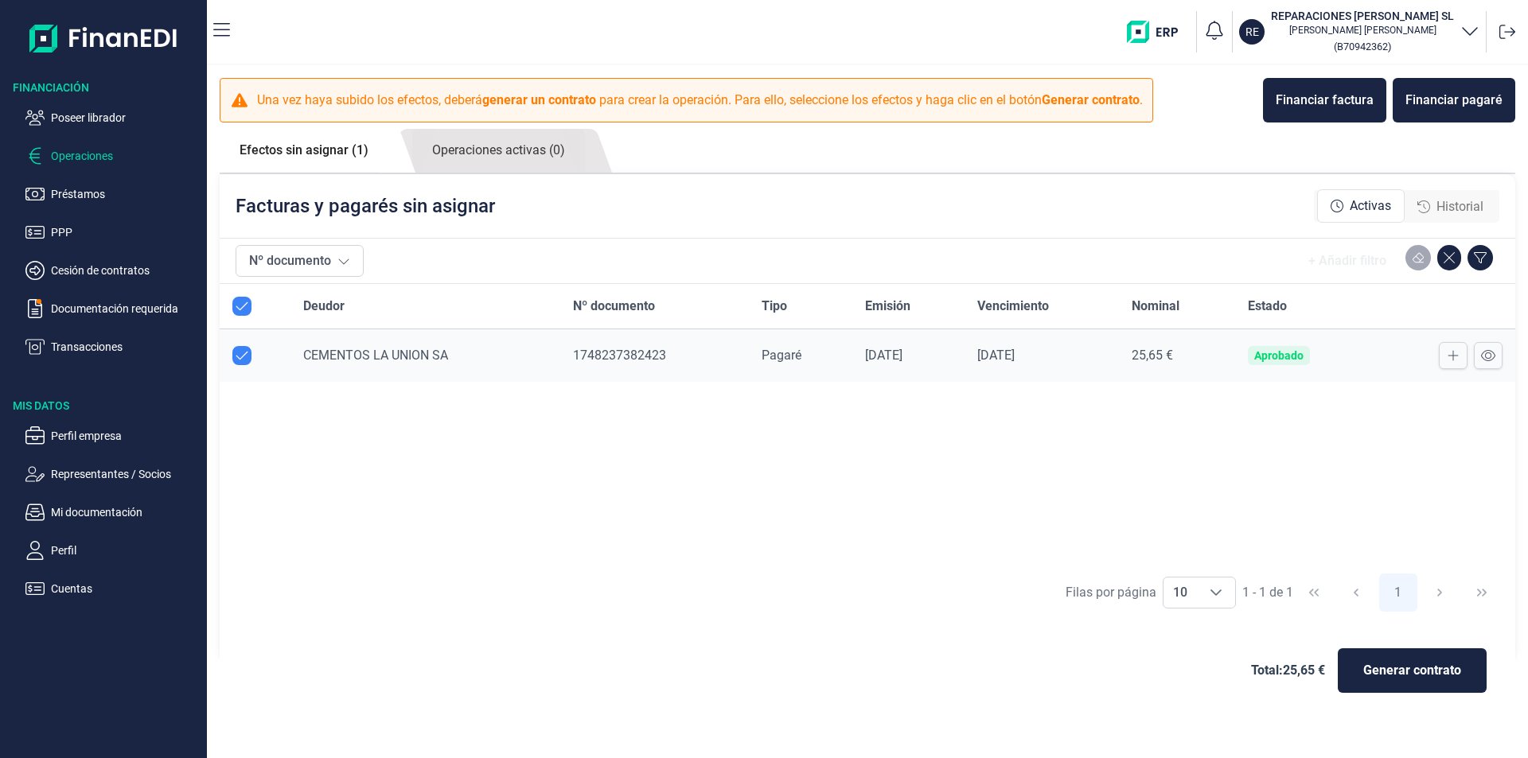
click at [82, 154] on p "Operaciones" at bounding box center [126, 155] width 150 height 19
click at [641, 436] on div "Deudor Nº documento Tipo Emisión Vencimiento Nominal Estado CEMENTOS LA UNION S…" at bounding box center [868, 424] width 1296 height 281
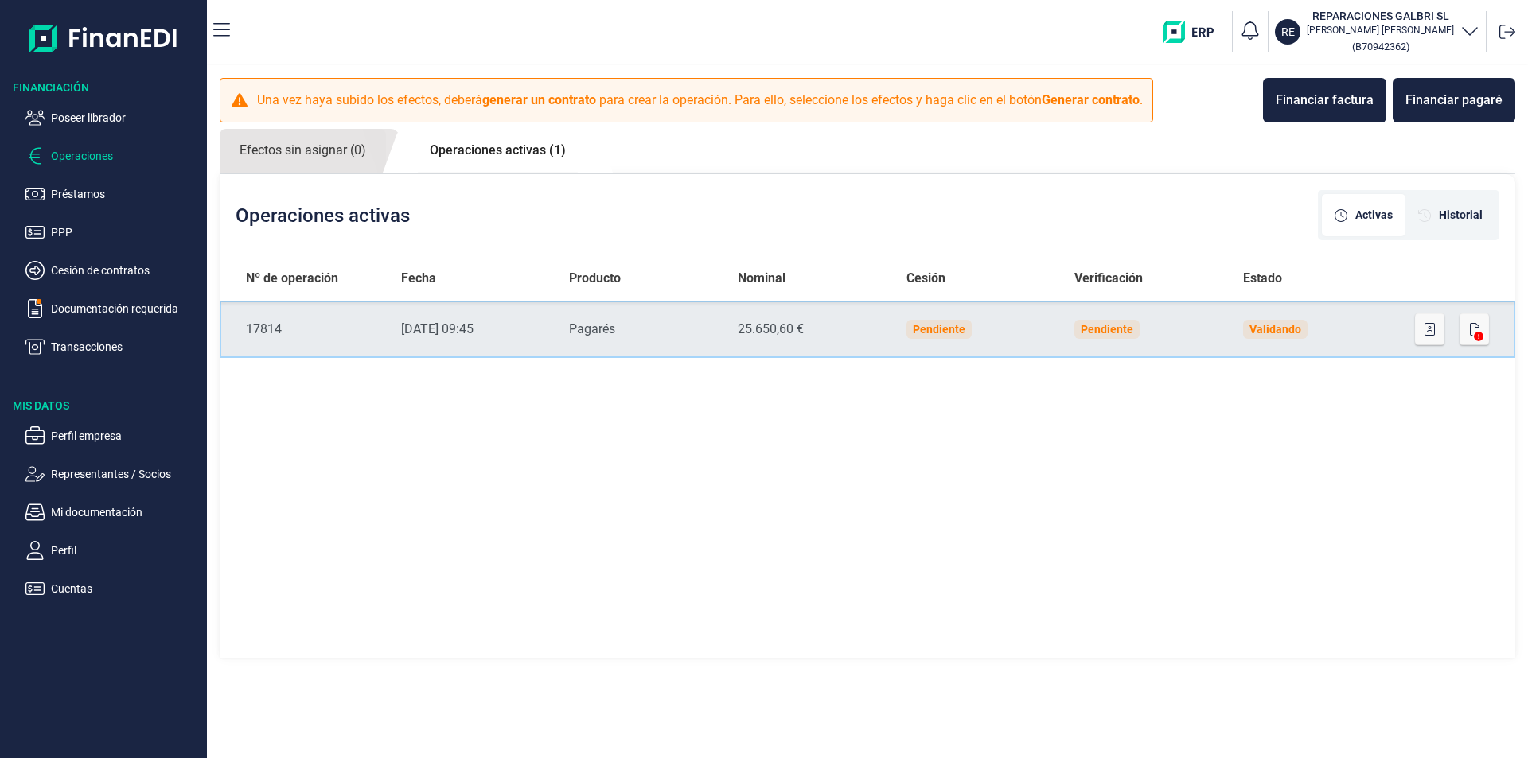
click at [1374, 327] on td "Validando" at bounding box center [1314, 329] width 169 height 57
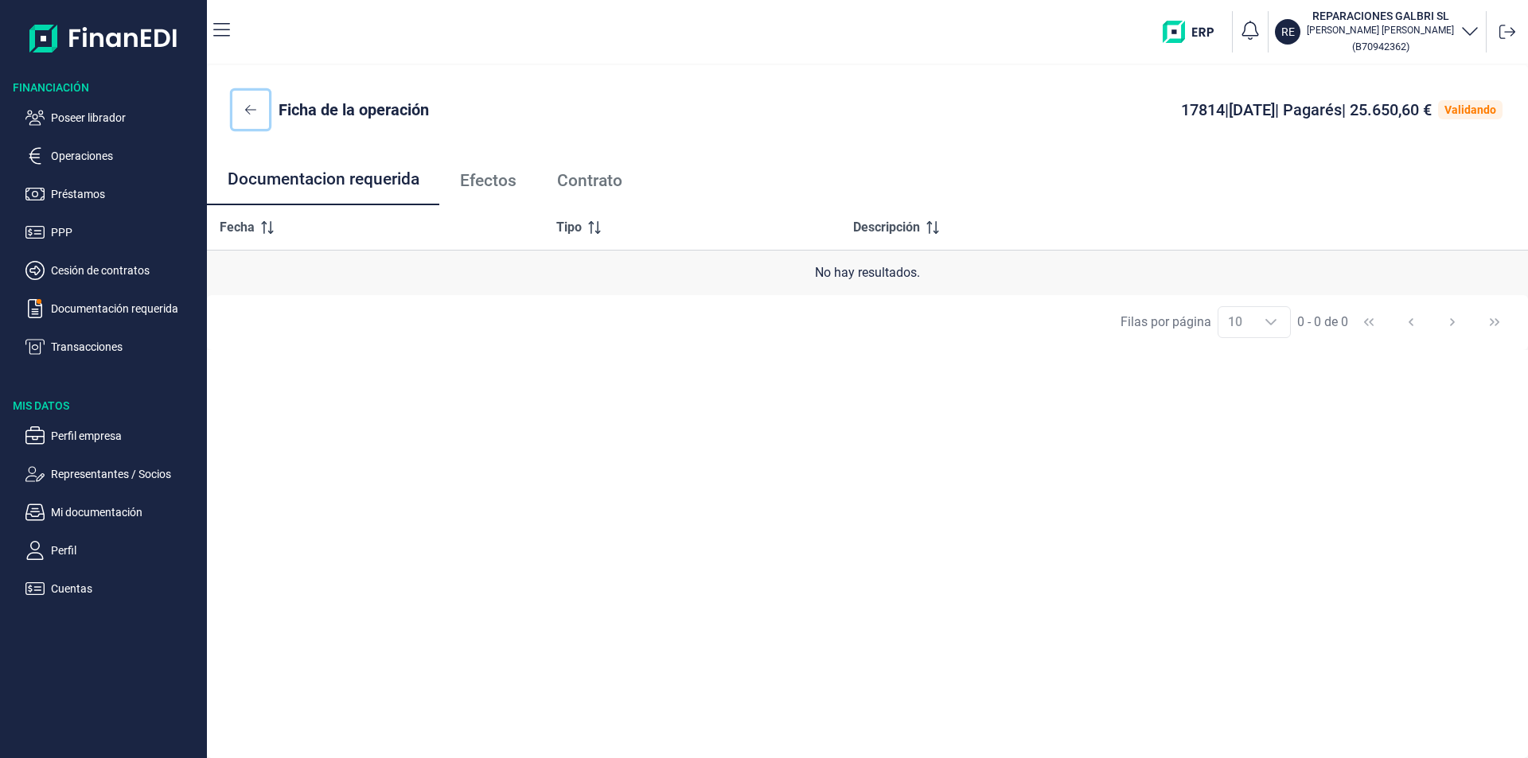
click at [255, 111] on icon at bounding box center [250, 109] width 11 height 13
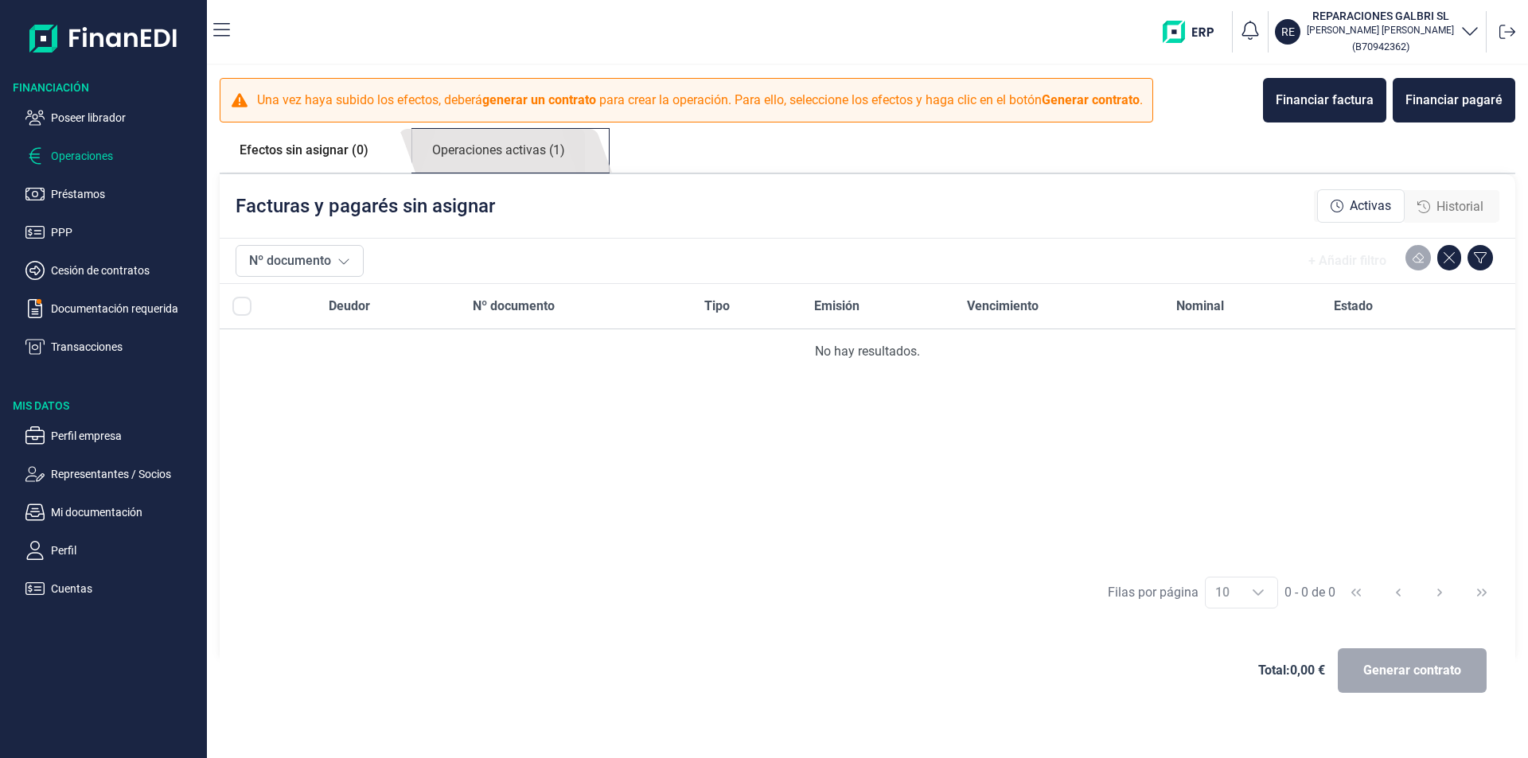
click at [520, 154] on link "Operaciones activas (1)" at bounding box center [498, 151] width 173 height 44
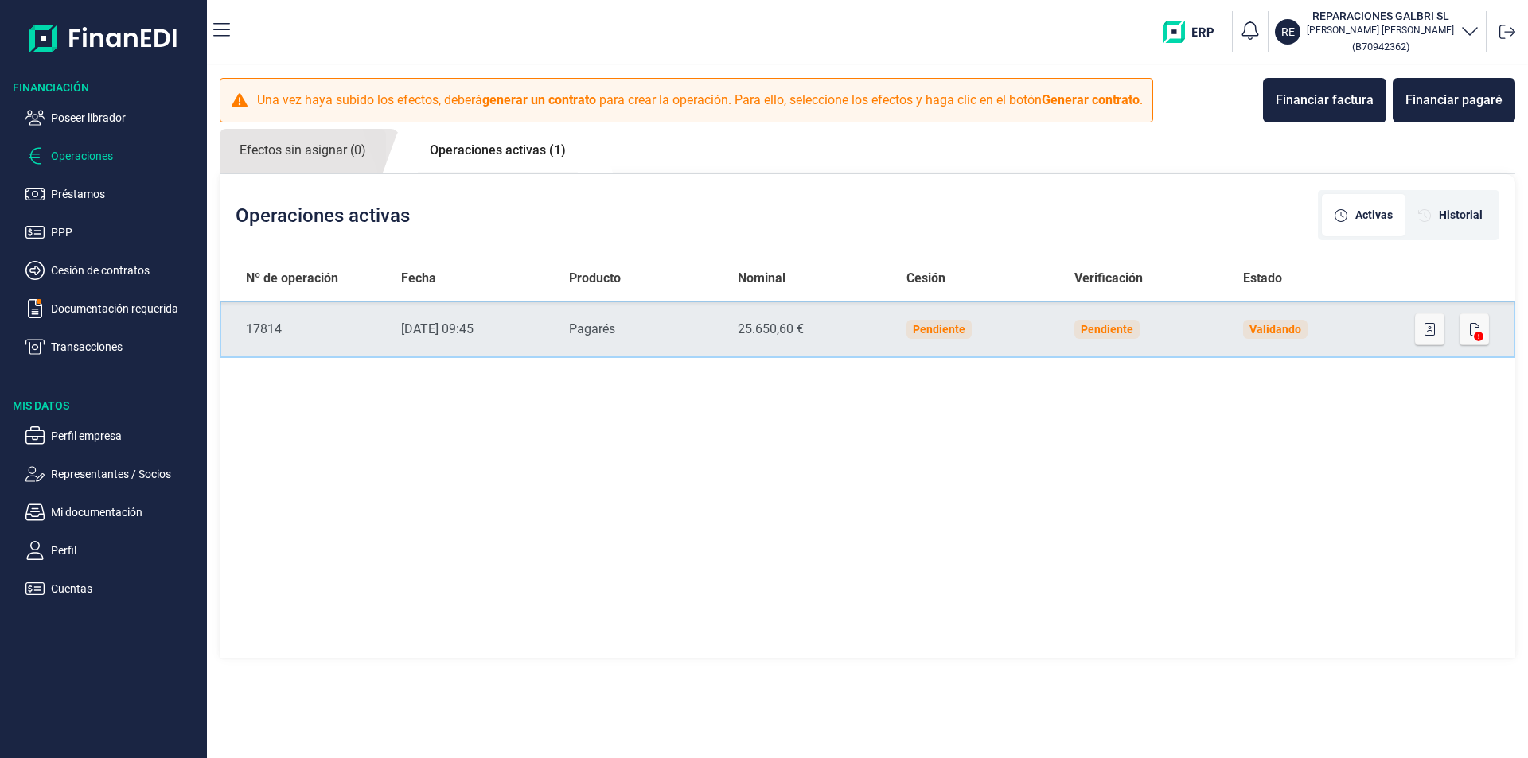
click at [1029, 325] on td "Pendiente" at bounding box center [978, 329] width 169 height 57
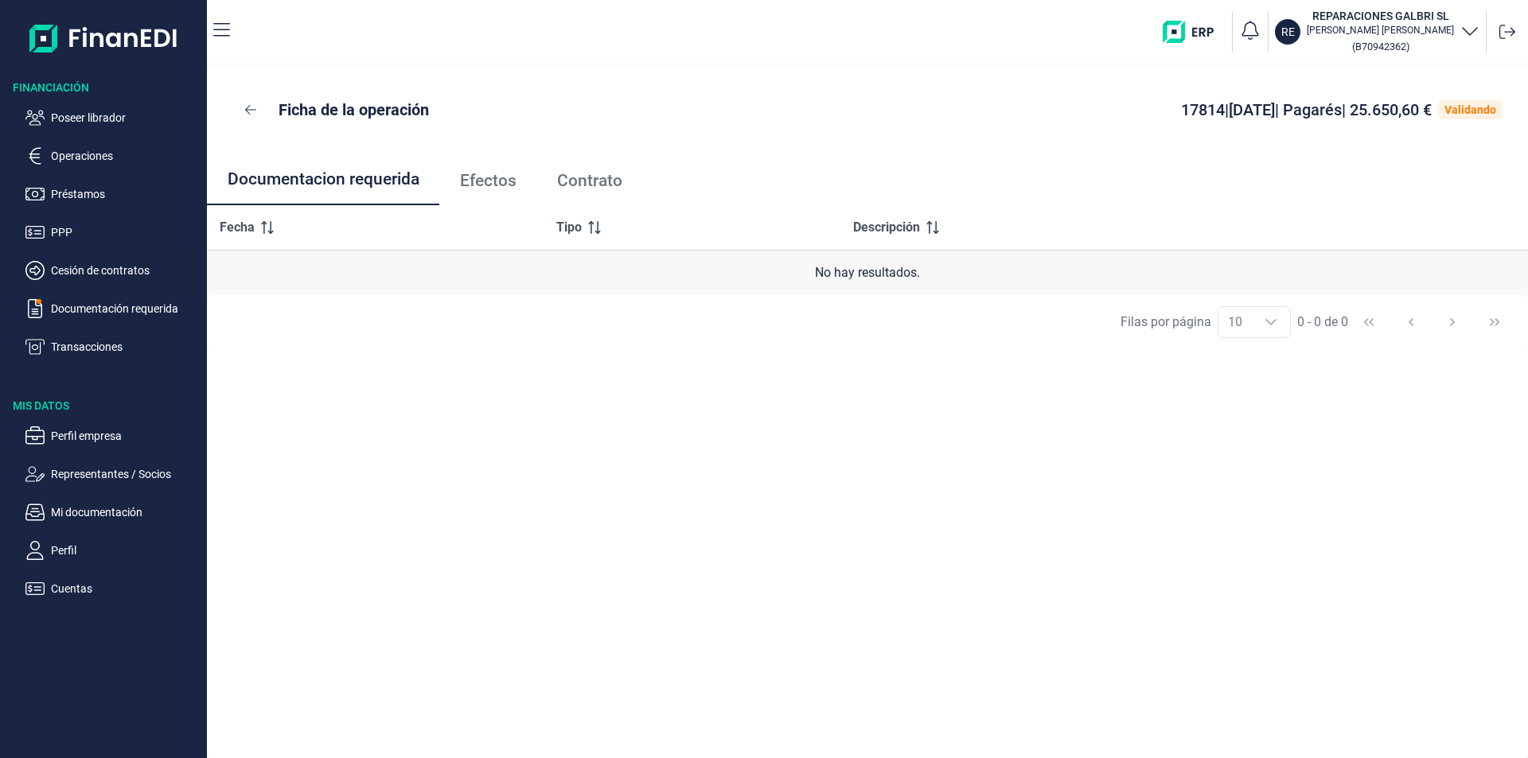
click at [483, 183] on span "Efectos" at bounding box center [488, 181] width 57 height 17
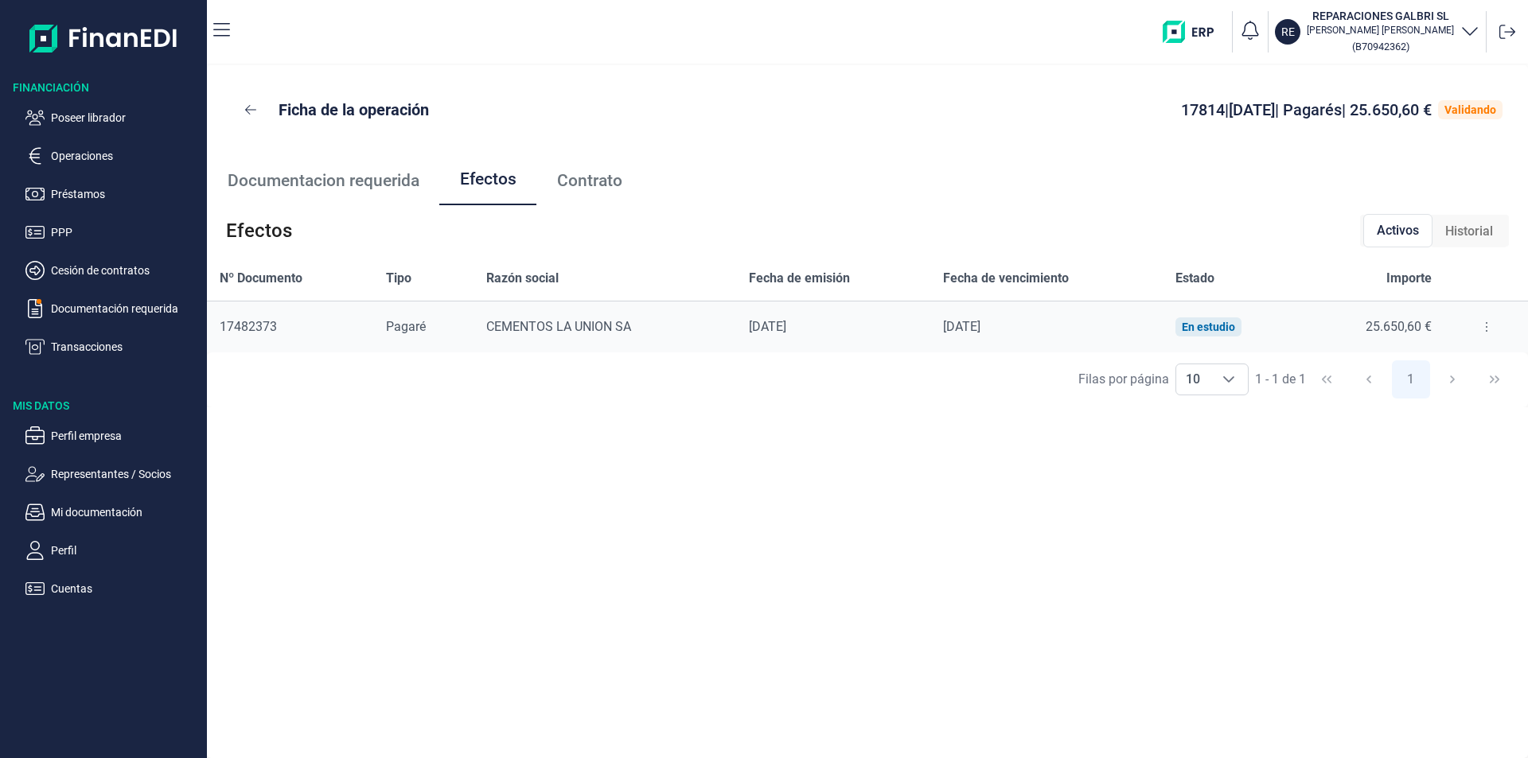
click at [1486, 327] on icon at bounding box center [1487, 327] width 2 height 10
click at [1436, 366] on span "Detalles efecto" at bounding box center [1434, 367] width 72 height 16
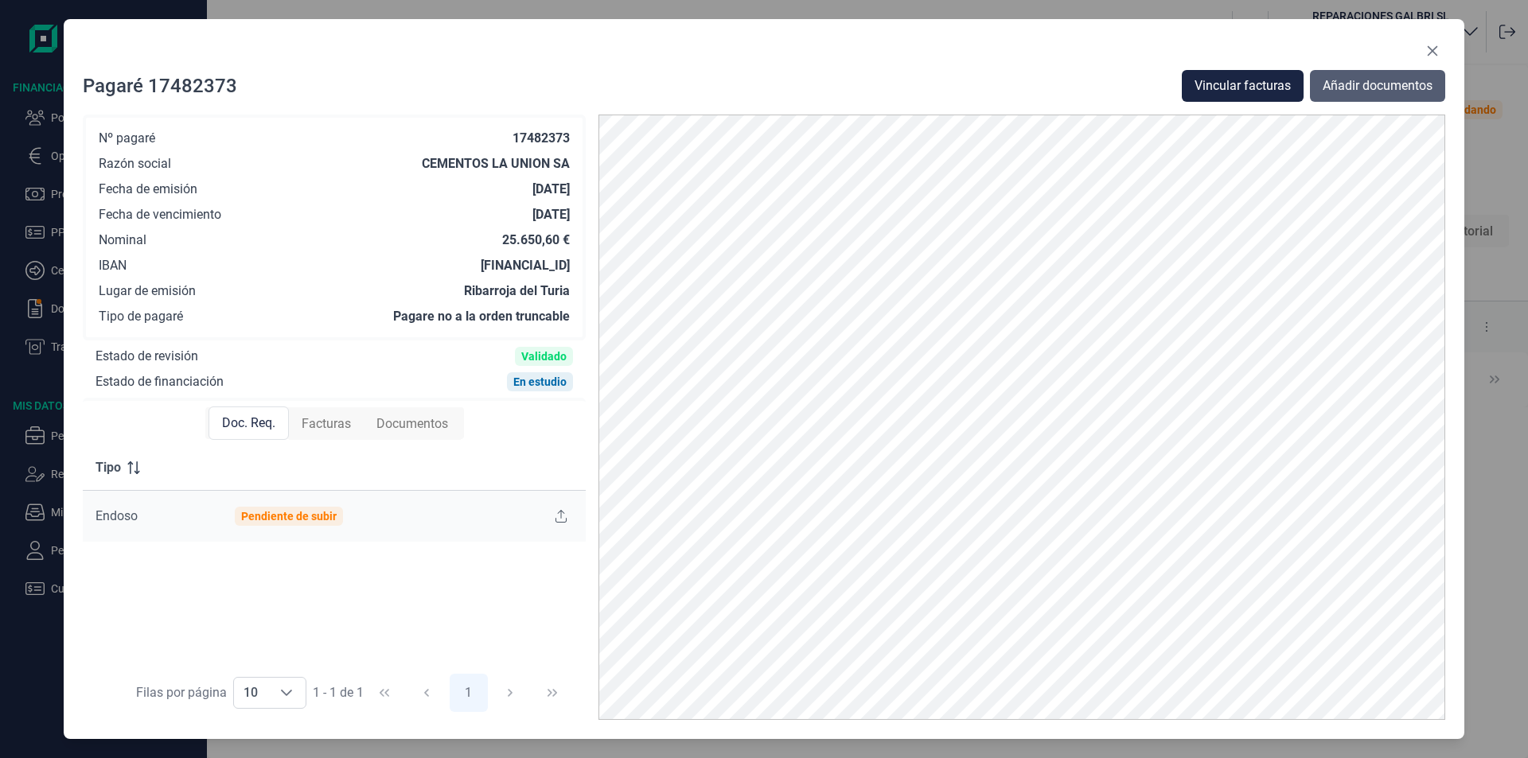
click at [1351, 88] on span "Añadir documentos" at bounding box center [1378, 85] width 110 height 19
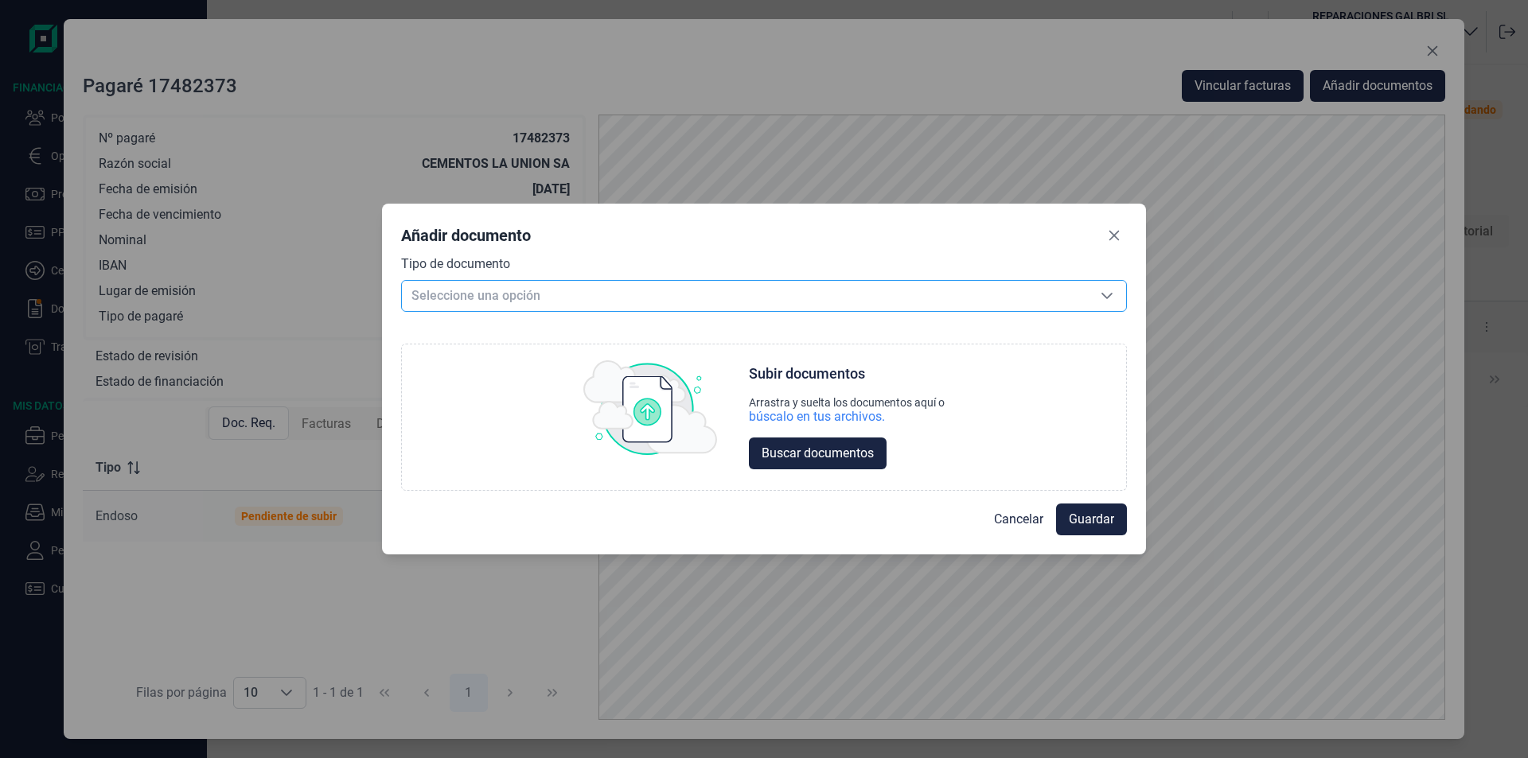
click at [558, 296] on span "Seleccione una opción" at bounding box center [745, 296] width 686 height 30
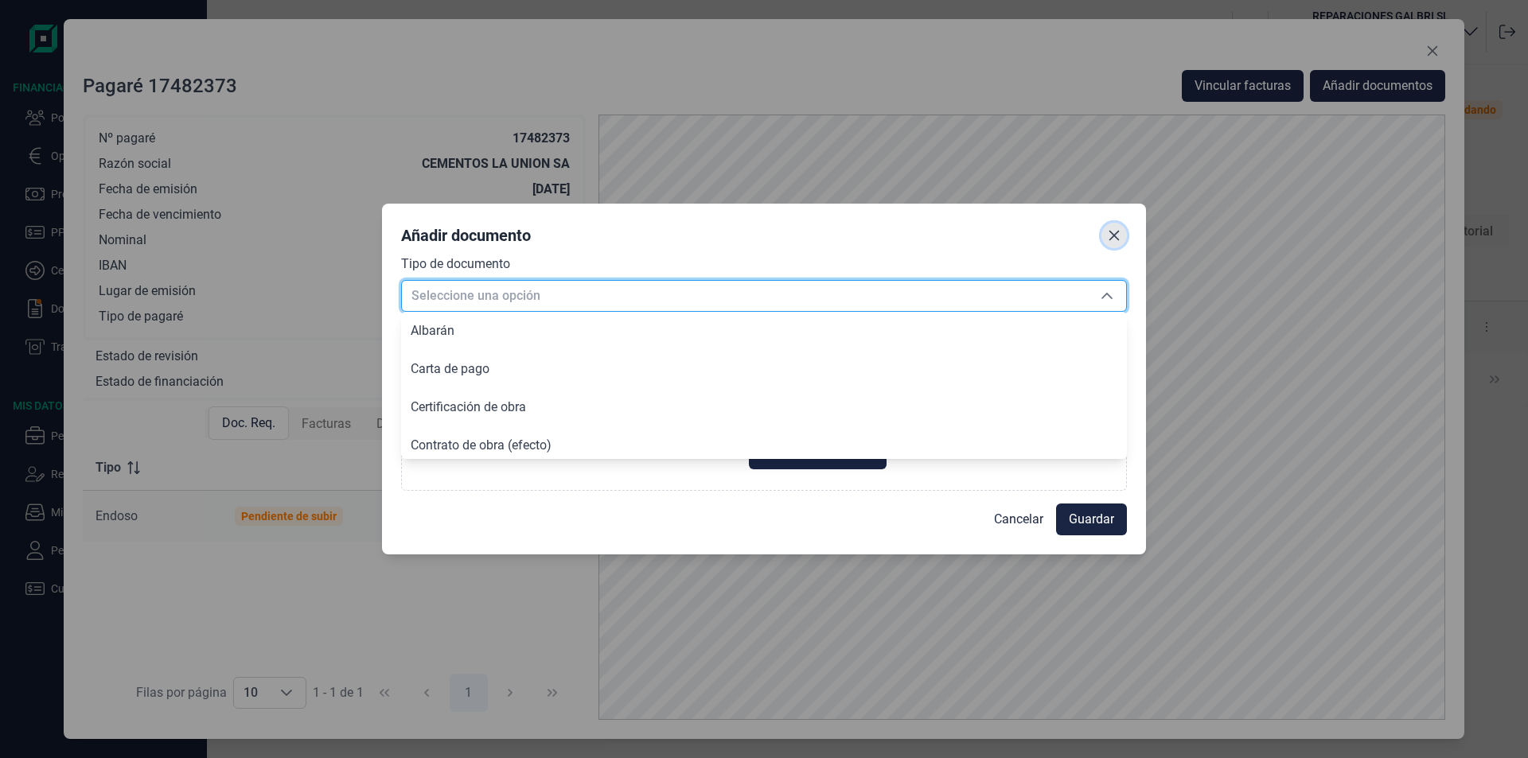
click at [1115, 236] on icon "Close" at bounding box center [1114, 235] width 10 height 10
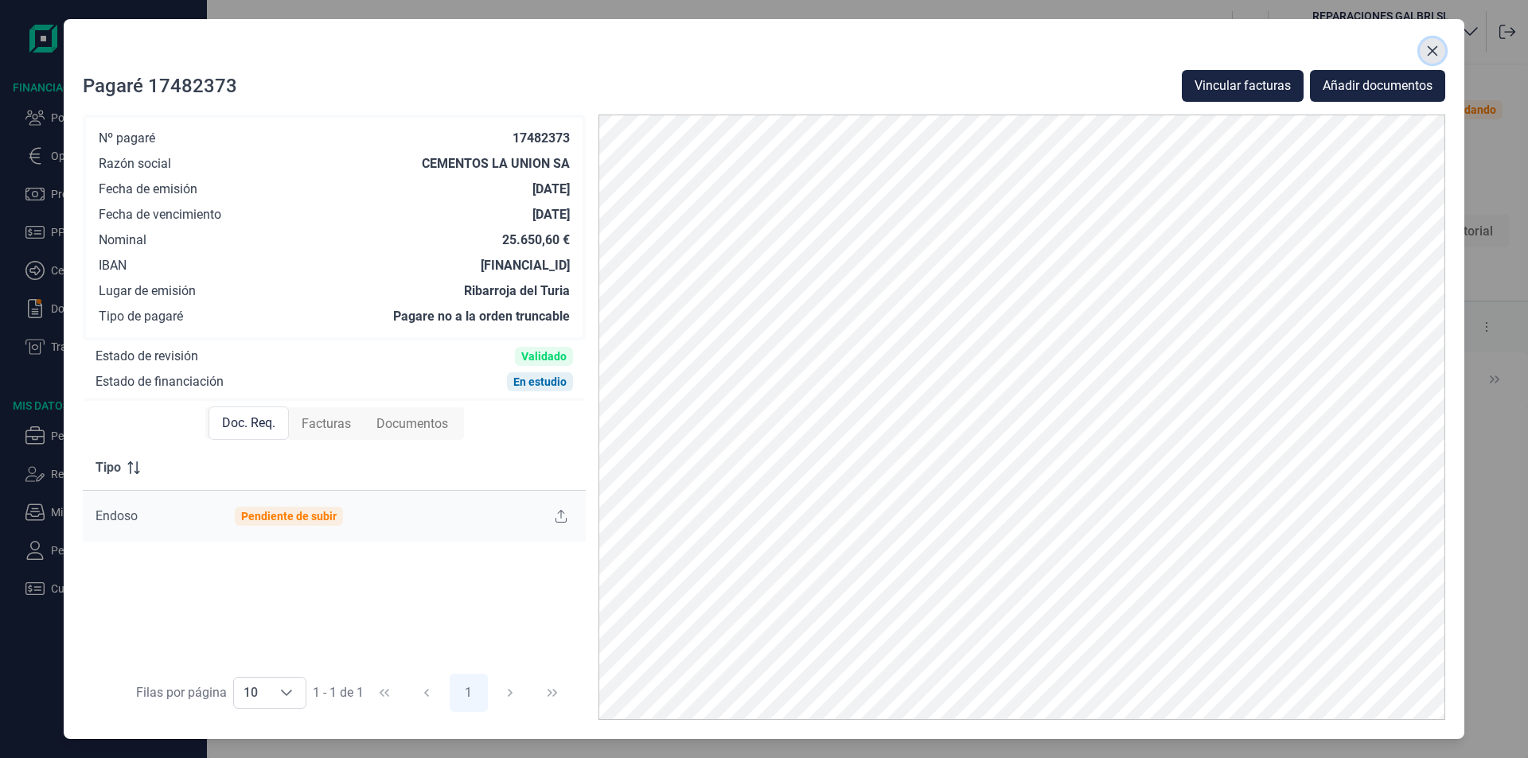
click at [1429, 51] on icon "Close" at bounding box center [1432, 51] width 13 height 13
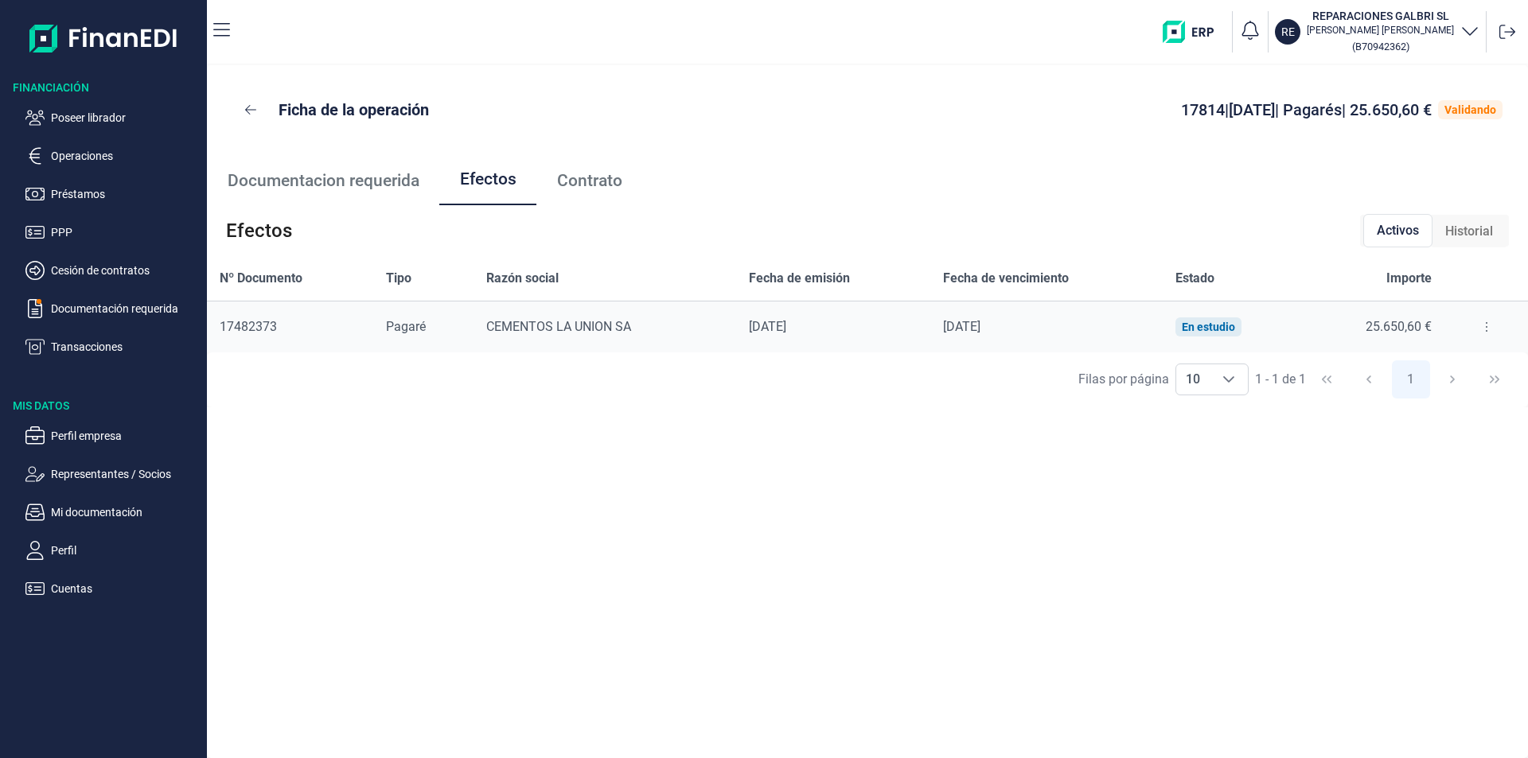
click at [1485, 328] on icon at bounding box center [1486, 327] width 3 height 13
click at [1448, 368] on span "Detalles efecto" at bounding box center [1434, 367] width 72 height 16
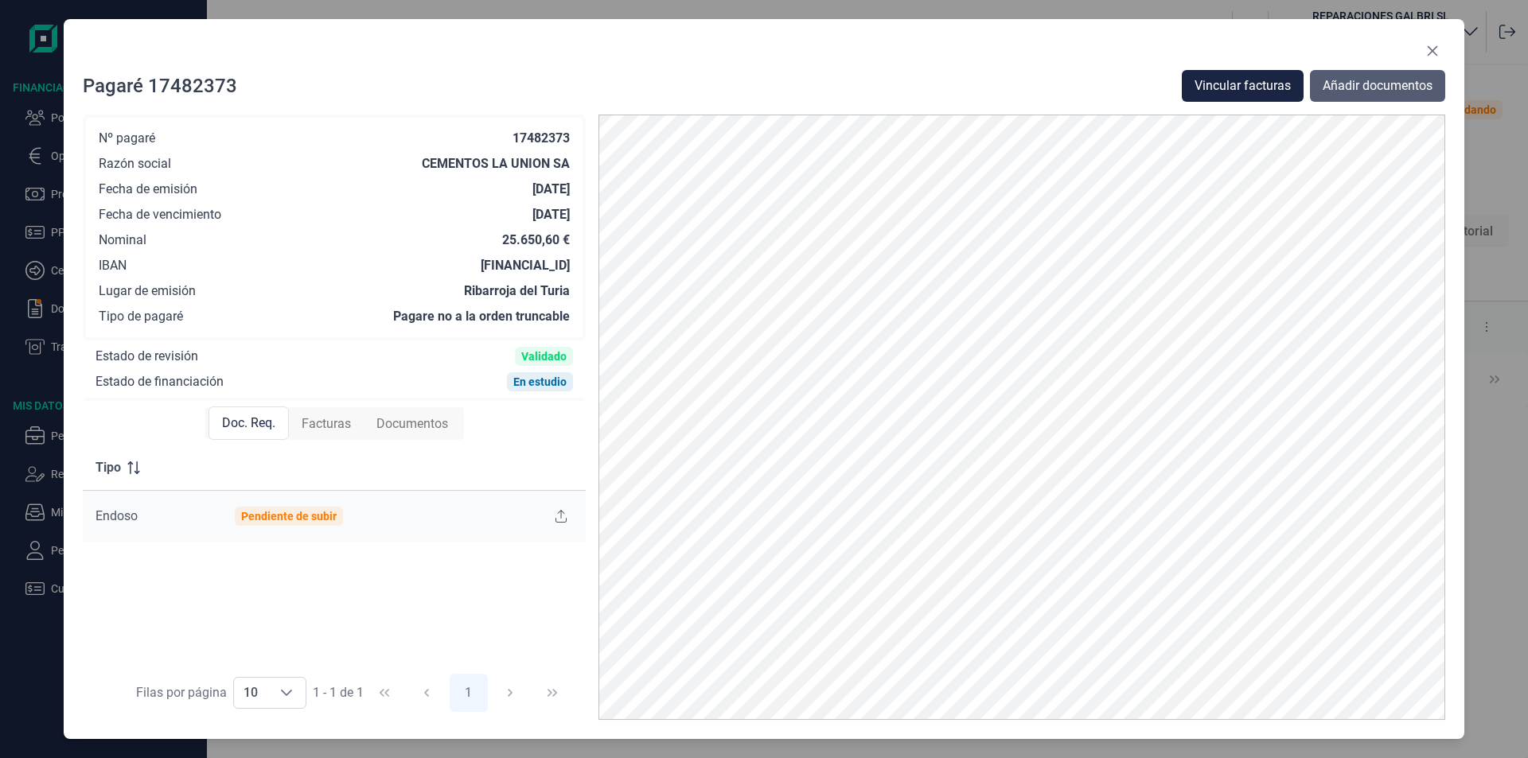
click at [1352, 84] on span "Añadir documentos" at bounding box center [1378, 85] width 110 height 19
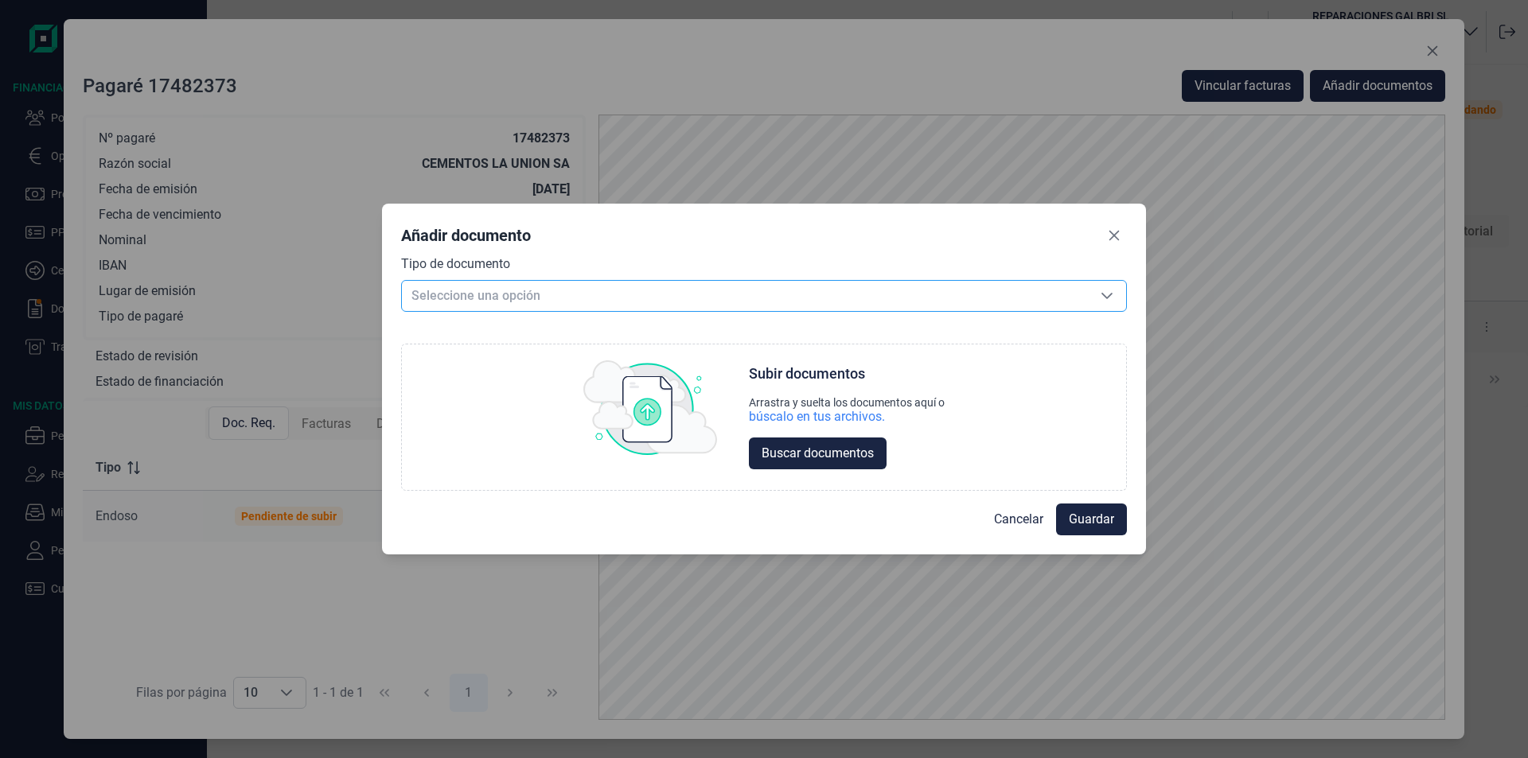
click at [528, 298] on span "Seleccione una opción" at bounding box center [745, 296] width 686 height 30
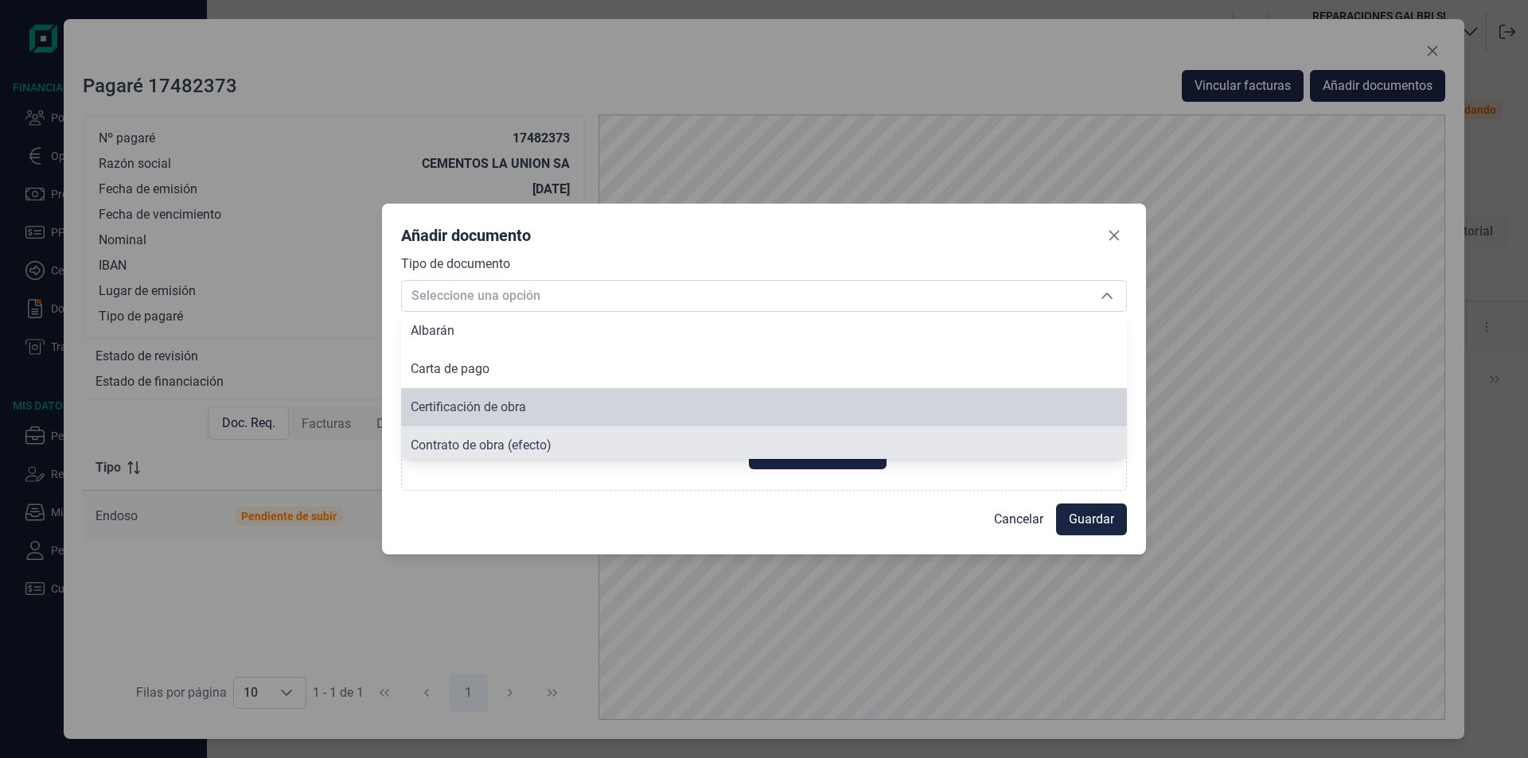
scroll to position [6, 0]
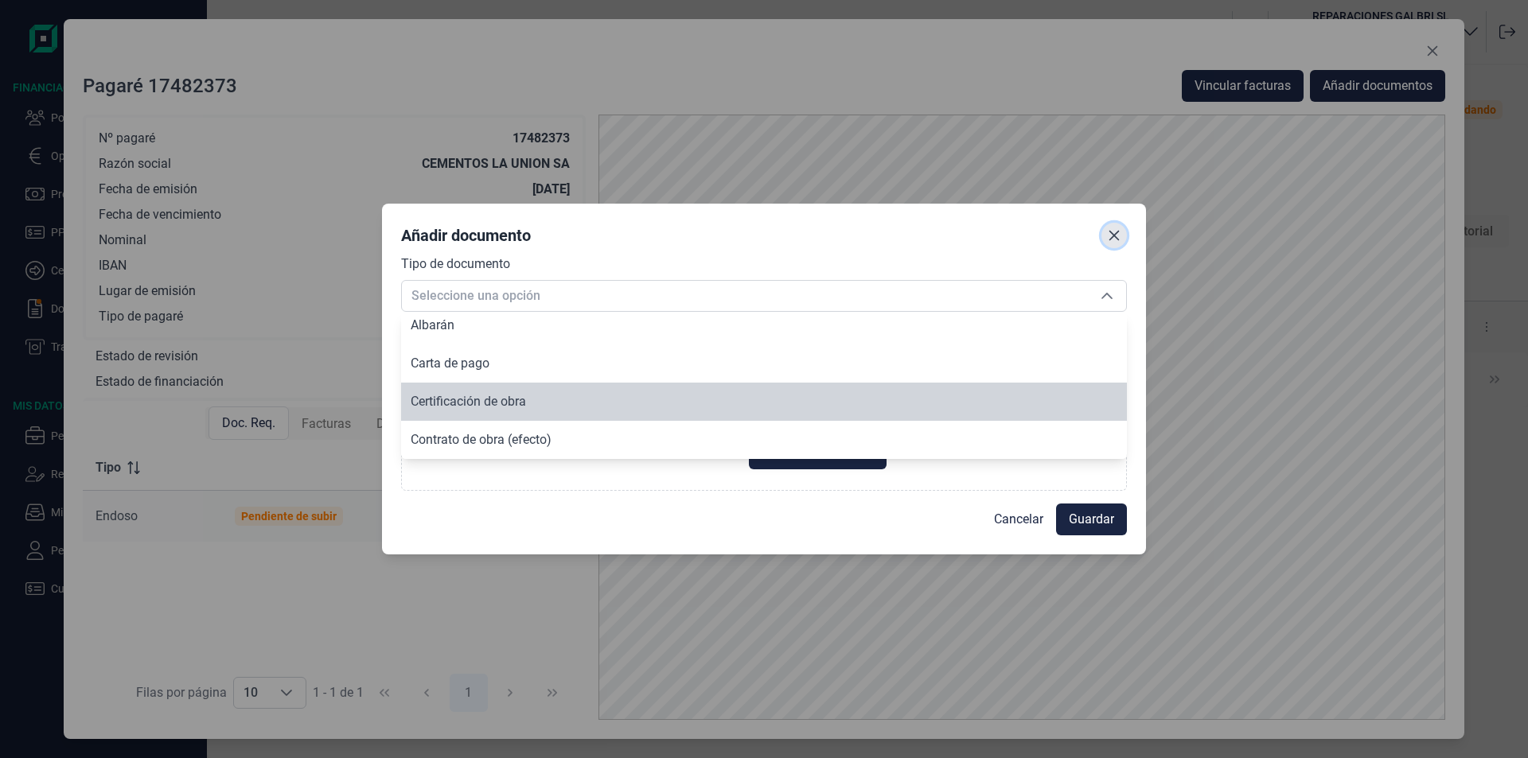
click at [1113, 238] on icon "Close" at bounding box center [1114, 235] width 13 height 13
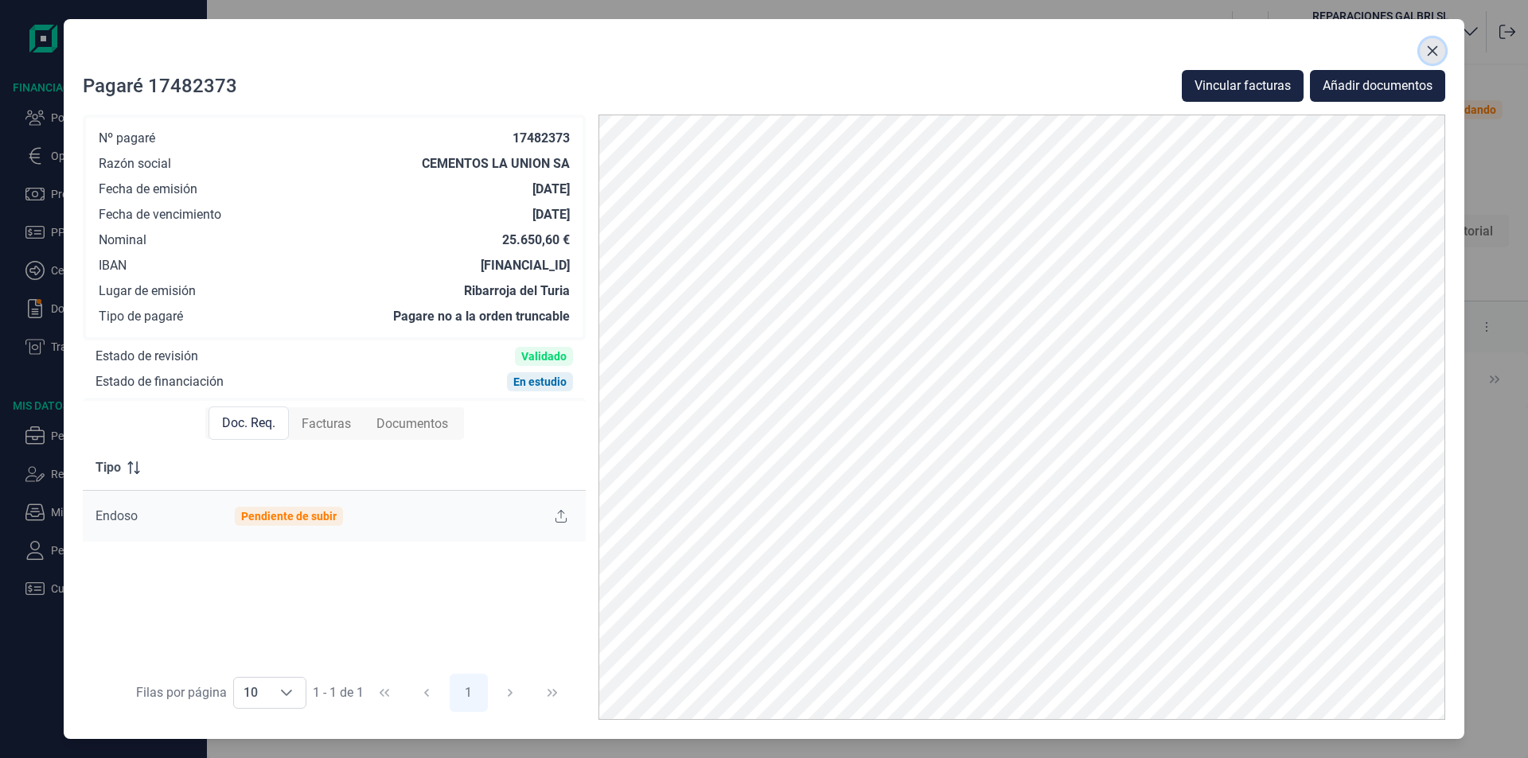
click at [1429, 50] on icon "Close" at bounding box center [1432, 51] width 13 height 13
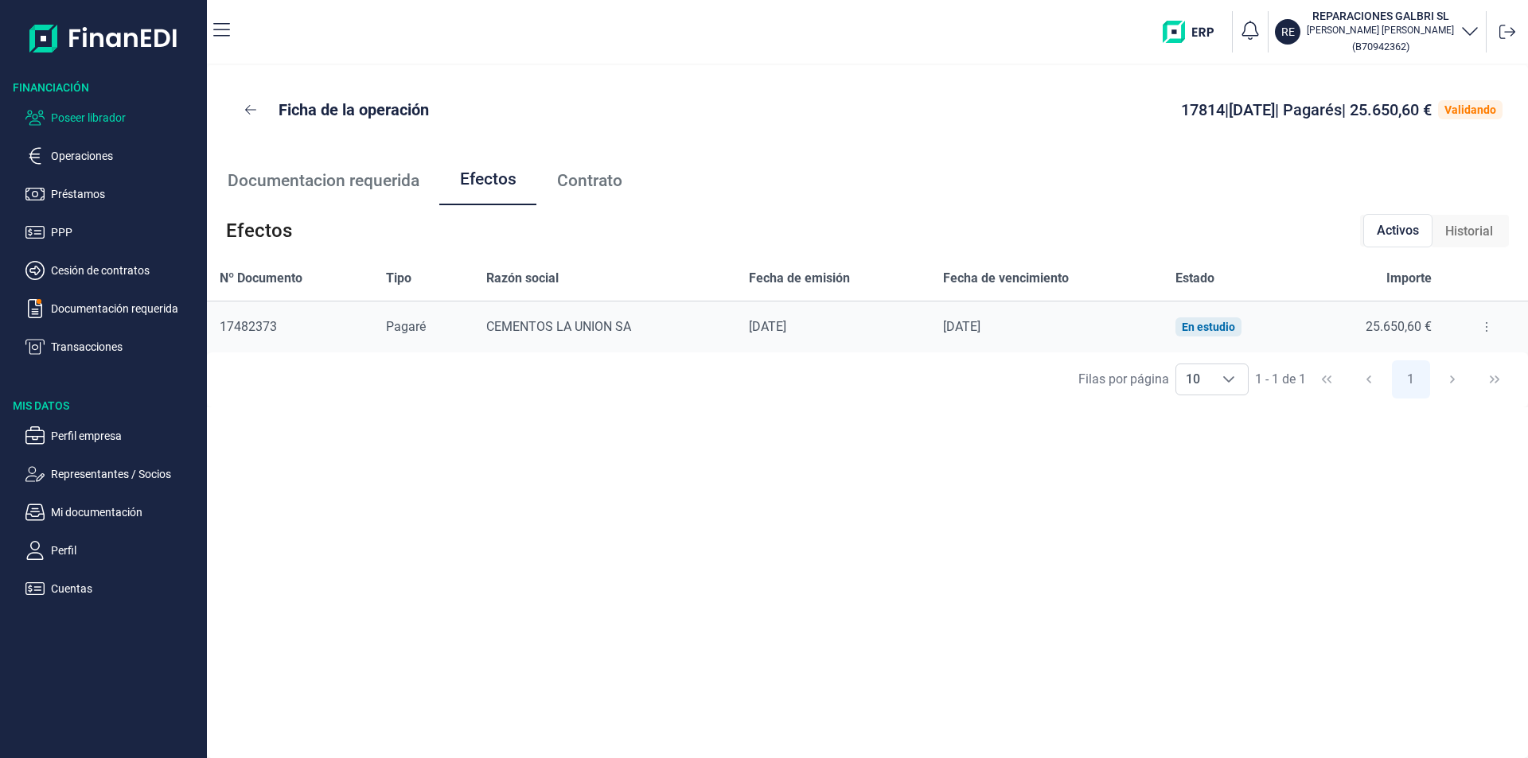
click at [91, 115] on p "Poseer librador" at bounding box center [126, 117] width 150 height 19
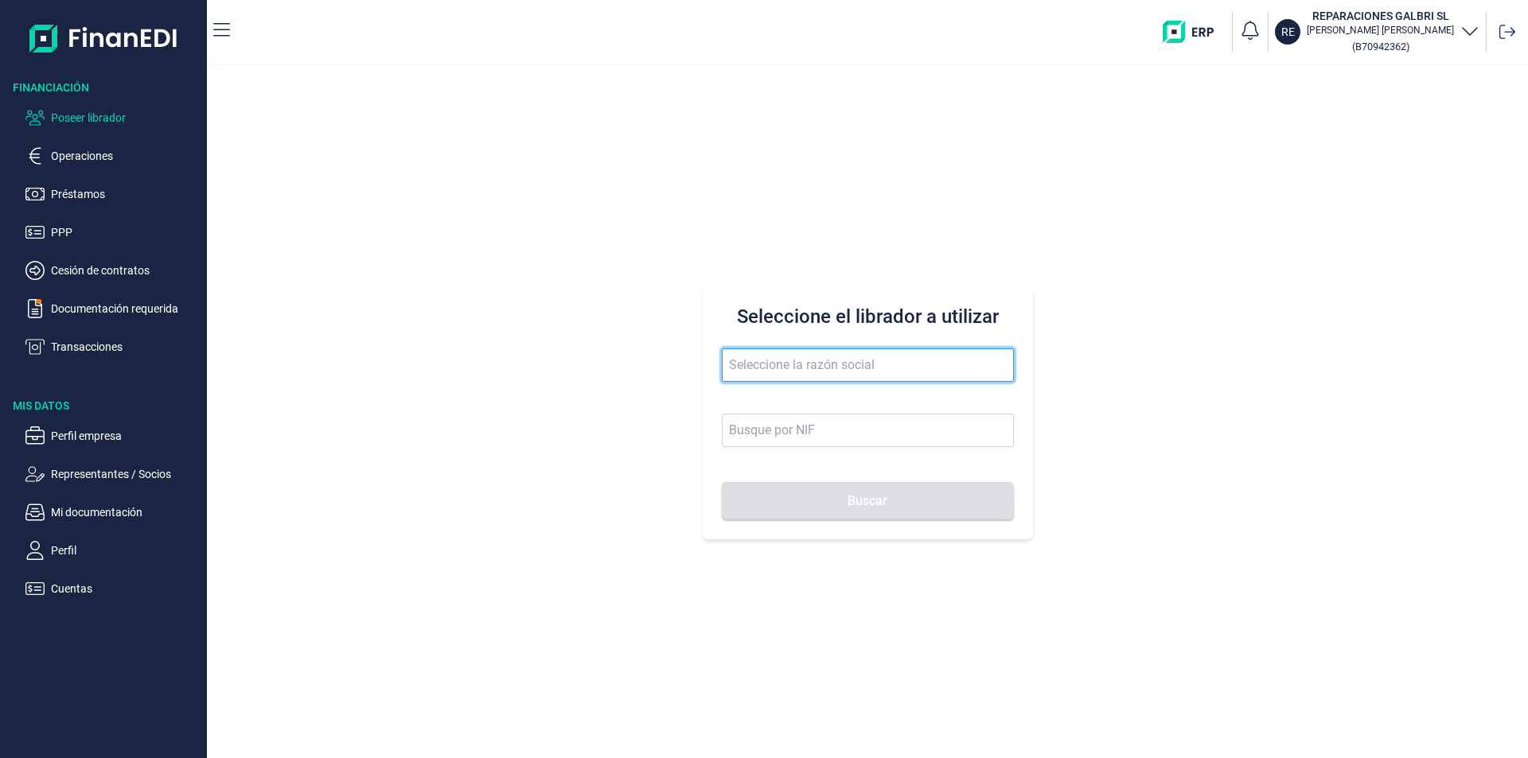
click at [732, 358] on input "text" at bounding box center [868, 365] width 292 height 33
drag, startPoint x: 780, startPoint y: 359, endPoint x: 676, endPoint y: 359, distance: 103.5
click at [676, 359] on div "Seleccione el librador a utilizar juklesa Buscar" at bounding box center [867, 411] width 1321 height 693
drag, startPoint x: 774, startPoint y: 370, endPoint x: 711, endPoint y: 366, distance: 63.0
click at [711, 366] on div "Seleccione el librador a utilizar julesa Buscar" at bounding box center [868, 412] width 330 height 255
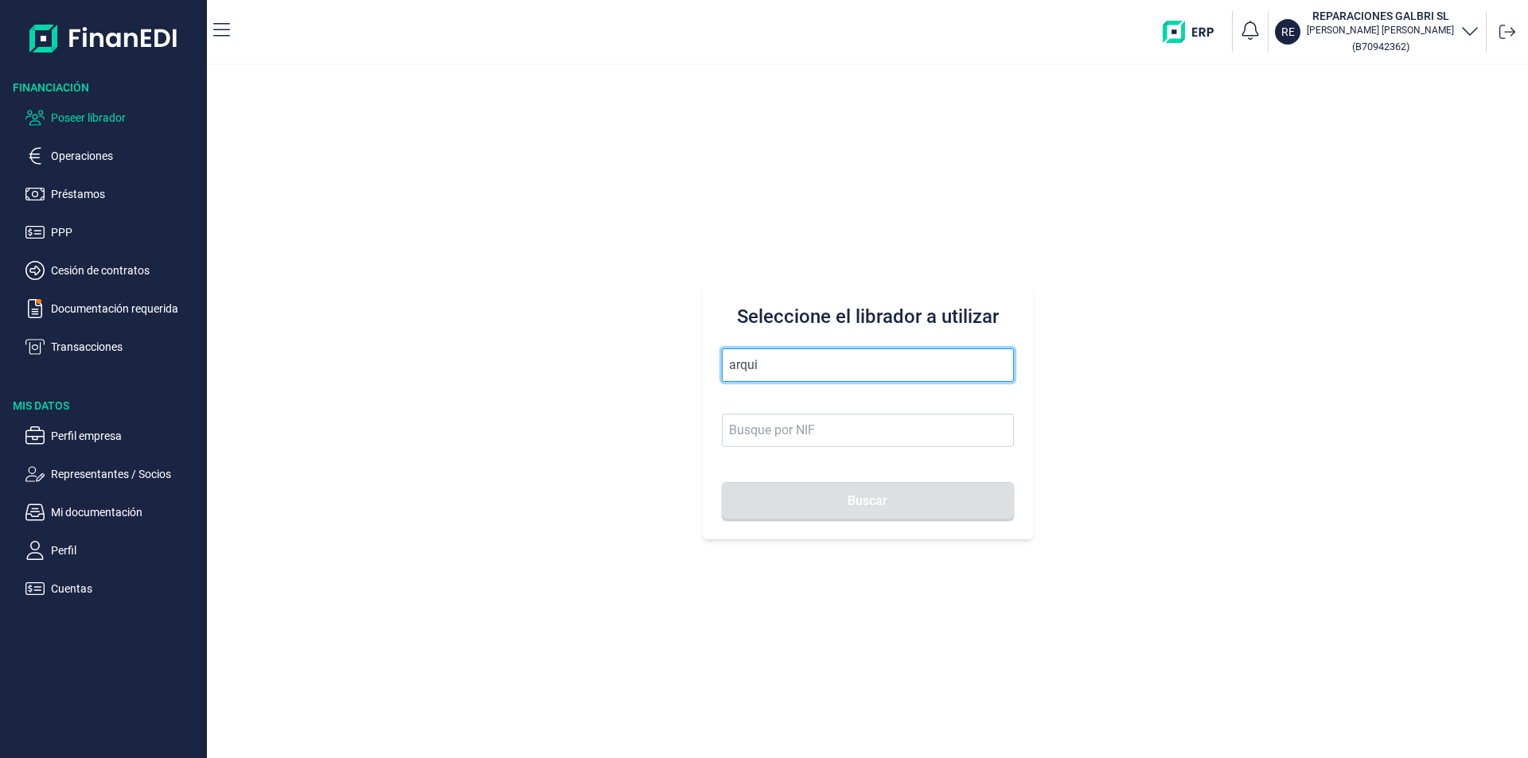
type input "arquia"
drag, startPoint x: 793, startPoint y: 358, endPoint x: 709, endPoint y: 358, distance: 83.6
click at [709, 358] on div "Seleccione el librador a utilizar arquia Buscar" at bounding box center [868, 412] width 330 height 255
